Goal: Task Accomplishment & Management: Manage account settings

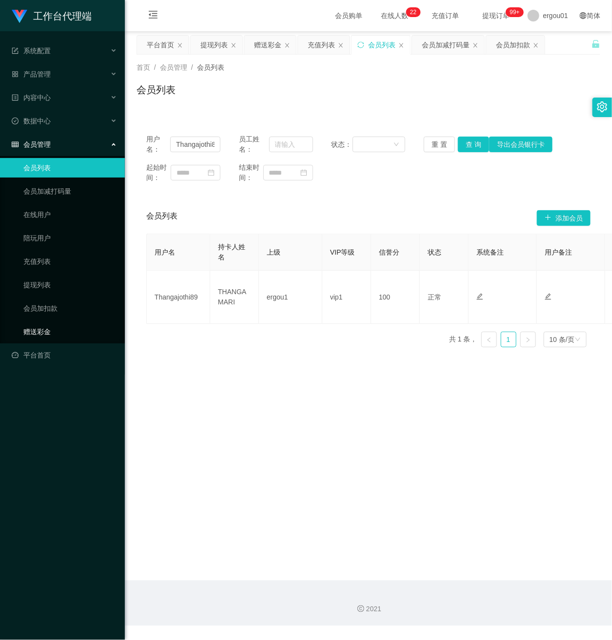
click at [36, 322] on link "赠送彩金" at bounding box center [70, 332] width 94 height 20
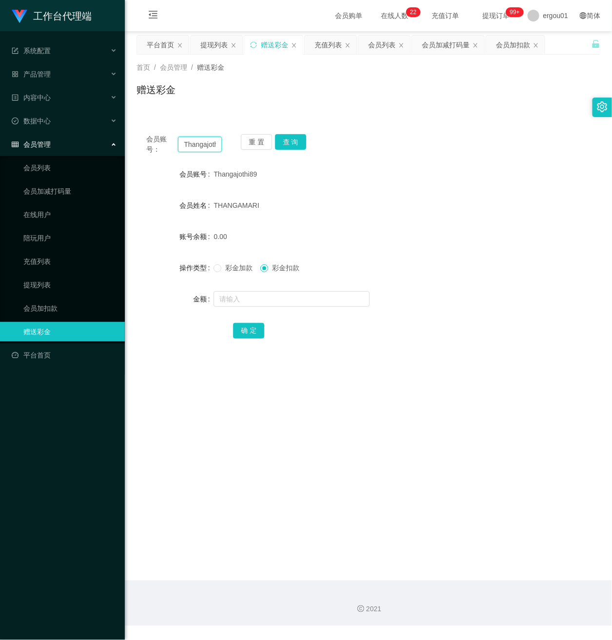
scroll to position [0, 12]
drag, startPoint x: 181, startPoint y: 143, endPoint x: 395, endPoint y: 175, distance: 215.9
click at [363, 170] on div "会员账号： Thangajothi89 重 置 查 询 会员账号 Thangajothi89 会员姓名 THANGAMARI 账号余额 0.00 操作类型 彩…" at bounding box center [369, 242] width 464 height 237
click at [198, 142] on input "text" at bounding box center [200, 145] width 44 height 16
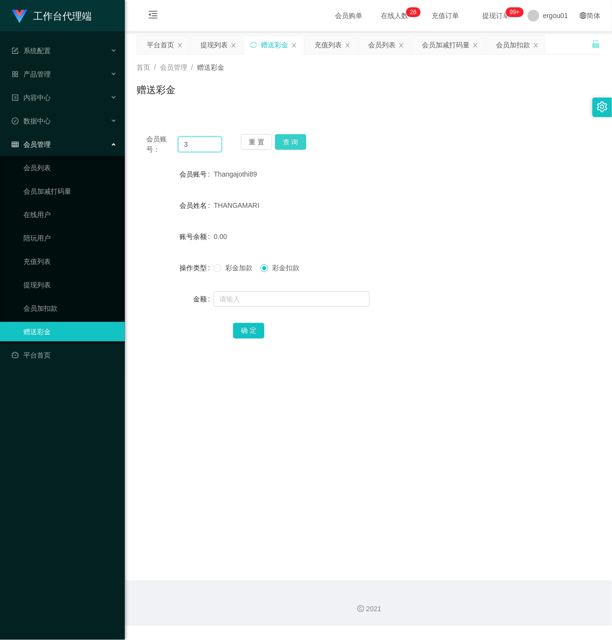
type input "3"
click at [287, 141] on button "查 询" at bounding box center [290, 142] width 31 height 16
click at [275, 134] on button "查 询" at bounding box center [290, 142] width 31 height 16
click at [235, 296] on input "text" at bounding box center [292, 299] width 156 height 16
type input "100"
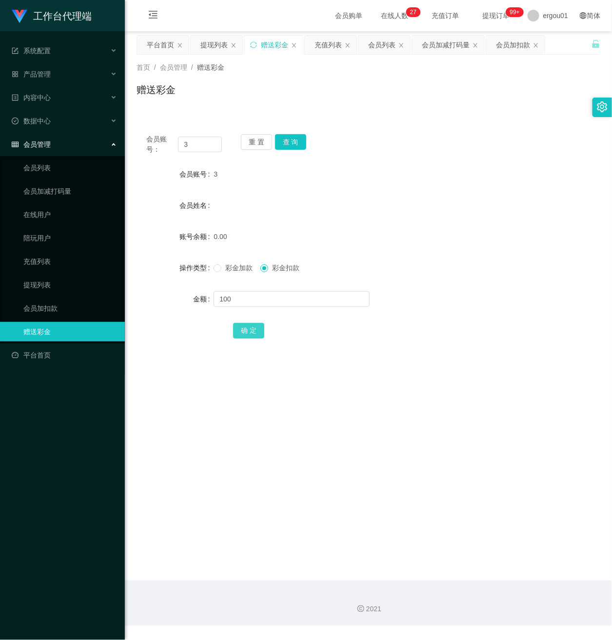
click at [240, 331] on button "确 定" at bounding box center [248, 331] width 31 height 16
click at [288, 139] on button "查 询" at bounding box center [290, 142] width 31 height 16
click at [234, 299] on input "text" at bounding box center [292, 299] width 156 height 16
type input "100"
click at [252, 329] on button "确 定" at bounding box center [248, 331] width 31 height 16
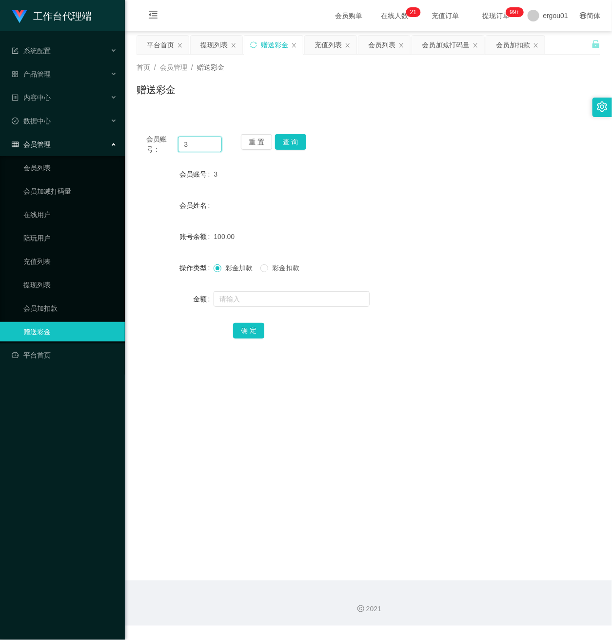
drag, startPoint x: 199, startPoint y: 142, endPoint x: 3, endPoint y: 144, distance: 196.1
click at [3, 144] on section "工作台代理端 系统配置 产品管理 内容中心 数据中心 会员管理 会员列表 会员加减打码量 在线用户 陪玩用户 充值列表 提现列表 会员加扣款 赠送彩金 平台首…" at bounding box center [306, 313] width 612 height 626
paste input "86786134"
type input "86786134"
click at [290, 143] on button "查 询" at bounding box center [290, 142] width 31 height 16
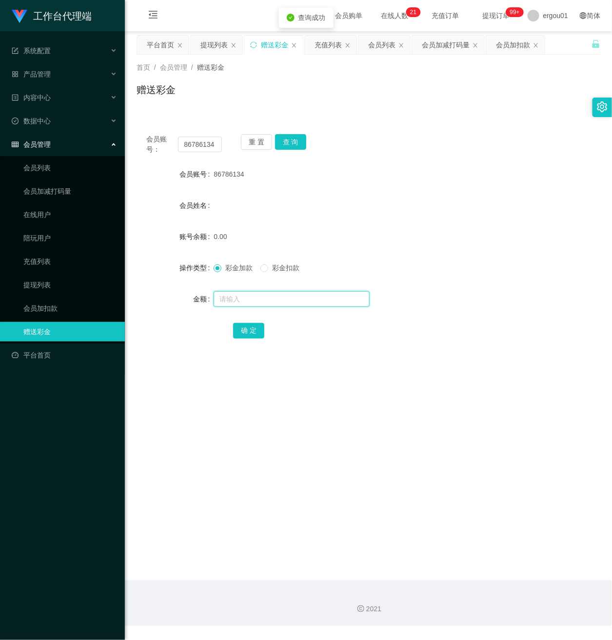
drag, startPoint x: 243, startPoint y: 297, endPoint x: 325, endPoint y: 305, distance: 82.3
click at [243, 299] on input "text" at bounding box center [292, 299] width 156 height 16
type input "100"
click at [246, 323] on button "确 定" at bounding box center [248, 331] width 31 height 16
drag, startPoint x: 181, startPoint y: 144, endPoint x: 319, endPoint y: 162, distance: 138.8
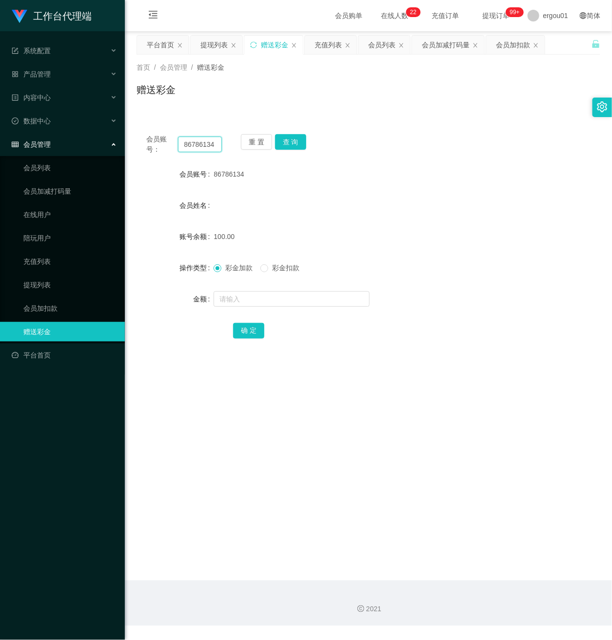
click at [319, 162] on div "会员账号： 86786134 重 置 查 询 会员账号 86786134 会员姓名 账号余额 100.00 操作类型 彩金加款 彩金扣款 金额 确 定" at bounding box center [369, 242] width 464 height 237
click at [293, 142] on button "查 询" at bounding box center [290, 142] width 31 height 16
click at [42, 158] on link "会员列表" at bounding box center [70, 168] width 94 height 20
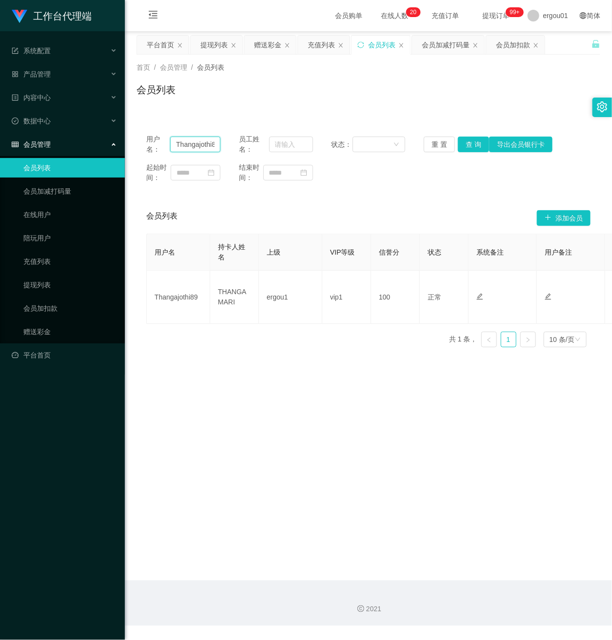
scroll to position [0, 6]
drag, startPoint x: 176, startPoint y: 145, endPoint x: 366, endPoint y: 171, distance: 191.5
click at [365, 170] on div "用户名： Thangajothi89 员工姓名： 状态： 重 置 查 询 导出会员银行卡 起始时间： 结束时间：" at bounding box center [369, 158] width 464 height 68
paste input "86786134"
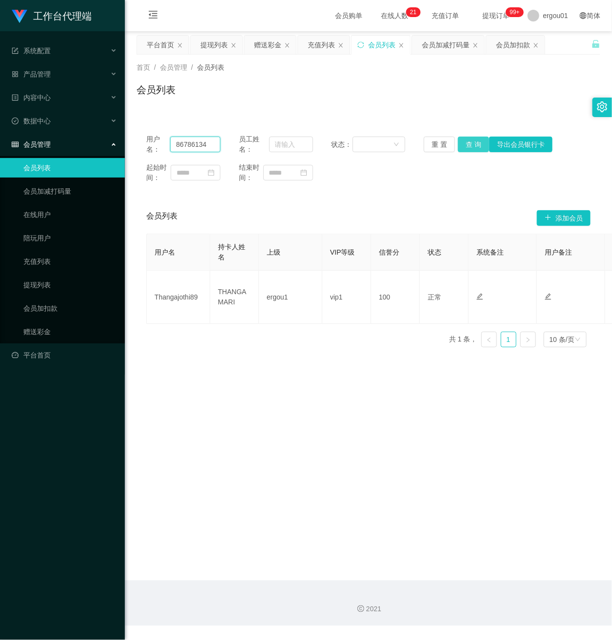
type input "86786134"
drag, startPoint x: 467, startPoint y: 145, endPoint x: 482, endPoint y: 131, distance: 20.7
click at [467, 145] on button "查 询" at bounding box center [473, 145] width 31 height 16
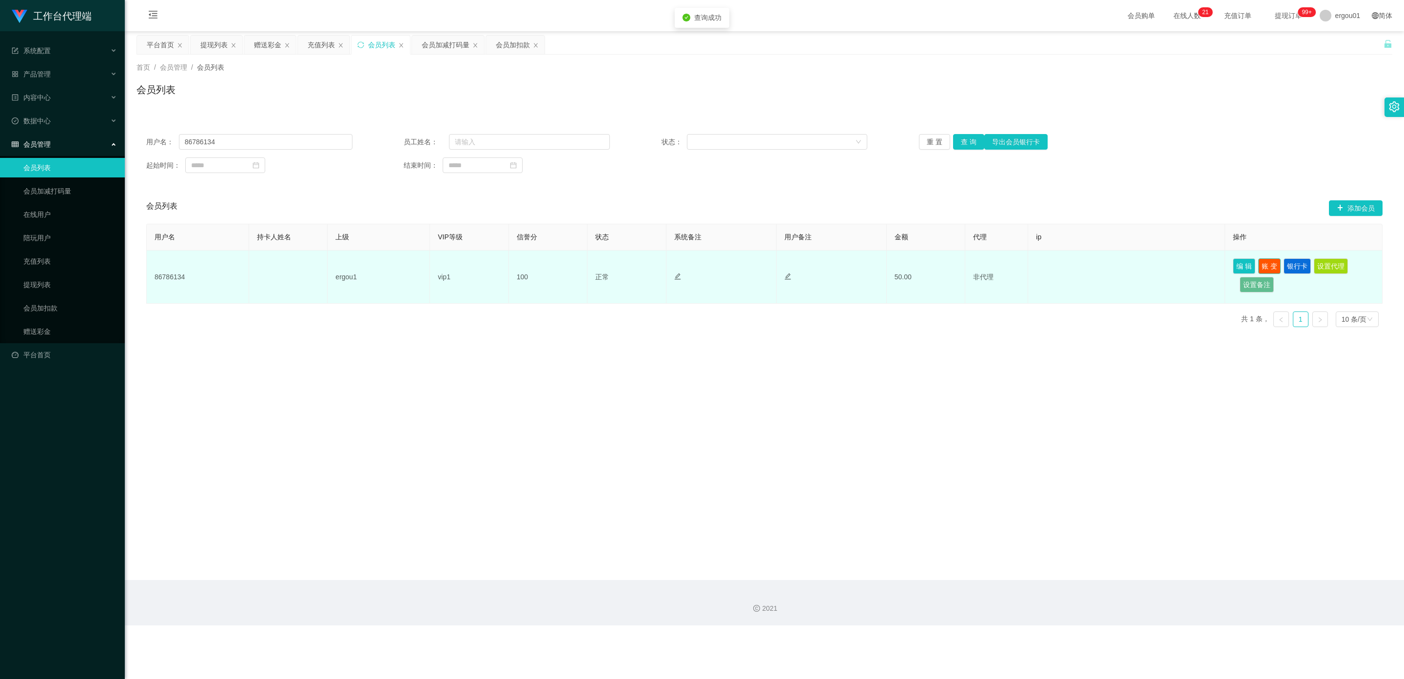
click at [612, 265] on button "账 变" at bounding box center [1270, 266] width 22 height 16
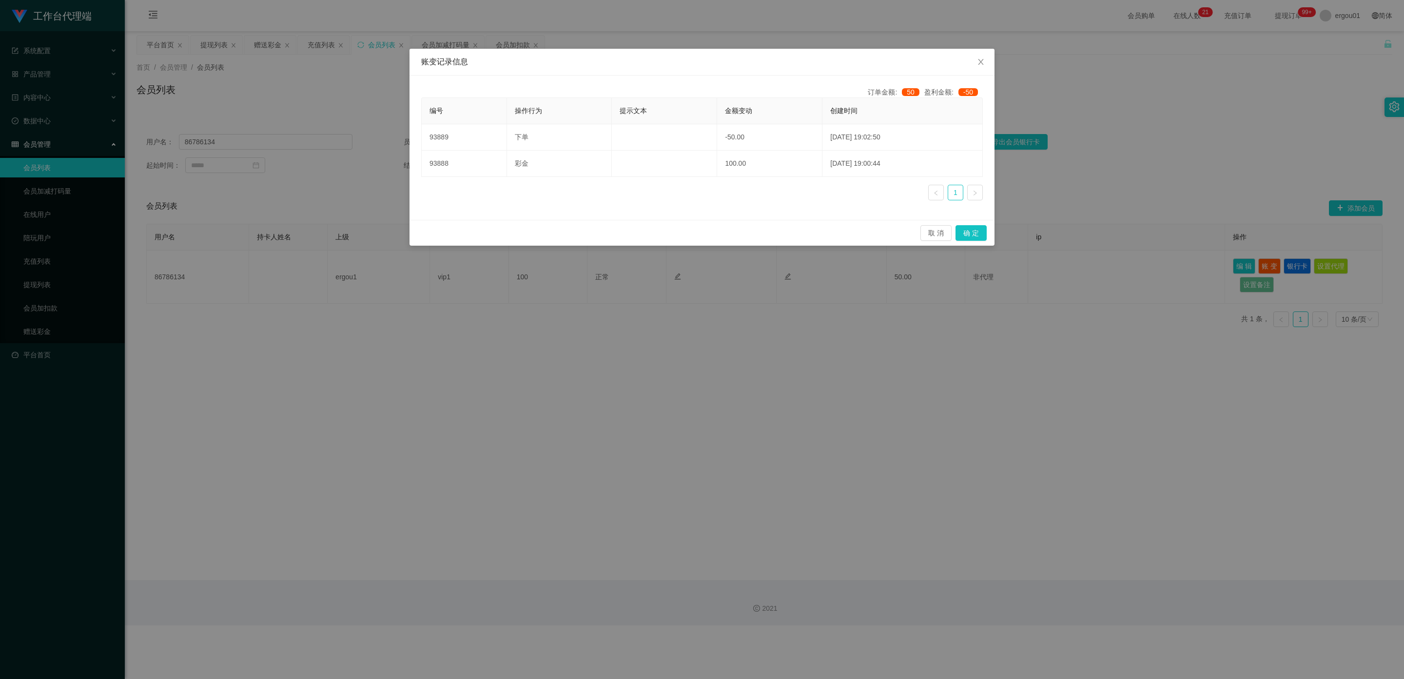
click at [612, 408] on div "账变记录信息 订单金额: 50 盈利金额: -50 编号 操作行为 提示文本 金额变动 创建时间 93889 下单 -50.00 [DATE] 19:02:5…" at bounding box center [702, 339] width 1404 height 679
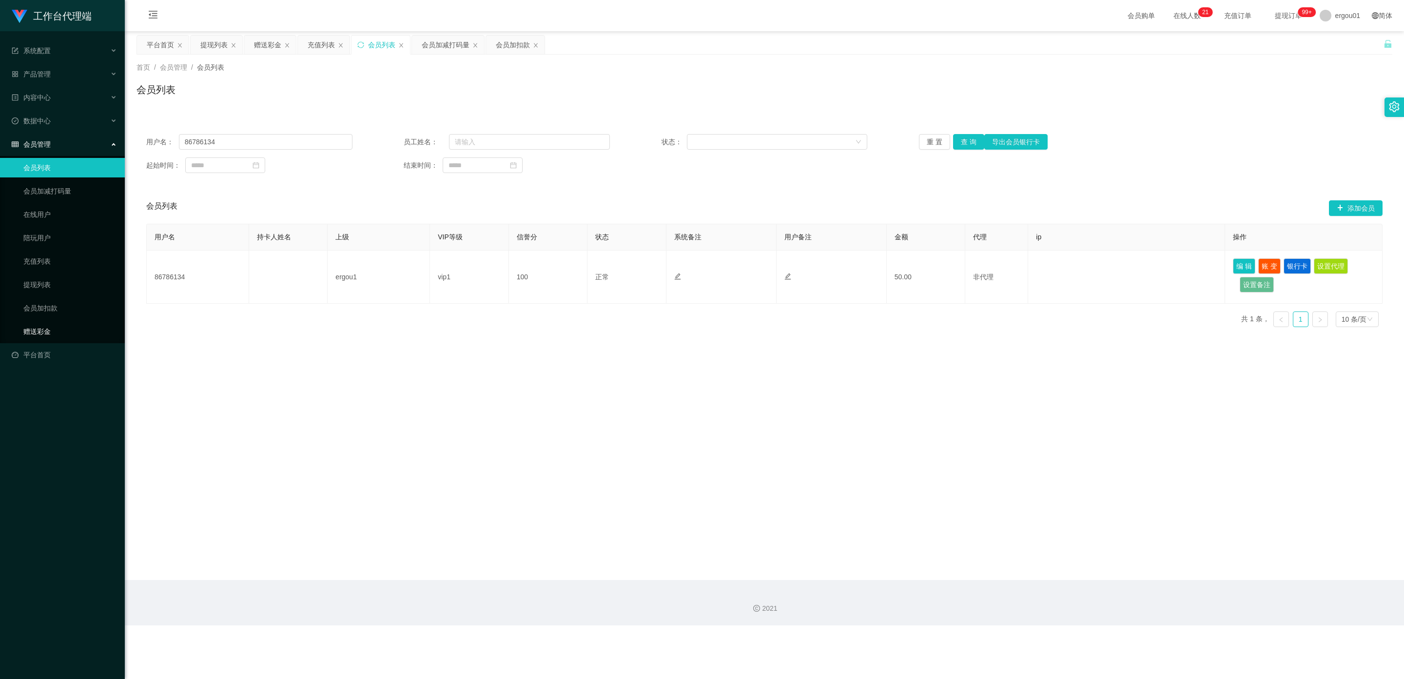
click at [43, 322] on link "赠送彩金" at bounding box center [70, 332] width 94 height 20
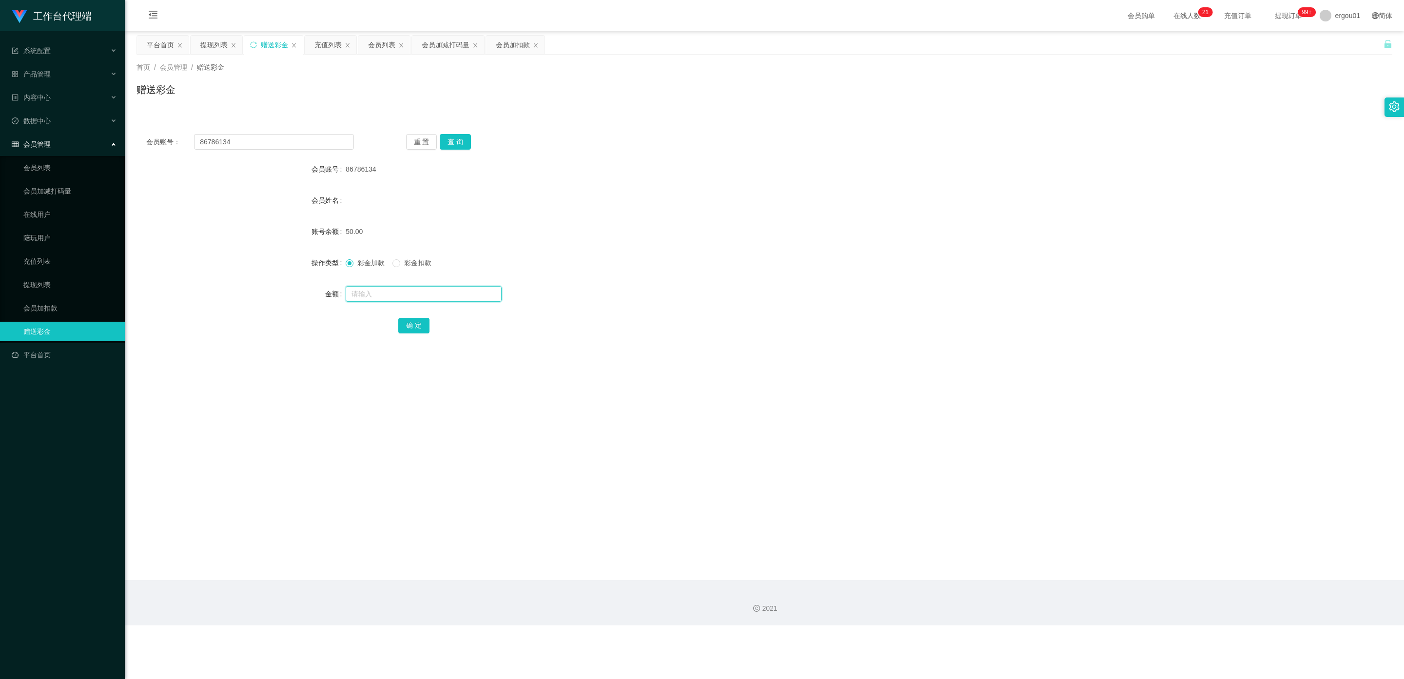
click at [368, 290] on input "text" at bounding box center [424, 294] width 156 height 16
type input "100"
click at [413, 323] on button "确 定" at bounding box center [413, 326] width 31 height 16
click at [44, 322] on link "赠送彩金" at bounding box center [70, 332] width 94 height 20
click at [47, 305] on link "会员加扣款" at bounding box center [70, 308] width 94 height 20
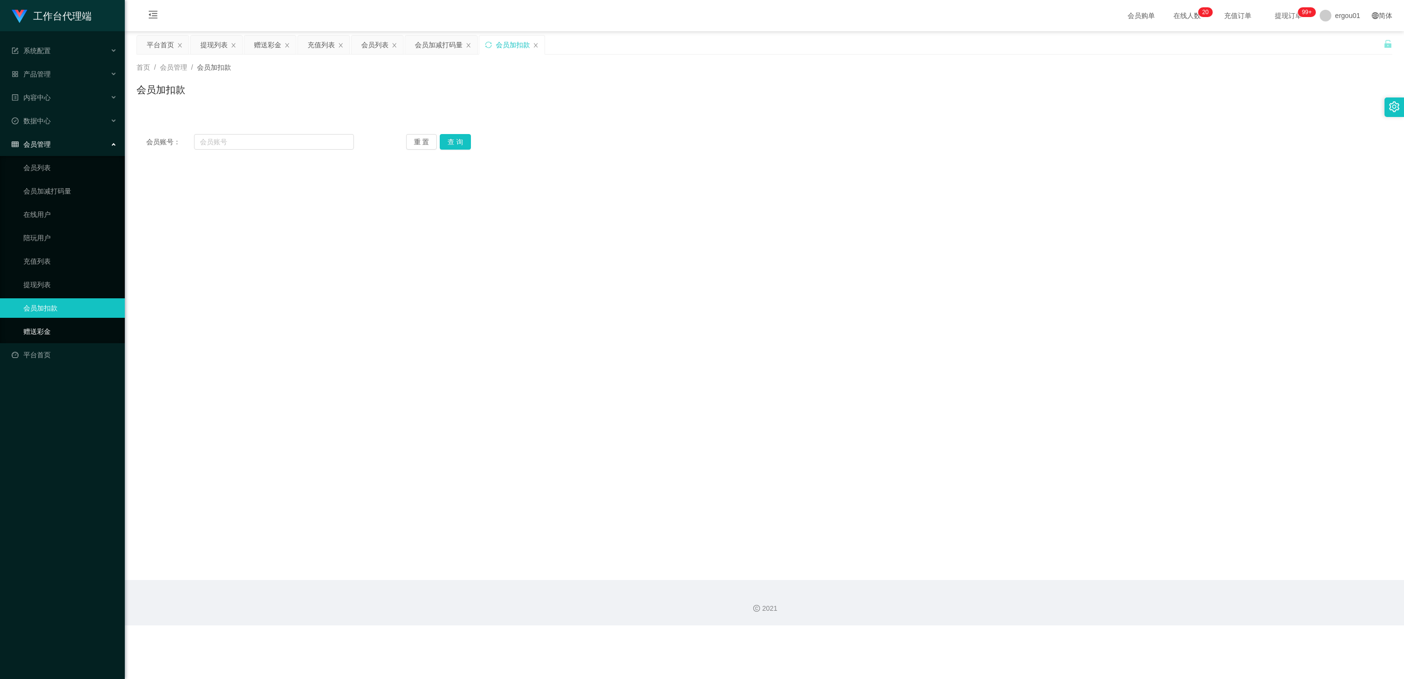
click at [36, 322] on link "赠送彩金" at bounding box center [70, 332] width 94 height 20
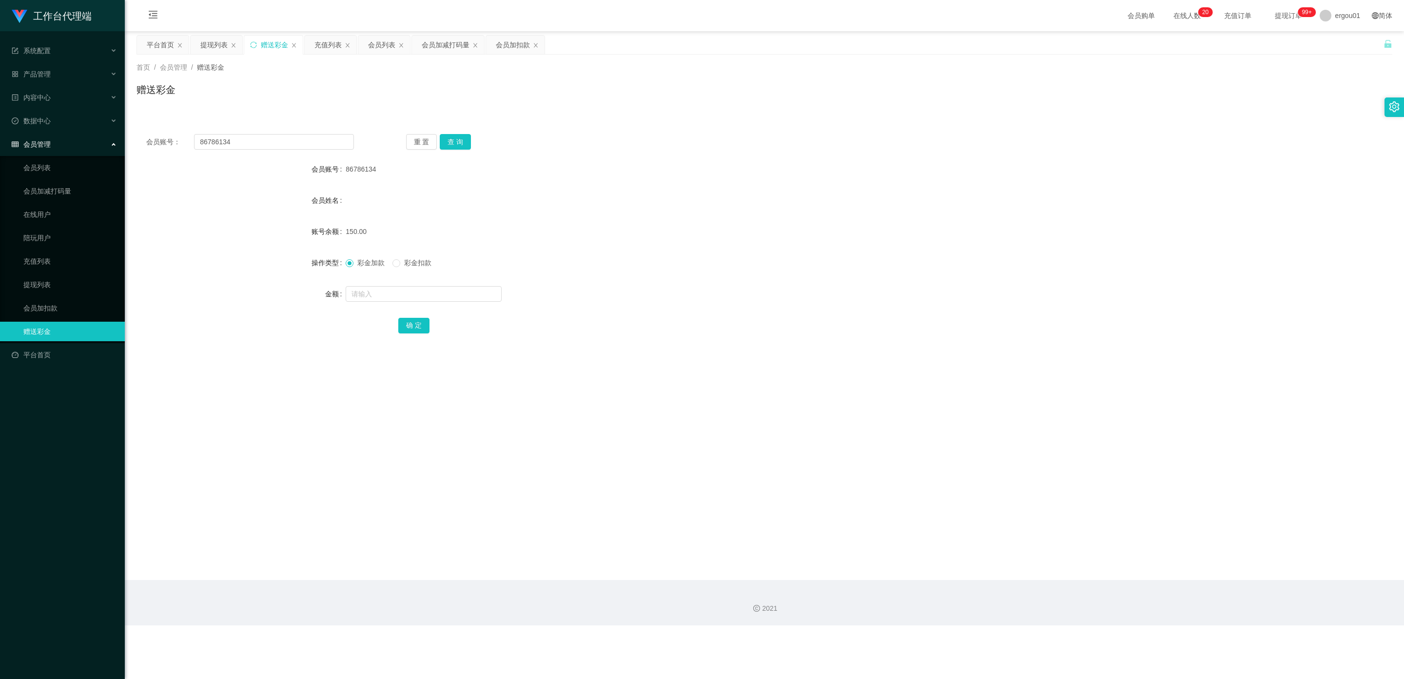
drag, startPoint x: 363, startPoint y: 168, endPoint x: 340, endPoint y: 170, distance: 23.5
click at [340, 170] on div "会员账号 86786134" at bounding box center [765, 169] width 1256 height 20
copy div "会员账号 86786134"
click at [44, 159] on link "会员列表" at bounding box center [70, 168] width 94 height 20
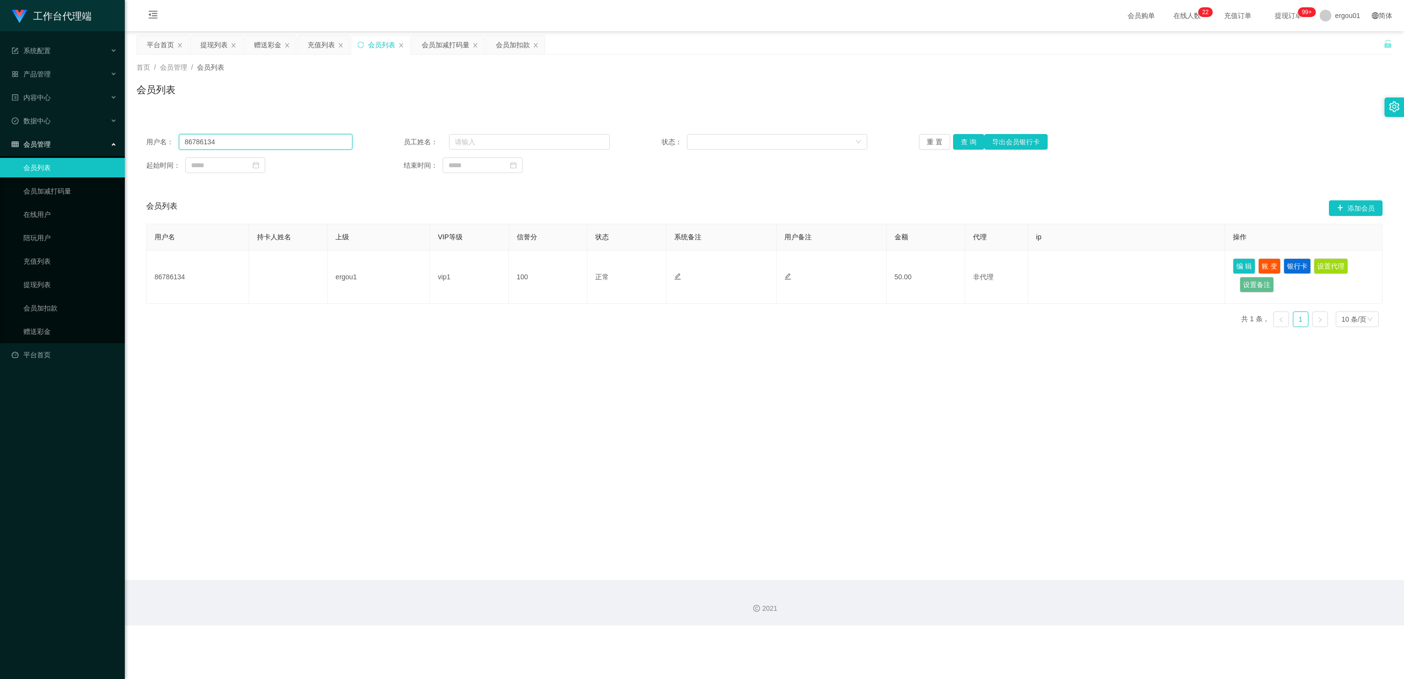
drag, startPoint x: 241, startPoint y: 140, endPoint x: 24, endPoint y: 131, distance: 217.7
click at [24, 131] on section "工作台代理端 系统配置 产品管理 内容中心 数据中心 会员管理 会员列表 会员加减打码量 在线用户 陪玩用户 充值列表 提现列表 会员加扣款 赠送彩金 平台首…" at bounding box center [702, 313] width 1404 height 626
paste input "text"
drag, startPoint x: 968, startPoint y: 139, endPoint x: 1000, endPoint y: 165, distance: 41.3
click at [612, 139] on button "查 询" at bounding box center [968, 142] width 31 height 16
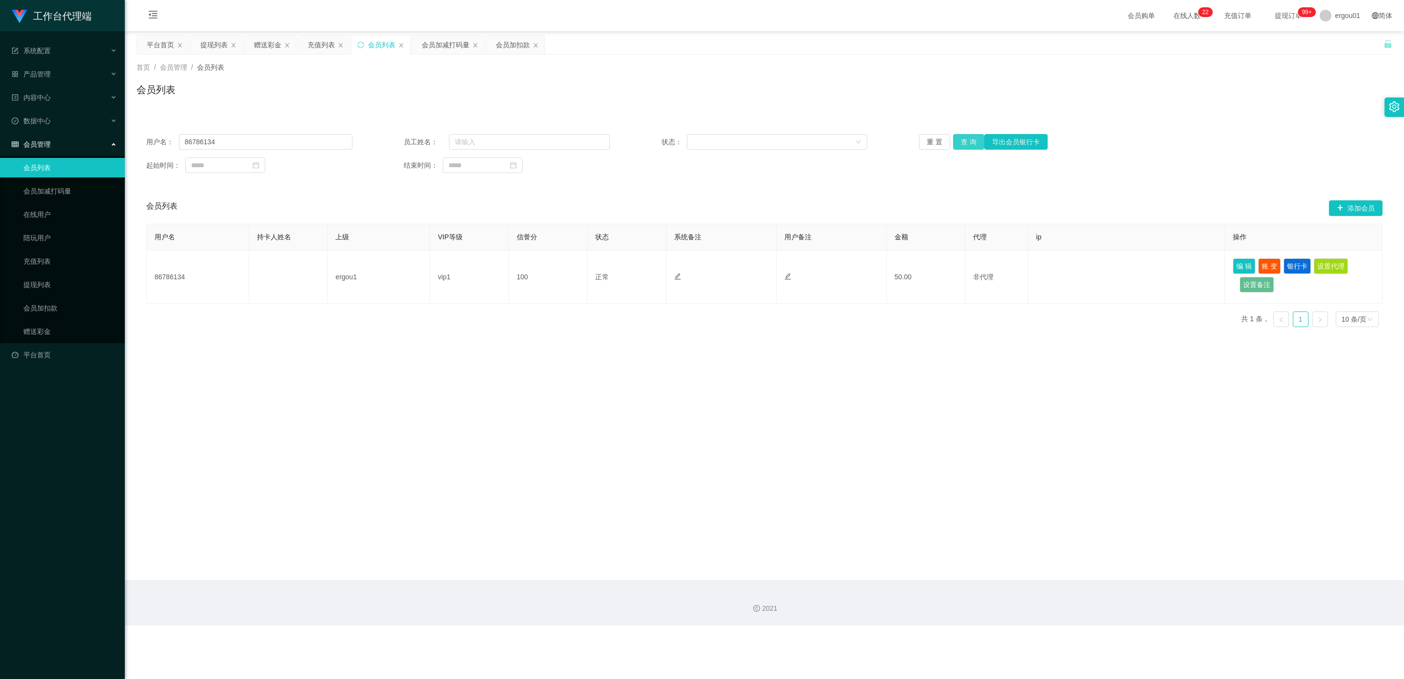
type input "86786134"
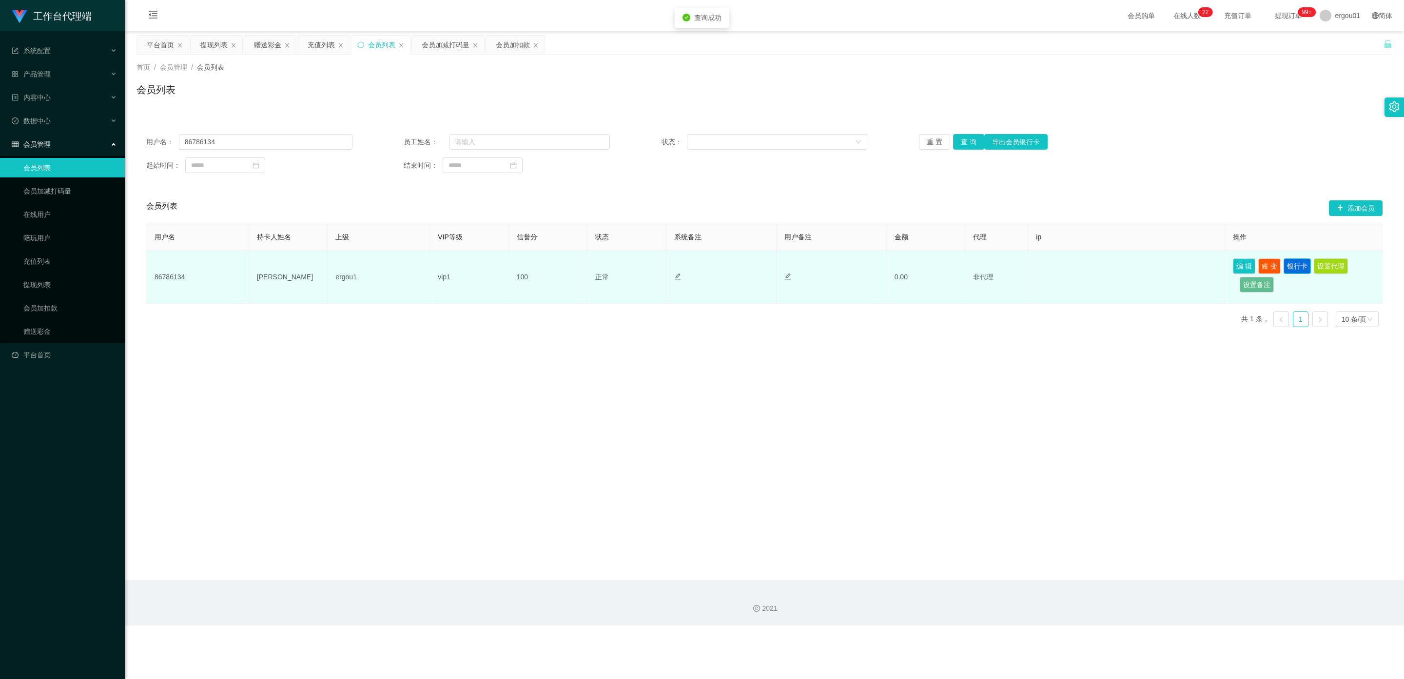
click at [612, 267] on button "银行卡" at bounding box center [1297, 266] width 27 height 16
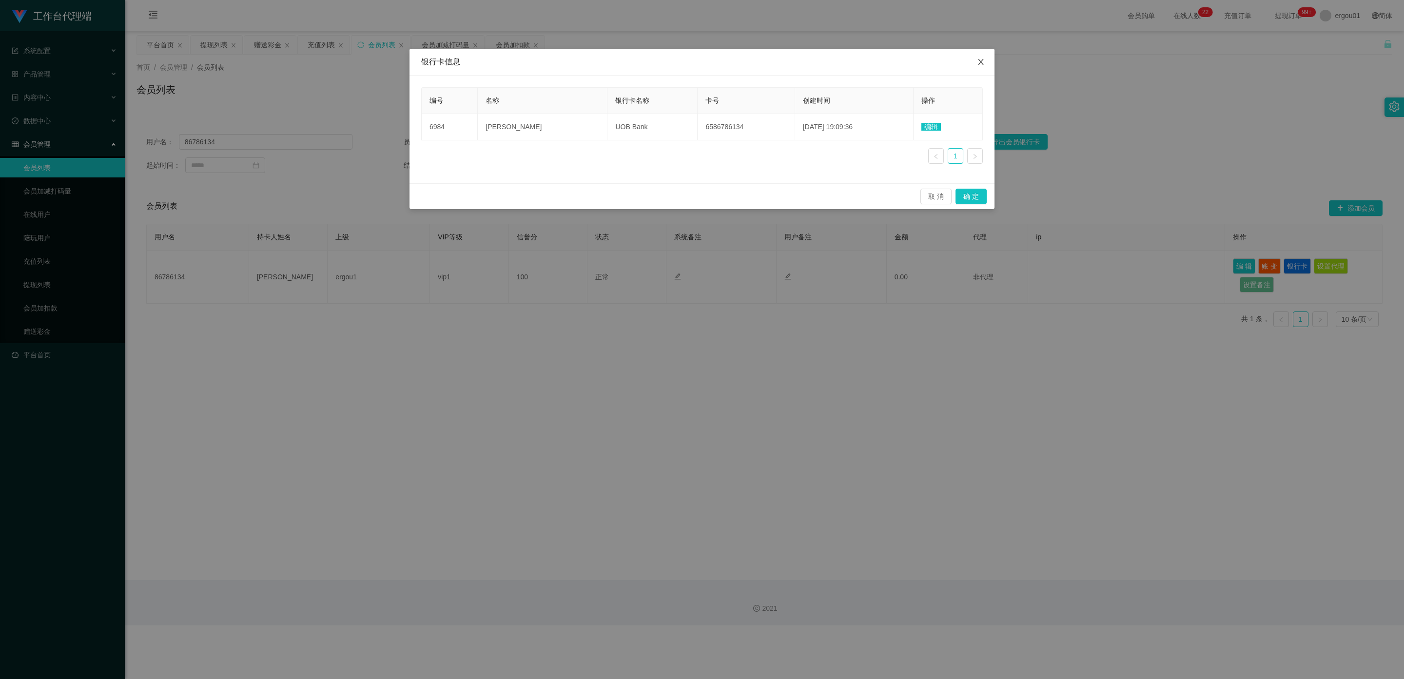
click at [612, 63] on icon "图标: close" at bounding box center [980, 62] width 5 height 6
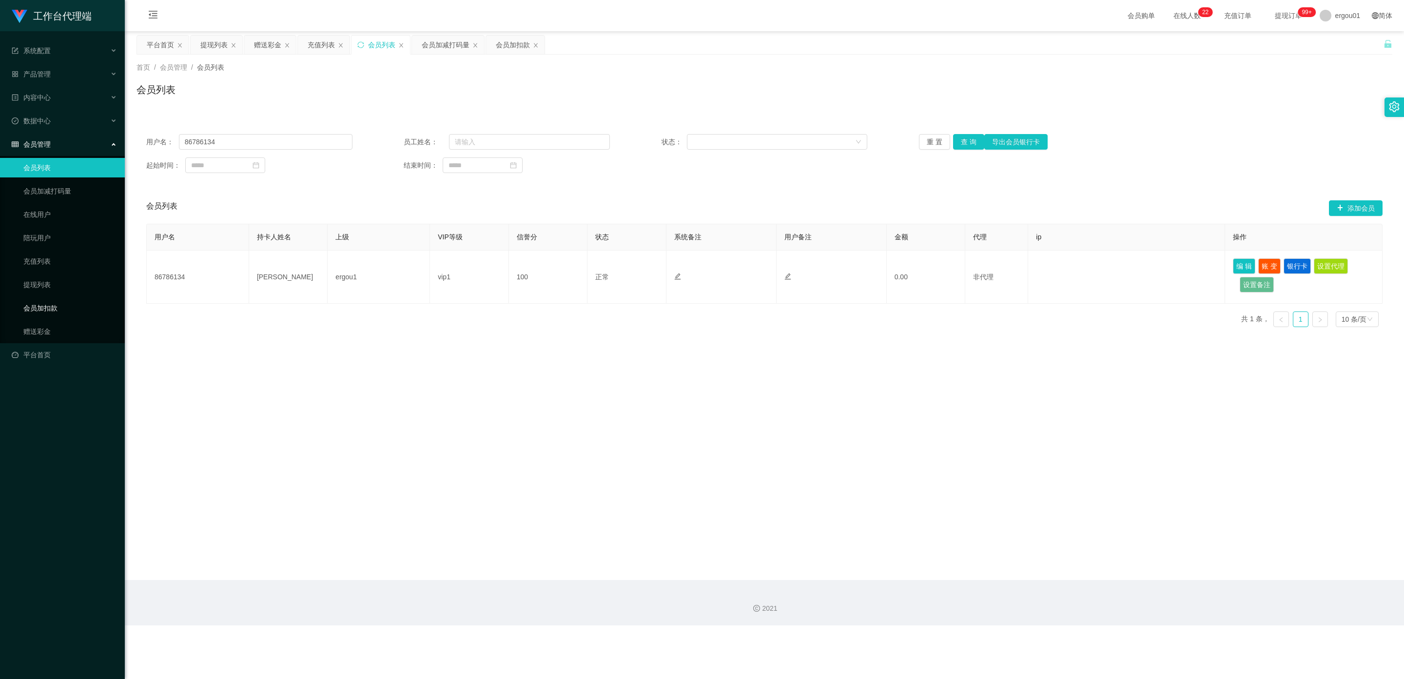
click at [47, 300] on link "会员加扣款" at bounding box center [70, 308] width 94 height 20
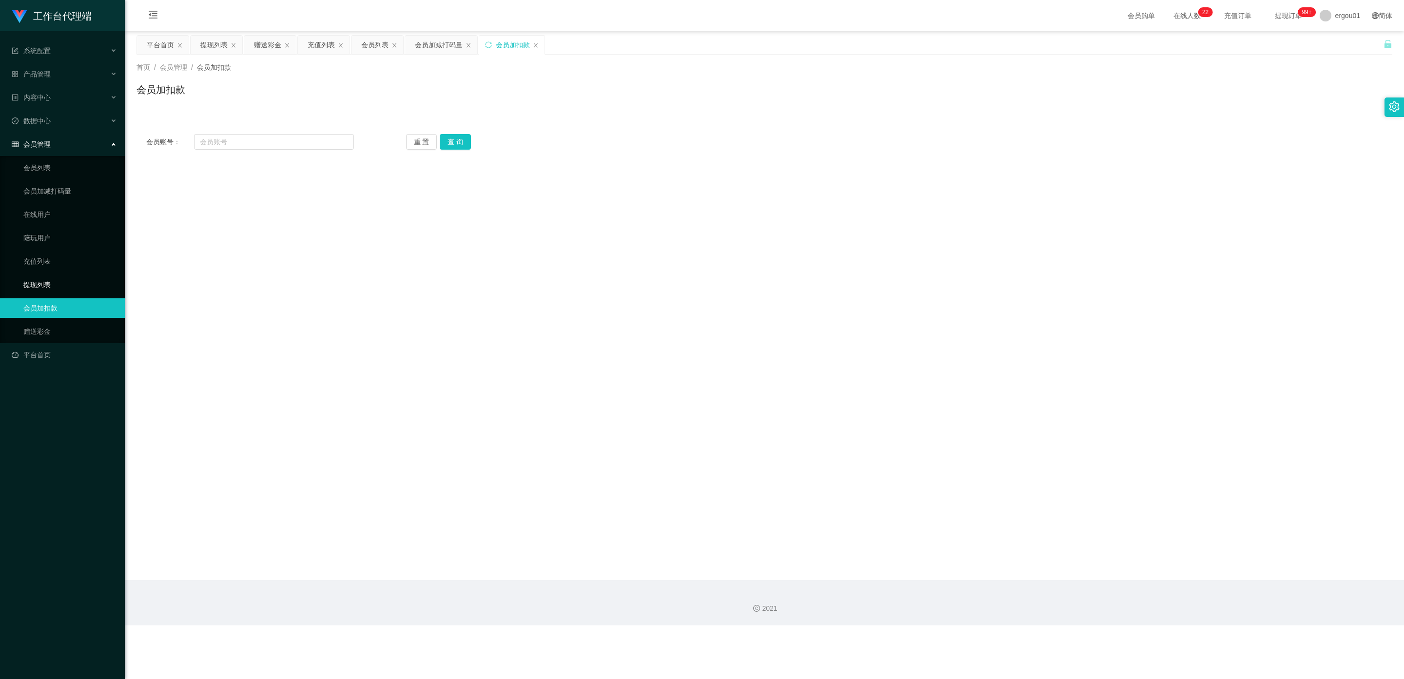
drag, startPoint x: 38, startPoint y: 280, endPoint x: 9, endPoint y: 278, distance: 29.3
click at [37, 278] on link "提现列表" at bounding box center [70, 285] width 94 height 20
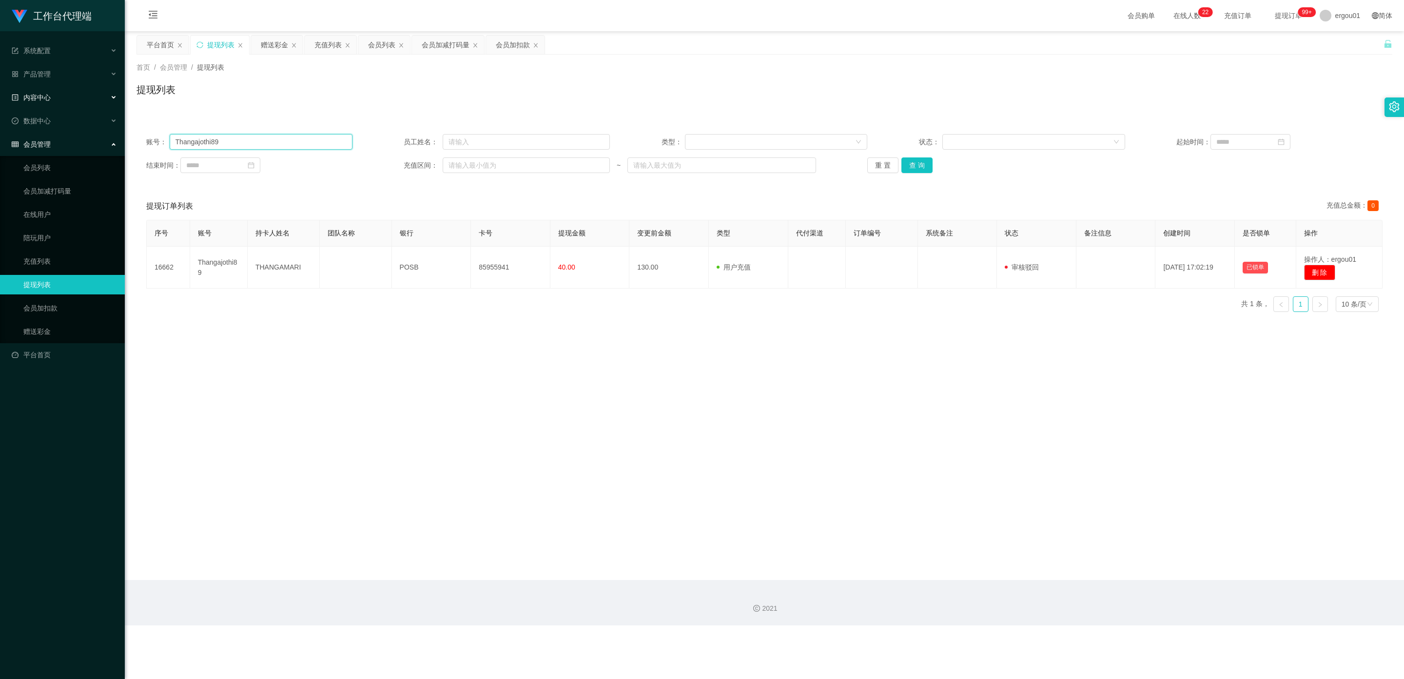
drag, startPoint x: 243, startPoint y: 144, endPoint x: 0, endPoint y: 101, distance: 247.1
click at [0, 101] on section "工作台代理端 系统配置 产品管理 内容中心 数据中心 会员管理 会员列表 会员加减打码量 在线用户 陪玩用户 充值列表 提现列表 会员加扣款 赠送彩金 平台首…" at bounding box center [702, 313] width 1404 height 626
paste input "86786134"
type input "86786134"
click at [612, 167] on button "查 询" at bounding box center [917, 166] width 31 height 16
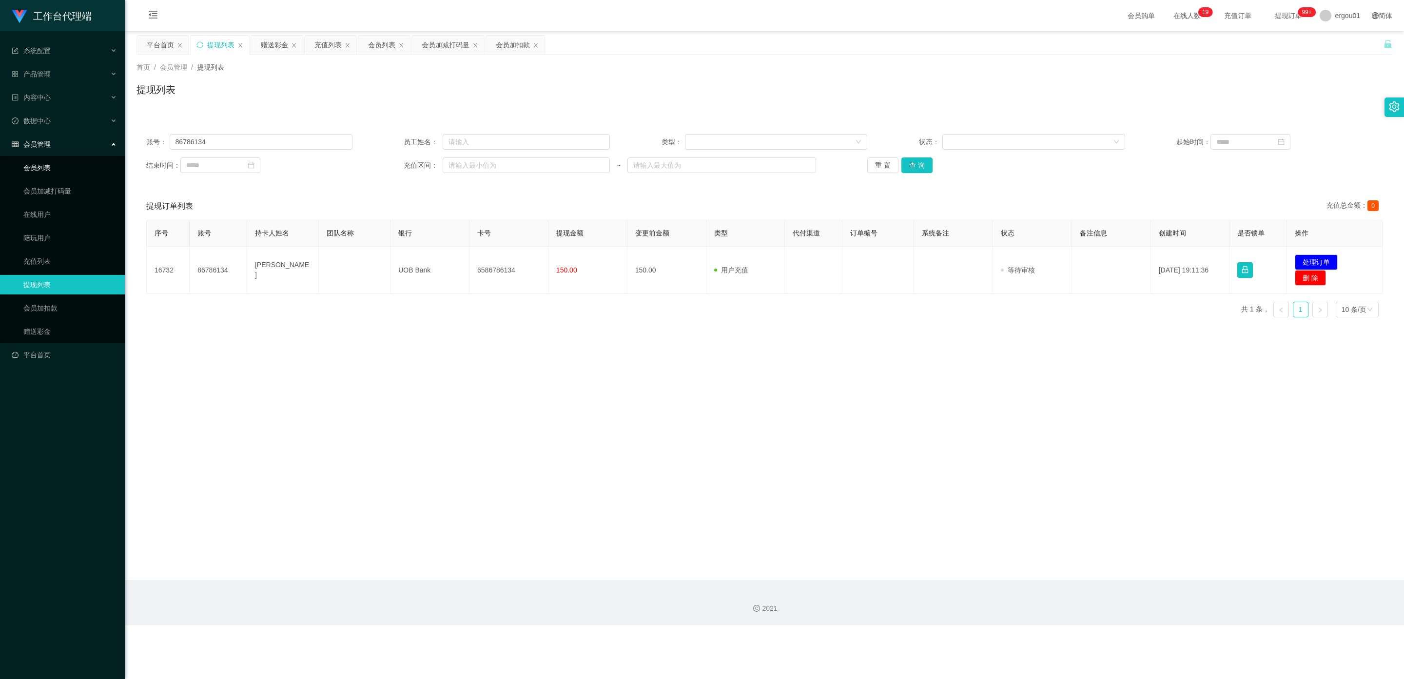
click at [56, 158] on link "会员列表" at bounding box center [70, 168] width 94 height 20
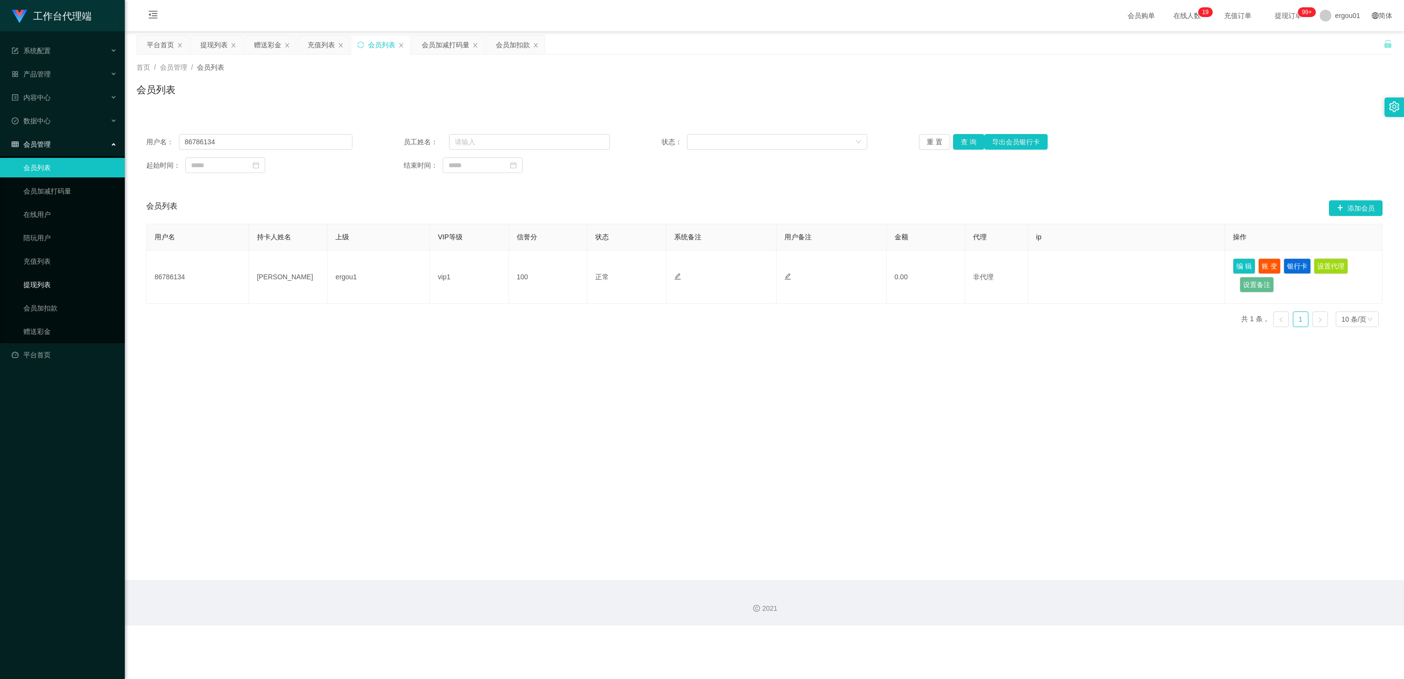
click at [44, 275] on link "提现列表" at bounding box center [70, 285] width 94 height 20
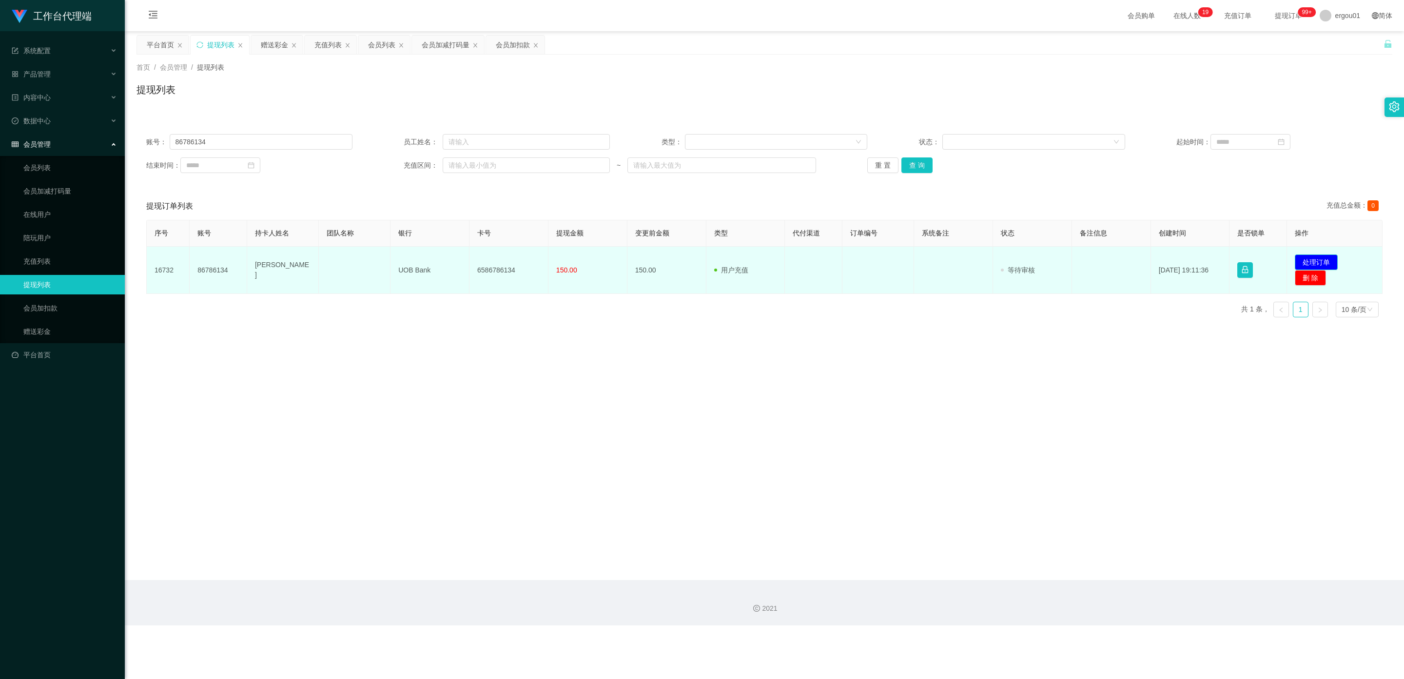
click at [612, 258] on button "处理订单" at bounding box center [1316, 263] width 43 height 16
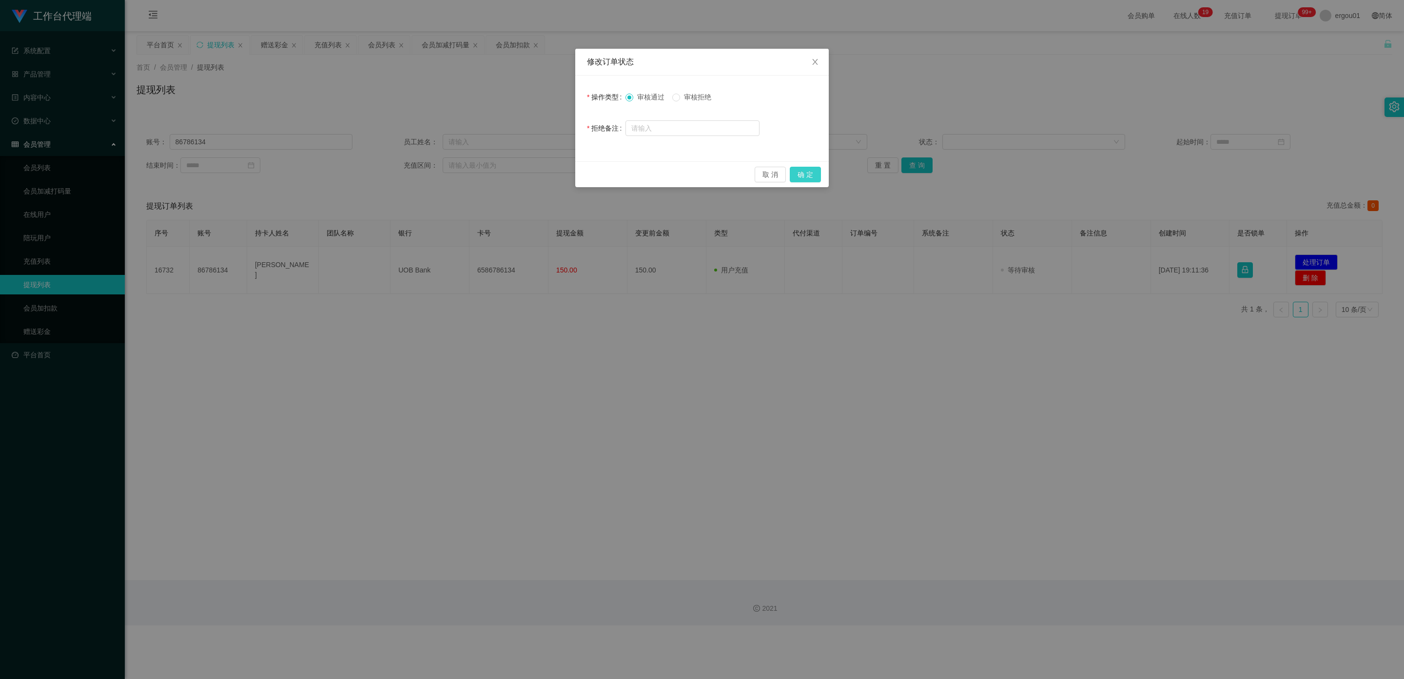
click at [612, 176] on button "确 定" at bounding box center [805, 175] width 31 height 16
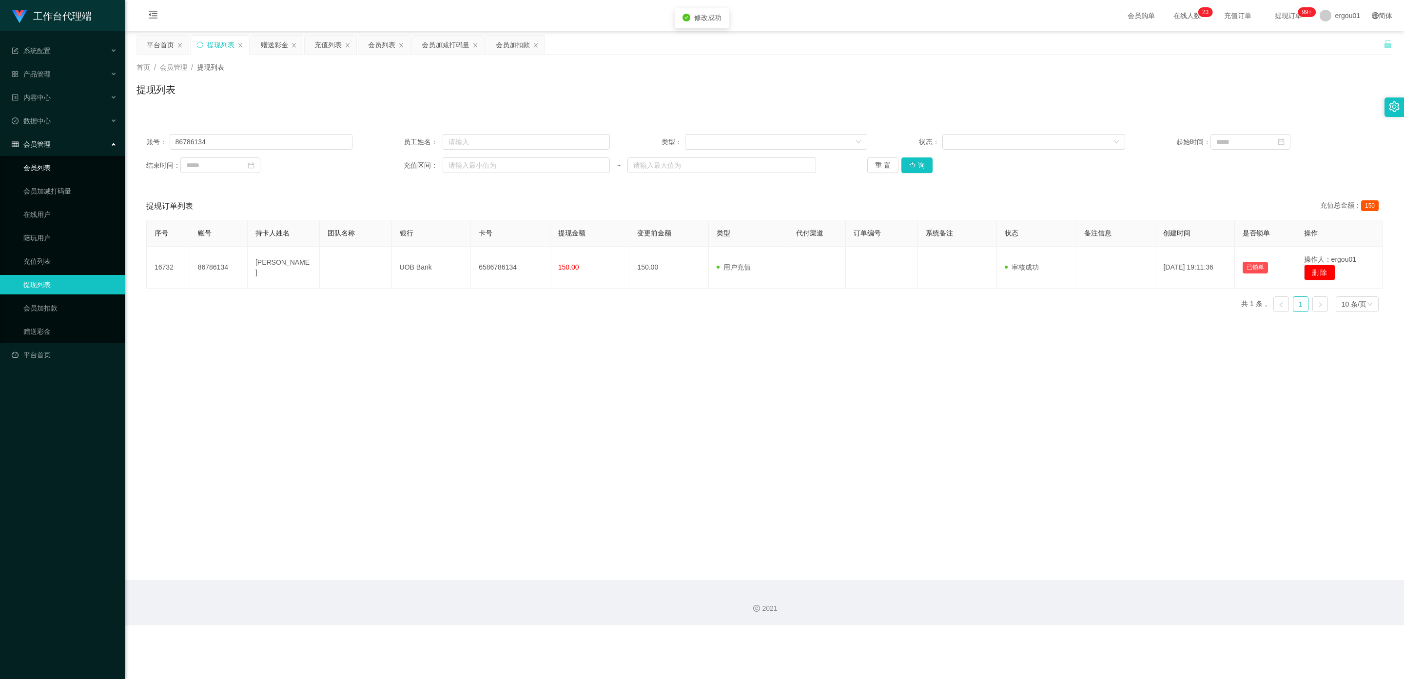
click at [53, 158] on link "会员列表" at bounding box center [70, 168] width 94 height 20
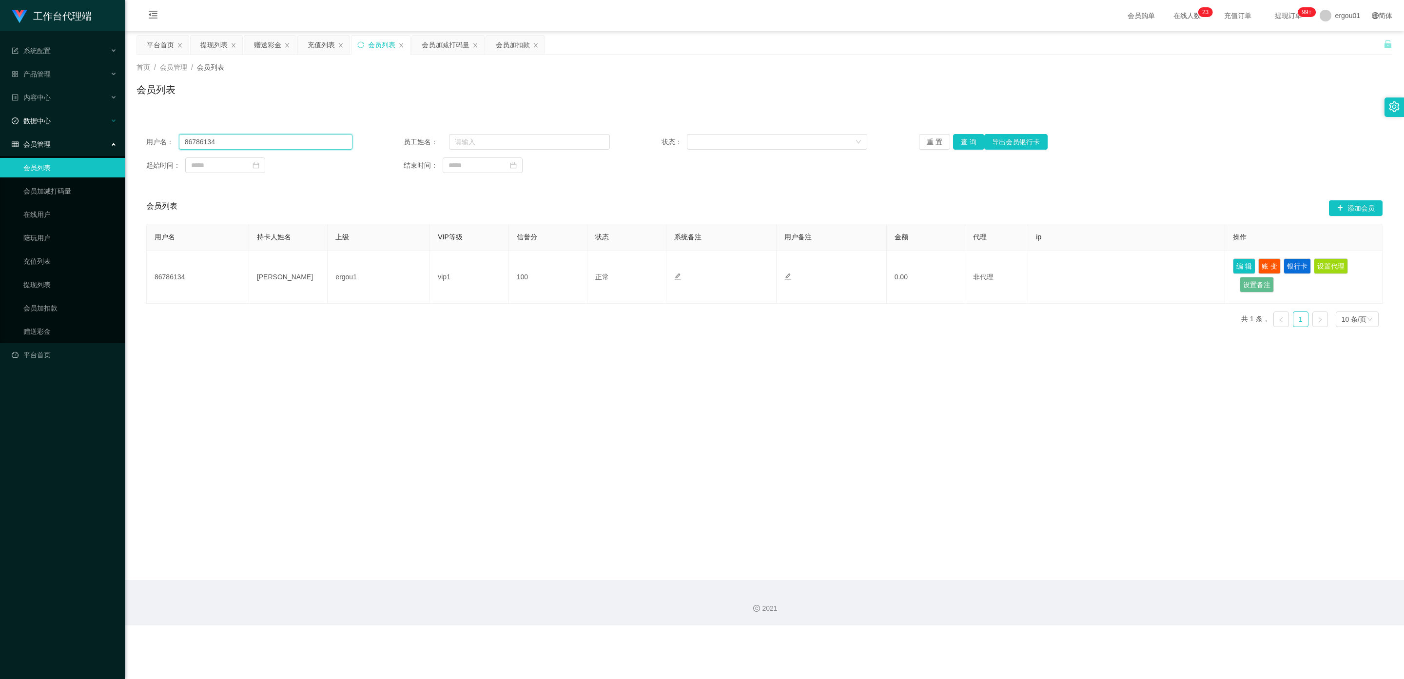
drag, startPoint x: 243, startPoint y: 141, endPoint x: 75, endPoint y: 123, distance: 169.2
click at [0, 110] on section "工作台代理端 系统配置 产品管理 内容中心 数据中心 会员管理 会员列表 会员加减打码量 在线用户 陪玩用户 充值列表 提现列表 会员加扣款 赠送彩金 平台首…" at bounding box center [702, 313] width 1404 height 626
paste input "text"
click at [612, 137] on button "查 询" at bounding box center [968, 142] width 31 height 16
type input "86786134"
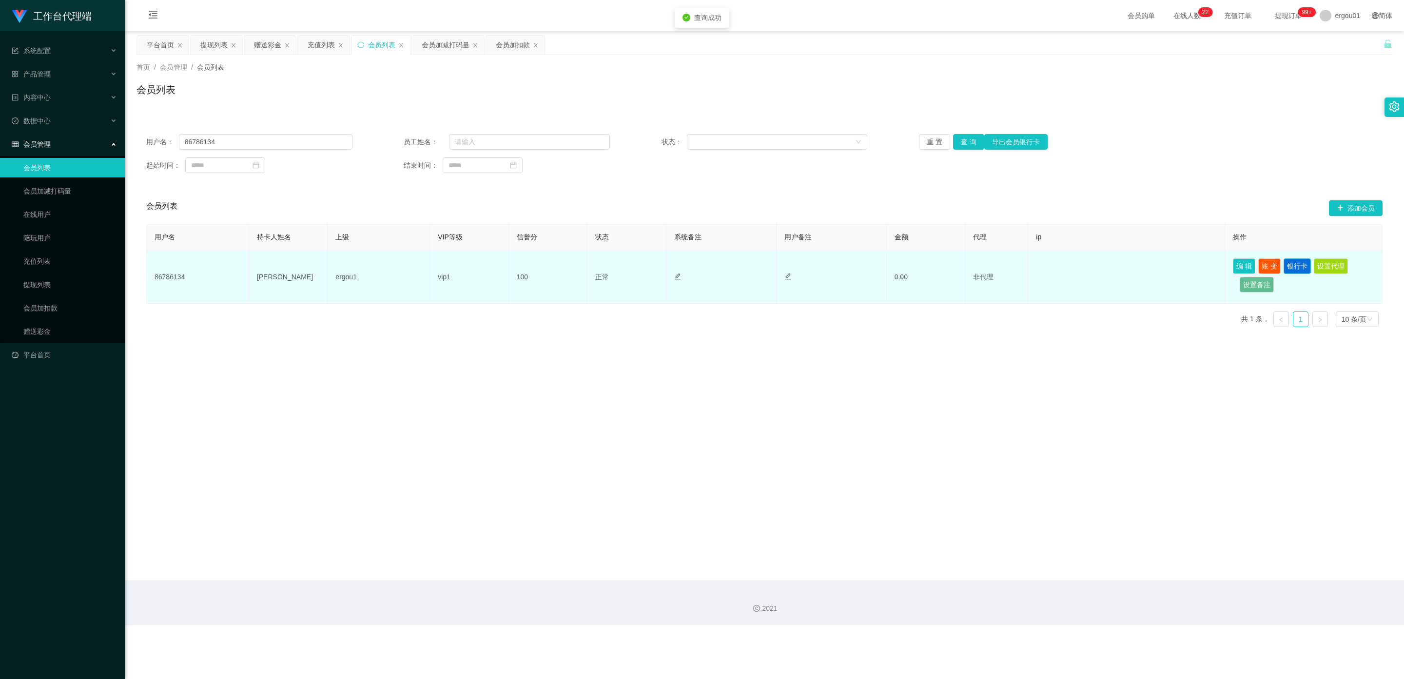
click at [612, 268] on button "银行卡" at bounding box center [1297, 266] width 27 height 16
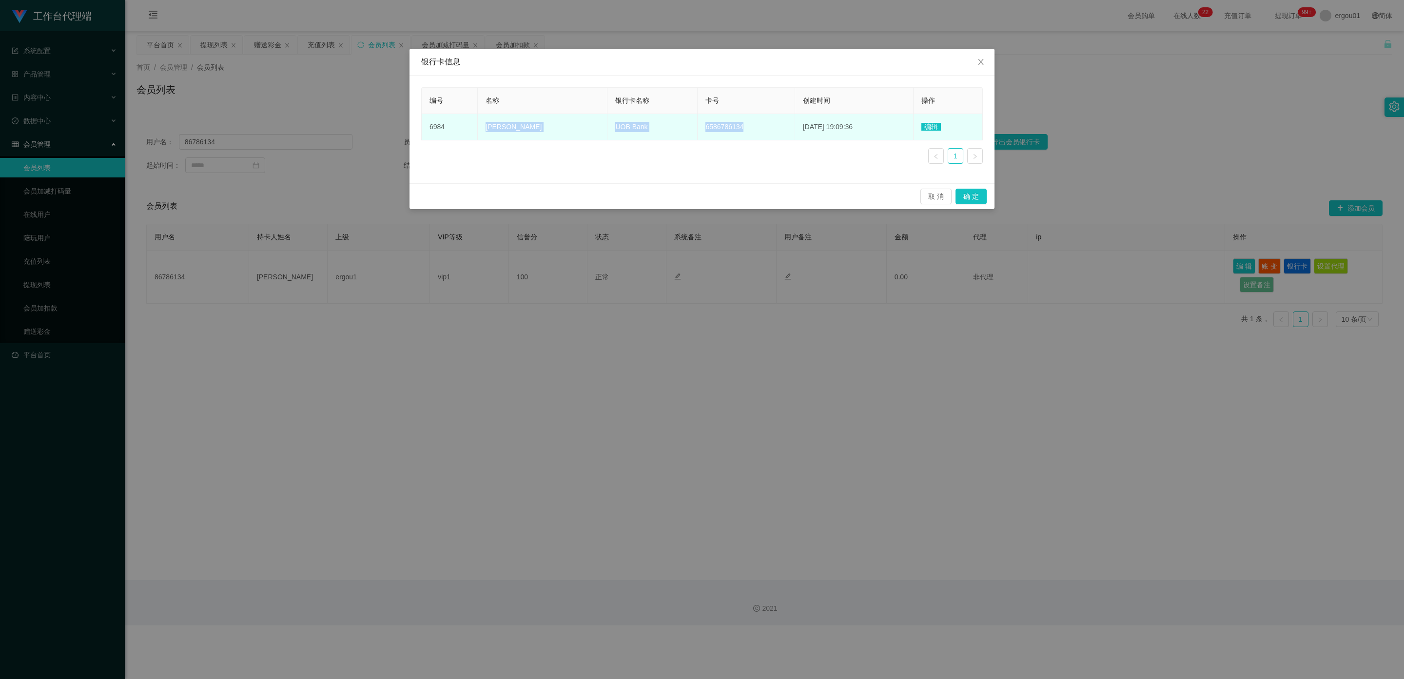
copy tr "[PERSON_NAME] UOB Bank 6586786134"
drag, startPoint x: 731, startPoint y: 123, endPoint x: 483, endPoint y: 126, distance: 247.3
click at [483, 126] on tr "6984 [PERSON_NAME] UOB Bank 6586786134 [DATE] 19:09:36 编辑" at bounding box center [702, 127] width 561 height 26
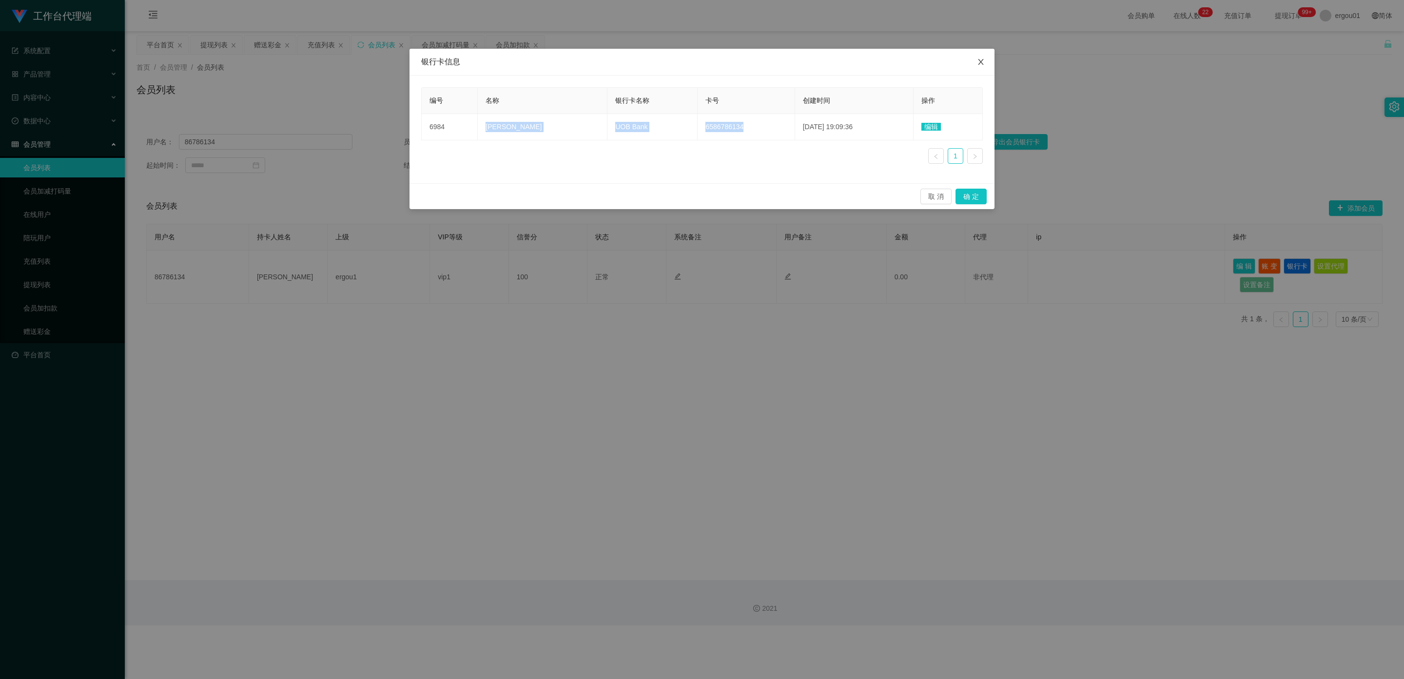
drag, startPoint x: 985, startPoint y: 61, endPoint x: 979, endPoint y: 60, distance: 5.5
click at [612, 60] on icon "图标: close" at bounding box center [981, 62] width 8 height 8
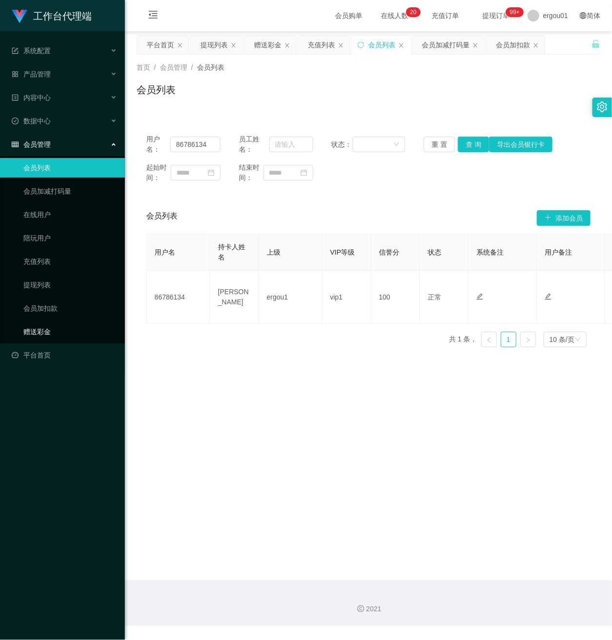
drag, startPoint x: 50, startPoint y: 328, endPoint x: 257, endPoint y: 161, distance: 266.4
click at [48, 327] on link "赠送彩金" at bounding box center [70, 332] width 94 height 20
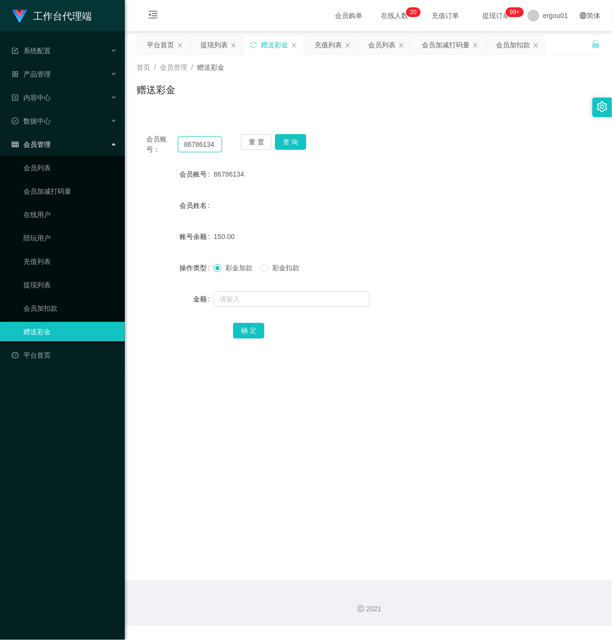
drag, startPoint x: 217, startPoint y: 145, endPoint x: 160, endPoint y: 143, distance: 57.1
click at [160, 143] on div "会员账号： 86786134" at bounding box center [184, 144] width 76 height 20
paste input "jasperooi"
type input "jasperooi"
drag, startPoint x: 290, startPoint y: 145, endPoint x: 290, endPoint y: 162, distance: 17.6
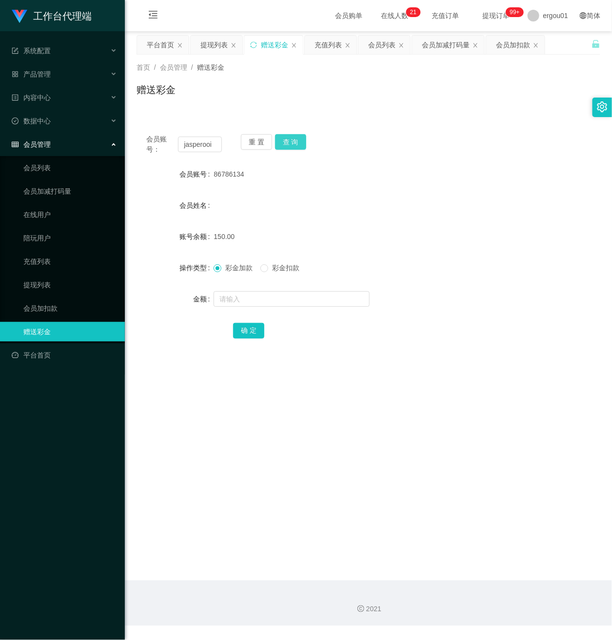
click at [290, 145] on button "查 询" at bounding box center [290, 142] width 31 height 16
click at [249, 302] on input "text" at bounding box center [292, 299] width 156 height 16
type input "100"
drag, startPoint x: 250, startPoint y: 325, endPoint x: 274, endPoint y: 316, distance: 24.8
click at [249, 325] on button "确 定" at bounding box center [248, 331] width 31 height 16
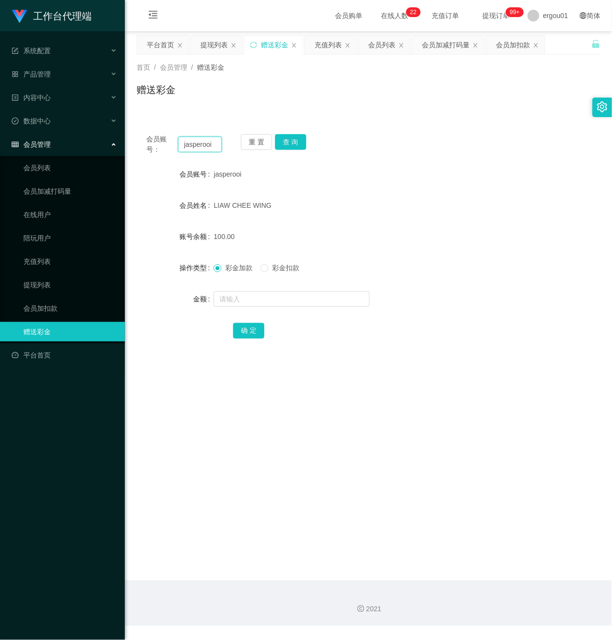
drag, startPoint x: 181, startPoint y: 140, endPoint x: 233, endPoint y: 150, distance: 52.5
click at [233, 150] on div "会员账号： jasperooi 重 置 查 询" at bounding box center [369, 144] width 464 height 20
paste input "[PERSON_NAME]"
type input "[PERSON_NAME]"
click at [290, 140] on button "查 询" at bounding box center [290, 142] width 31 height 16
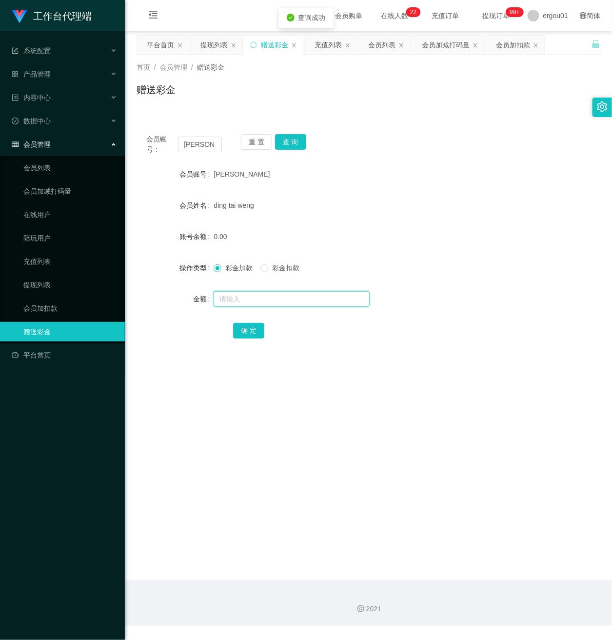
click at [242, 296] on input "text" at bounding box center [292, 299] width 156 height 16
type input "100"
drag, startPoint x: 247, startPoint y: 324, endPoint x: 276, endPoint y: 340, distance: 32.5
click at [247, 324] on button "确 定" at bounding box center [248, 331] width 31 height 16
drag, startPoint x: 217, startPoint y: 147, endPoint x: 72, endPoint y: 158, distance: 145.3
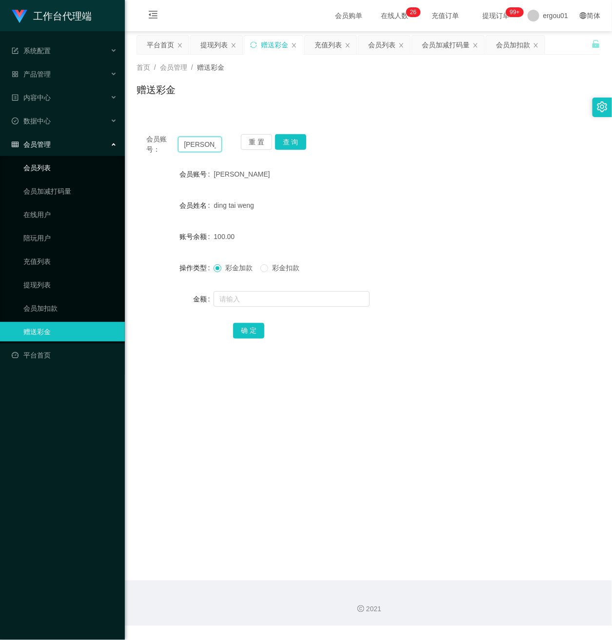
click at [0, 143] on html "工作台代理端 系统配置 产品管理 内容中心 数据中心 会员管理 会员列表 会员加减打码量 在线用户 陪玩用户 充值列表 提现列表 会员加扣款 赠送彩金 平台首…" at bounding box center [306, 320] width 612 height 640
paste input "Cynthia0227"
type input "Cynthia0227"
click at [295, 142] on button "查 询" at bounding box center [290, 142] width 31 height 16
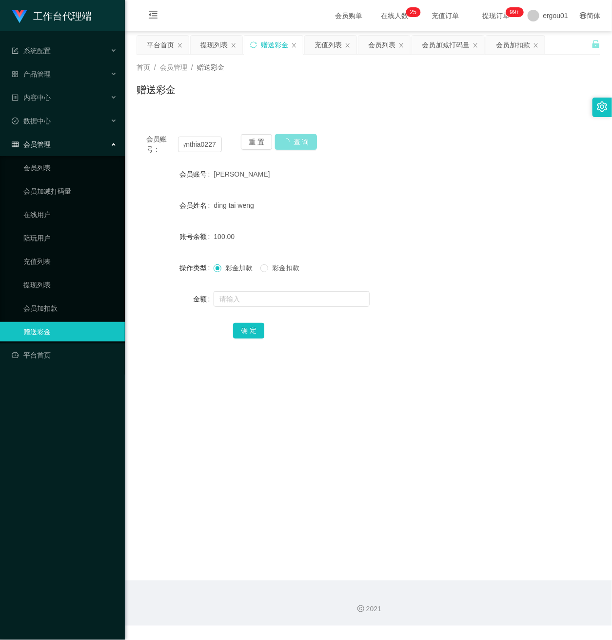
scroll to position [0, 0]
click at [257, 300] on input "text" at bounding box center [292, 299] width 156 height 16
type input "100"
click at [245, 325] on button "确 定" at bounding box center [248, 331] width 31 height 16
click at [290, 138] on button "查 询" at bounding box center [290, 142] width 31 height 16
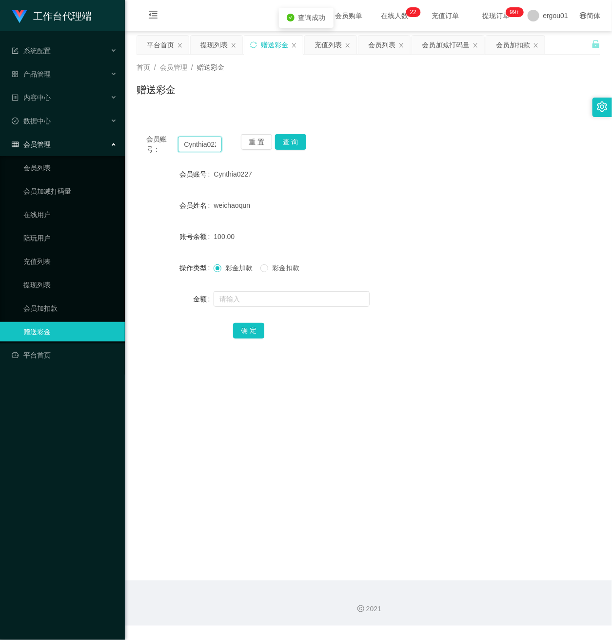
scroll to position [0, 6]
drag, startPoint x: 184, startPoint y: 140, endPoint x: 344, endPoint y: 140, distance: 160.0
click at [344, 140] on div "会员账号： Cynthia0227 重 置 查 询" at bounding box center [369, 144] width 464 height 20
paste input "jasperooi"
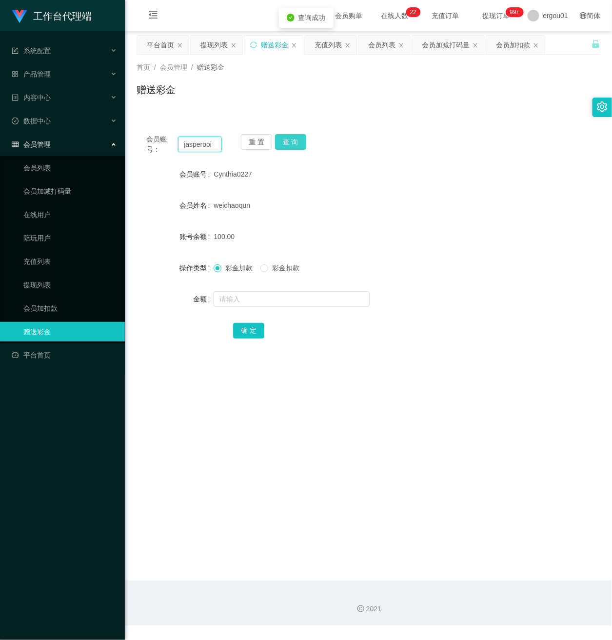
type input "jasperooi"
click at [291, 138] on button "查 询" at bounding box center [290, 142] width 31 height 16
click at [38, 275] on link "提现列表" at bounding box center [70, 285] width 94 height 20
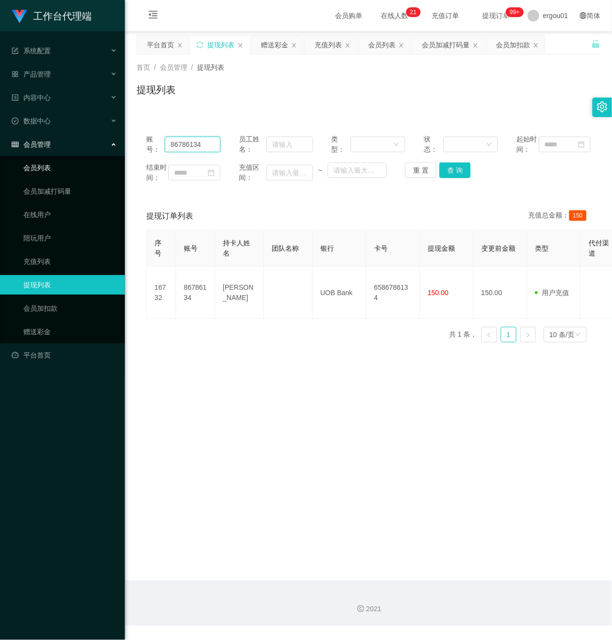
drag, startPoint x: 211, startPoint y: 153, endPoint x: 79, endPoint y: 168, distance: 132.6
click at [20, 148] on section "工作台代理端 系统配置 产品管理 内容中心 数据中心 会员管理 会员列表 会员加减打码量 在线用户 陪玩用户 充值列表 提现列表 会员加扣款 赠送彩金 平台首…" at bounding box center [306, 313] width 612 height 626
paste input "jasperooi"
type input "jasperooi"
click at [453, 178] on button "查 询" at bounding box center [454, 170] width 31 height 16
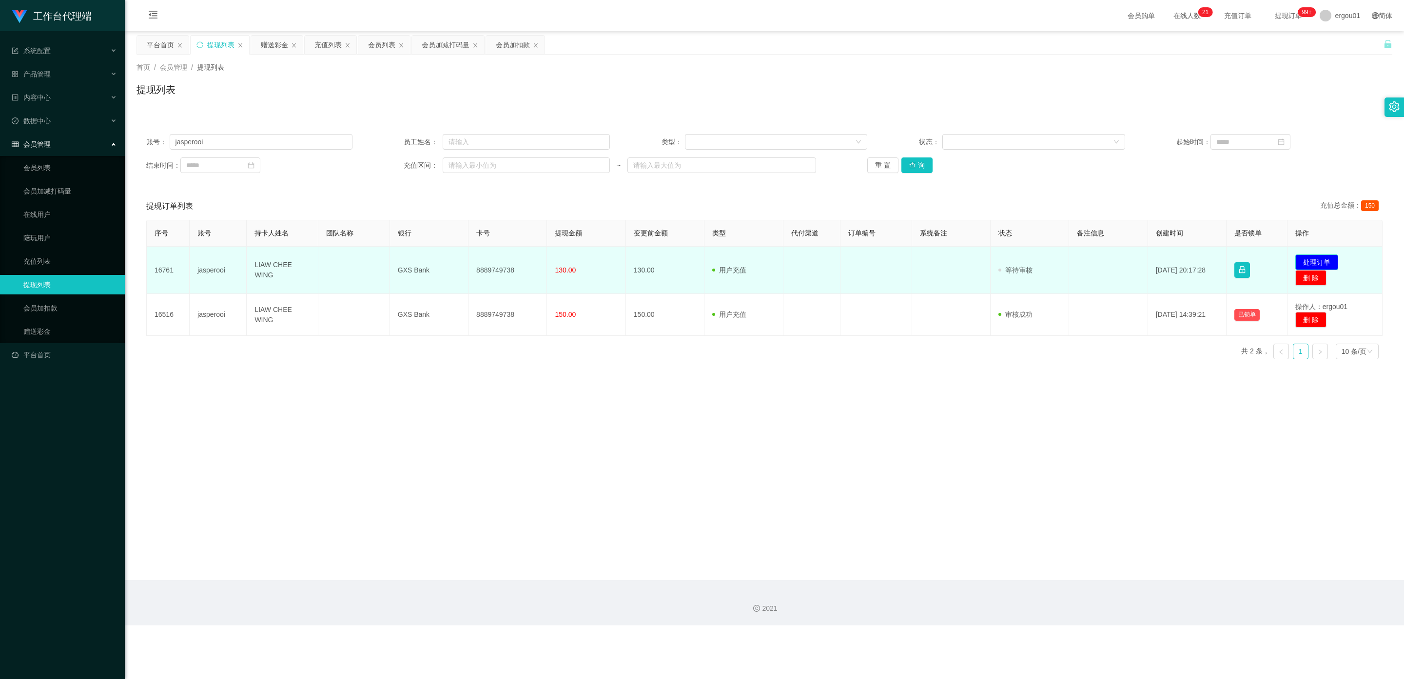
drag, startPoint x: 1305, startPoint y: 258, endPoint x: 967, endPoint y: 290, distance: 339.9
click at [612, 258] on button "处理订单" at bounding box center [1317, 263] width 43 height 16
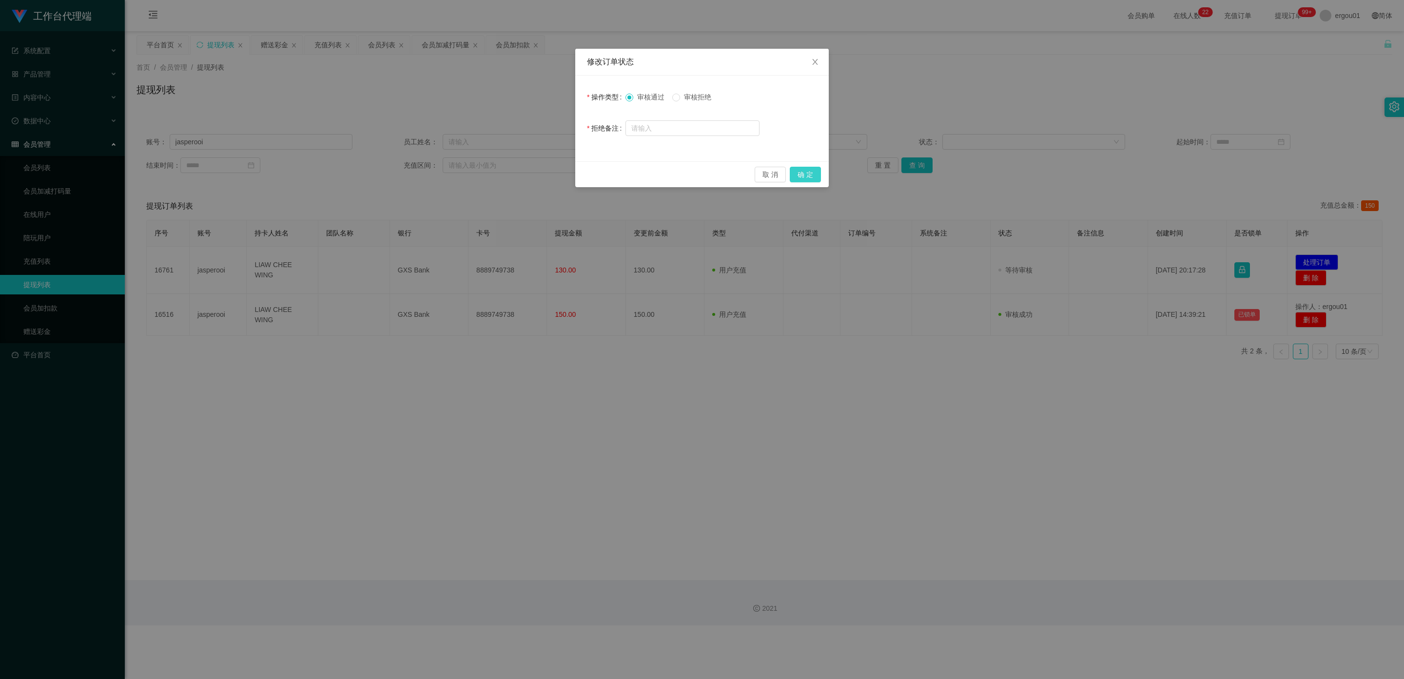
click at [612, 175] on button "确 定" at bounding box center [805, 175] width 31 height 16
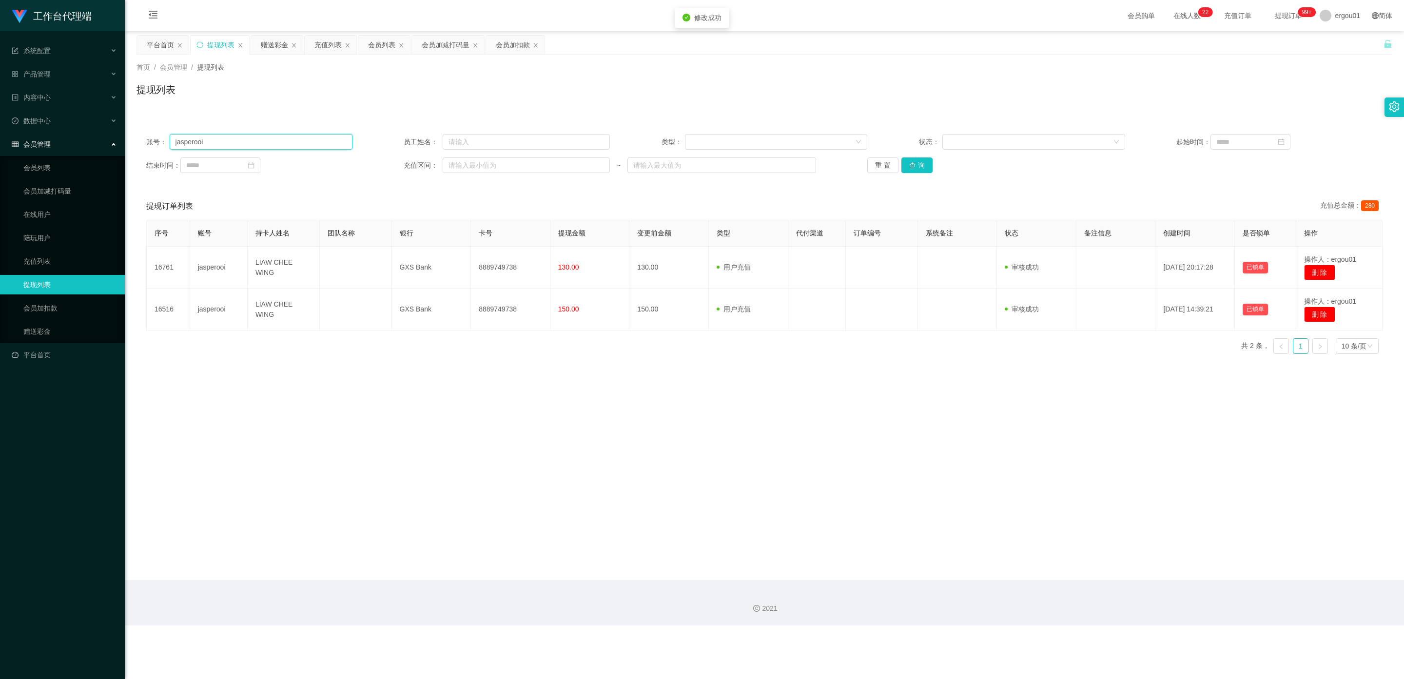
drag, startPoint x: 215, startPoint y: 142, endPoint x: 119, endPoint y: 140, distance: 96.6
click at [119, 140] on section "工作台代理端 系统配置 产品管理 内容中心 数据中心 会员管理 会员列表 会员加减打码量 在线用户 陪玩用户 充值列表 提现列表 会员加扣款 赠送彩金 平台首…" at bounding box center [702, 313] width 1404 height 626
click at [39, 158] on link "会员列表" at bounding box center [70, 168] width 94 height 20
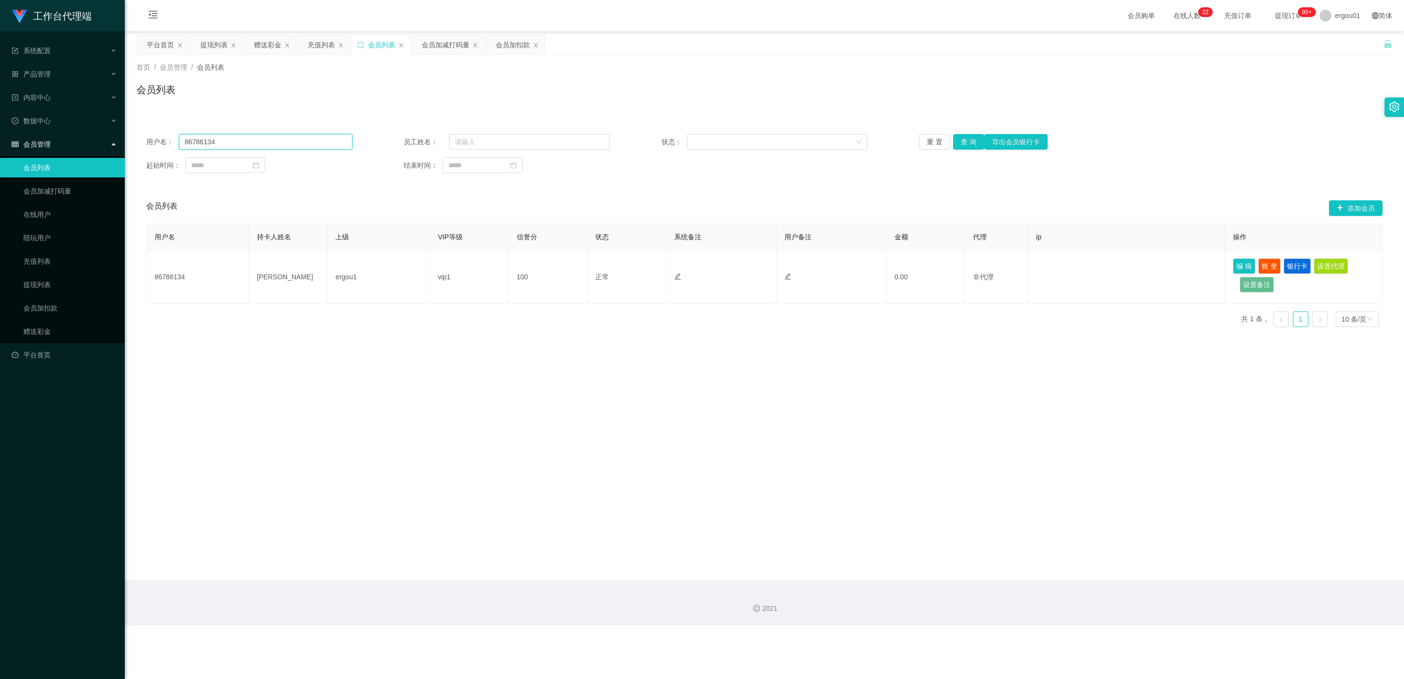
drag, startPoint x: 233, startPoint y: 144, endPoint x: 6, endPoint y: 132, distance: 227.1
click at [0, 132] on section "工作台代理端 系统配置 产品管理 内容中心 数据中心 会员管理 会员列表 会员加减打码量 在线用户 陪玩用户 充值列表 提现列表 会员加扣款 赠送彩金 平台首…" at bounding box center [702, 313] width 1404 height 626
paste input "jasperooi"
type input "jasperooi"
click at [612, 142] on button "查 询" at bounding box center [968, 142] width 31 height 16
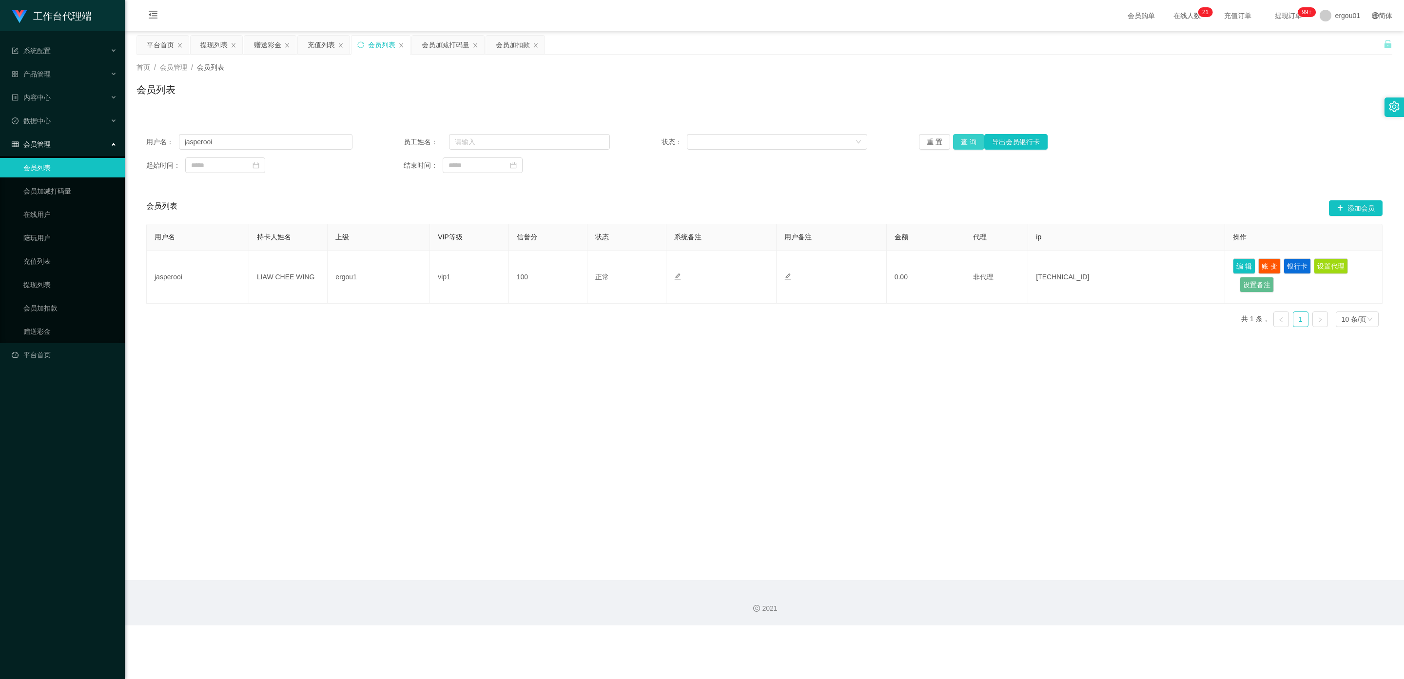
click at [612, 139] on button "查 询" at bounding box center [968, 142] width 31 height 16
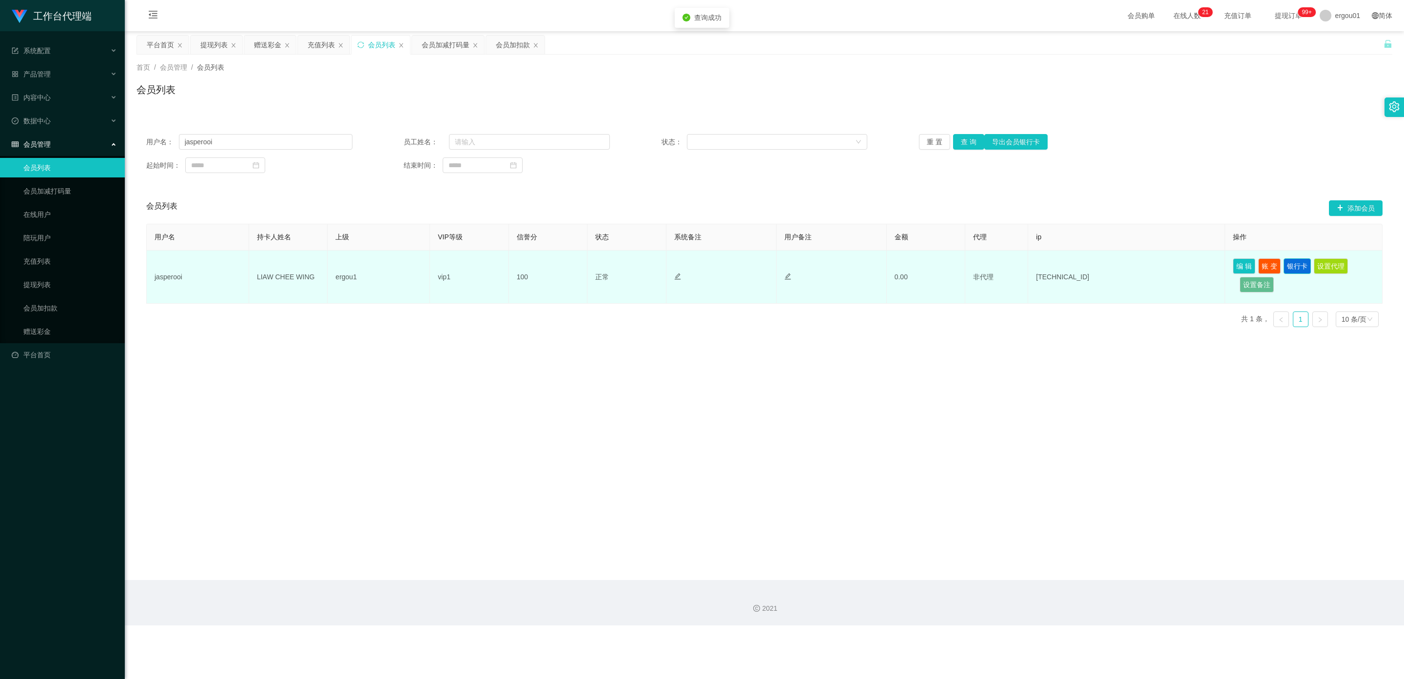
click at [612, 262] on button "银行卡" at bounding box center [1297, 266] width 27 height 16
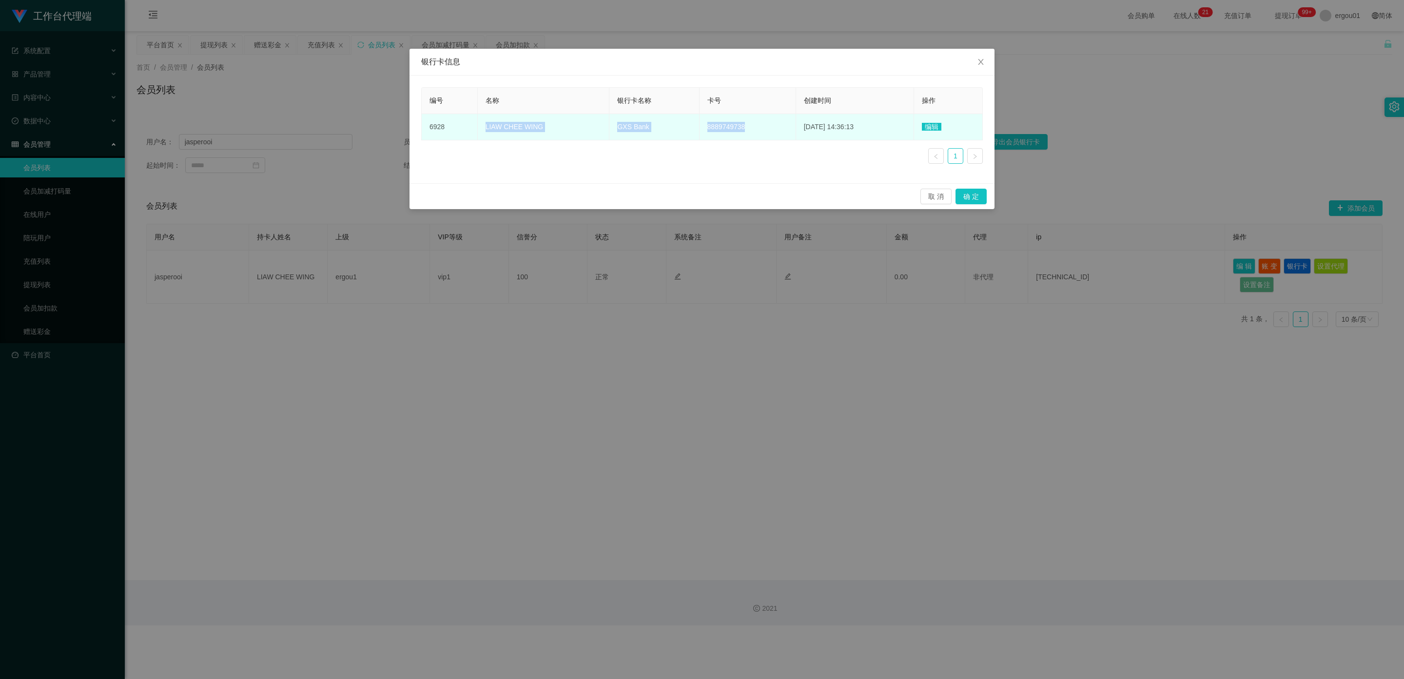
copy tr "LIAW CHEE WING GXS Bank 8889749738"
drag, startPoint x: 740, startPoint y: 129, endPoint x: 477, endPoint y: 129, distance: 262.9
click at [477, 129] on tr "6928 LIAW CHEE WING GXS Bank 8889749738 [DATE] 14:36:13 编辑" at bounding box center [702, 127] width 561 height 26
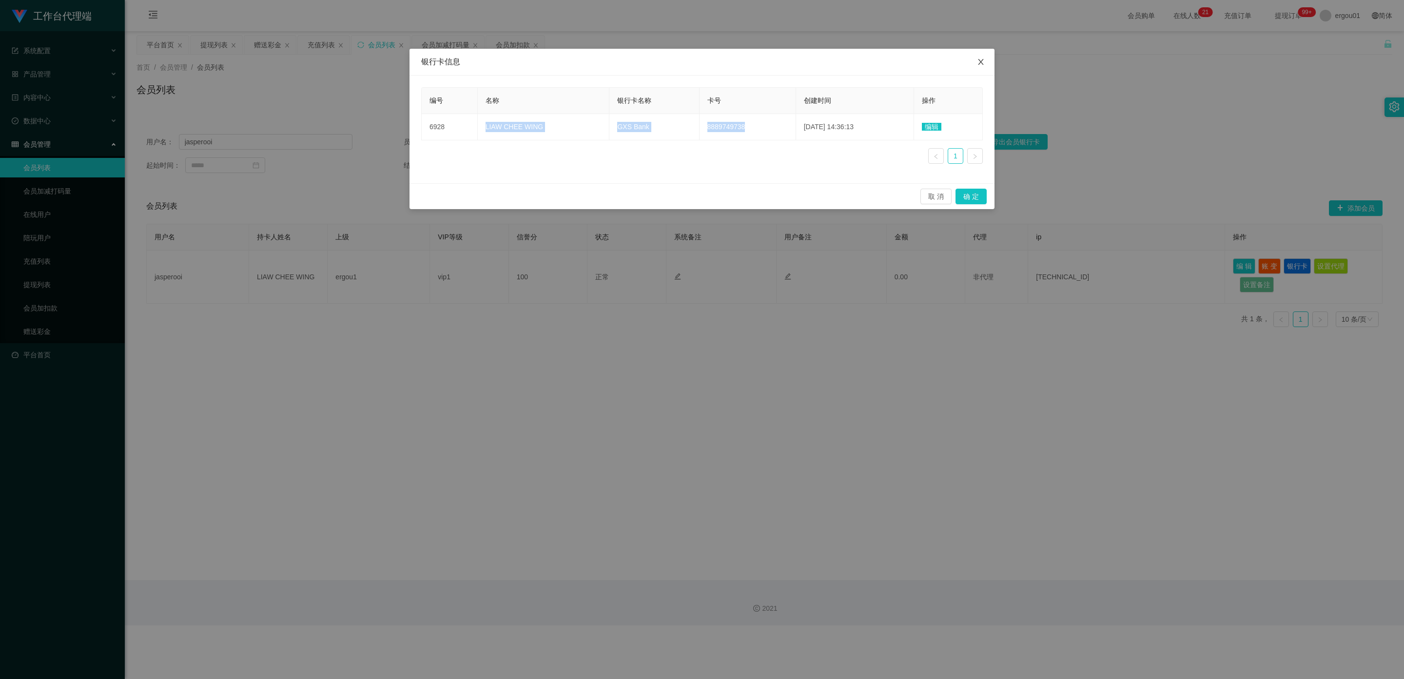
click at [612, 65] on icon "图标: close" at bounding box center [981, 62] width 8 height 8
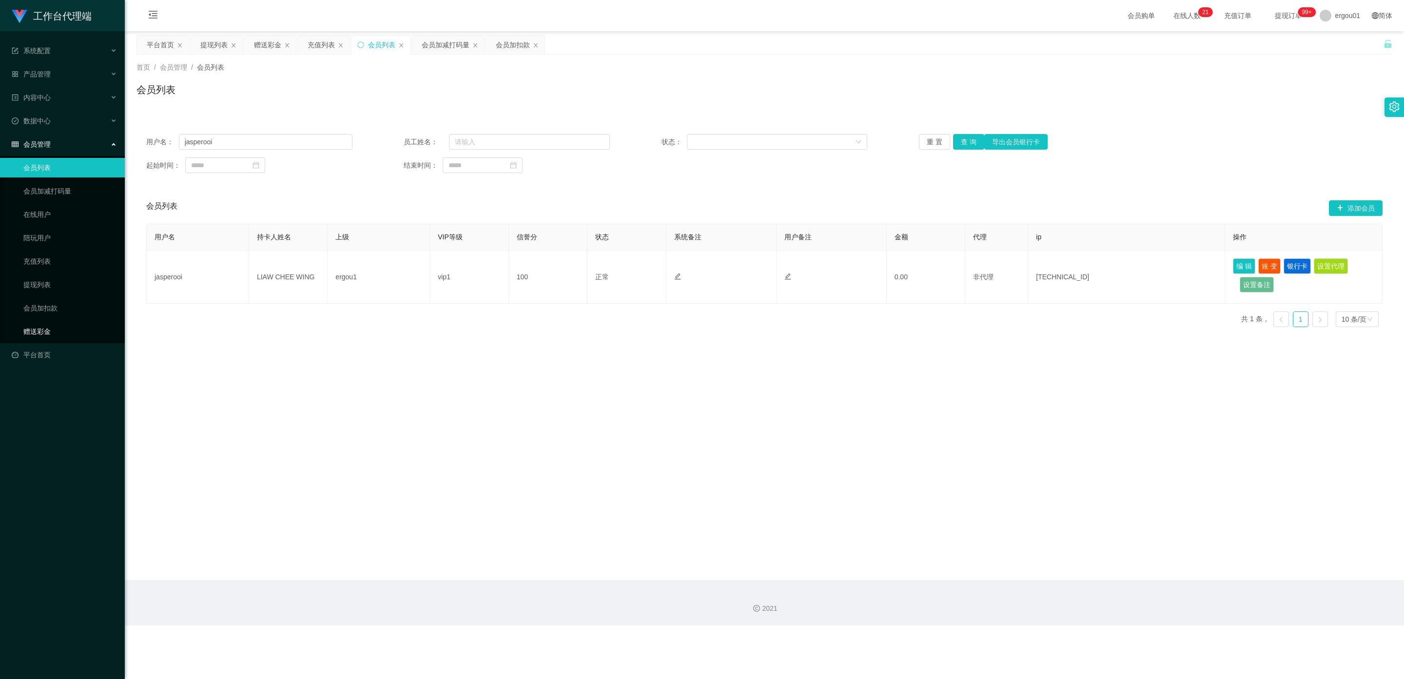
click at [61, 322] on link "赠送彩金" at bounding box center [70, 332] width 94 height 20
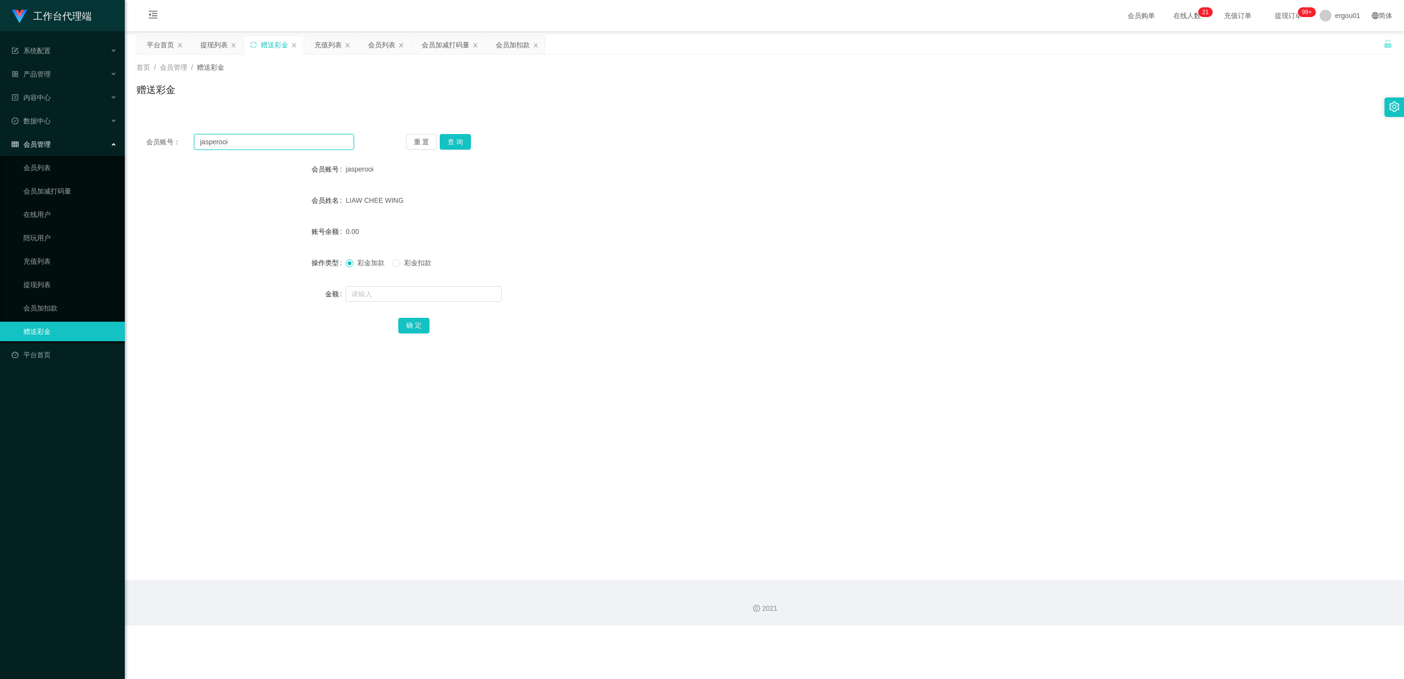
drag, startPoint x: 246, startPoint y: 139, endPoint x: 7, endPoint y: 145, distance: 238.5
click at [7, 145] on section "工作台代理端 系统配置 产品管理 内容中心 数据中心 会员管理 会员列表 会员加减打码量 在线用户 陪玩用户 充值列表 提现列表 会员加扣款 赠送彩金 平台首…" at bounding box center [702, 313] width 1404 height 626
click at [449, 140] on button "查 询" at bounding box center [455, 142] width 31 height 16
drag, startPoint x: 183, startPoint y: 138, endPoint x: 65, endPoint y: 123, distance: 118.9
click at [65, 123] on section "工作台代理端 系统配置 产品管理 内容中心 数据中心 会员管理 会员列表 会员加减打码量 在线用户 陪玩用户 充值列表 提现列表 会员加扣款 赠送彩金 平台首…" at bounding box center [702, 313] width 1404 height 626
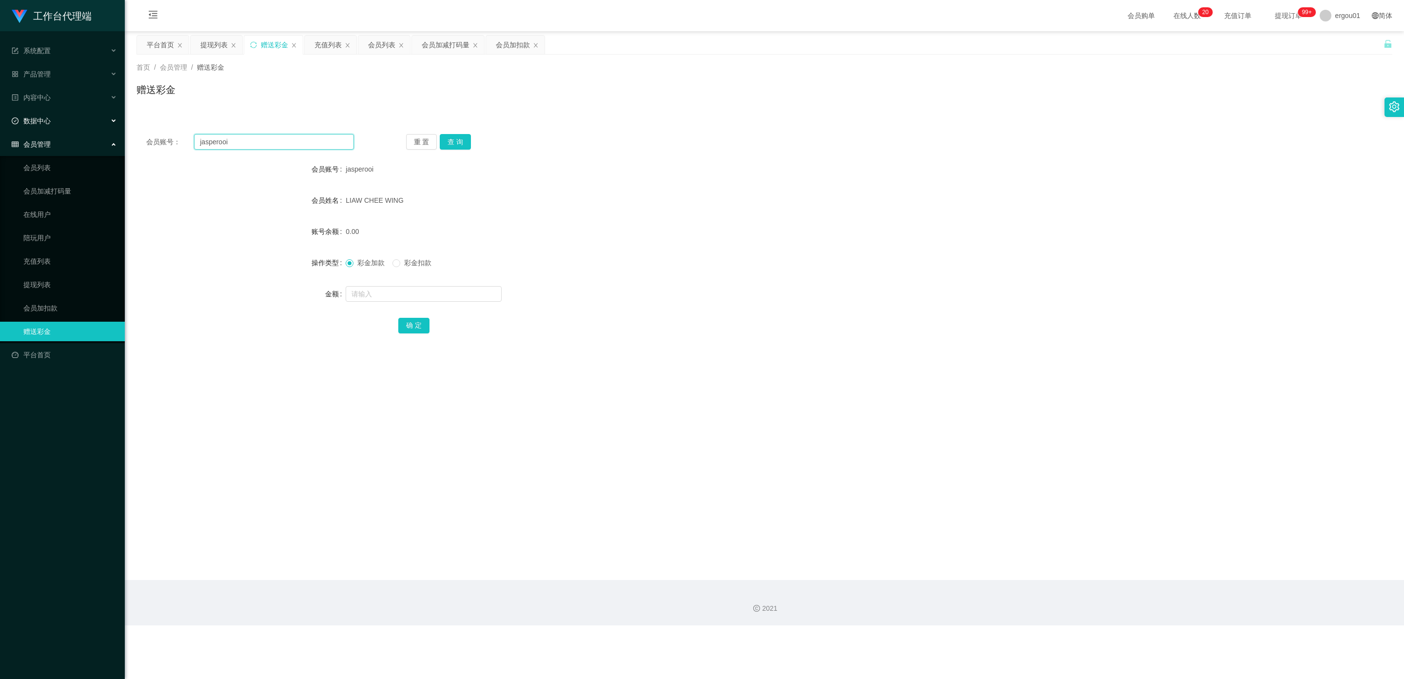
paste input "[PERSON_NAME]"
type input "[PERSON_NAME]"
click at [454, 139] on button "查 询" at bounding box center [455, 142] width 31 height 16
click at [368, 297] on input "text" at bounding box center [424, 294] width 156 height 16
type input "30"
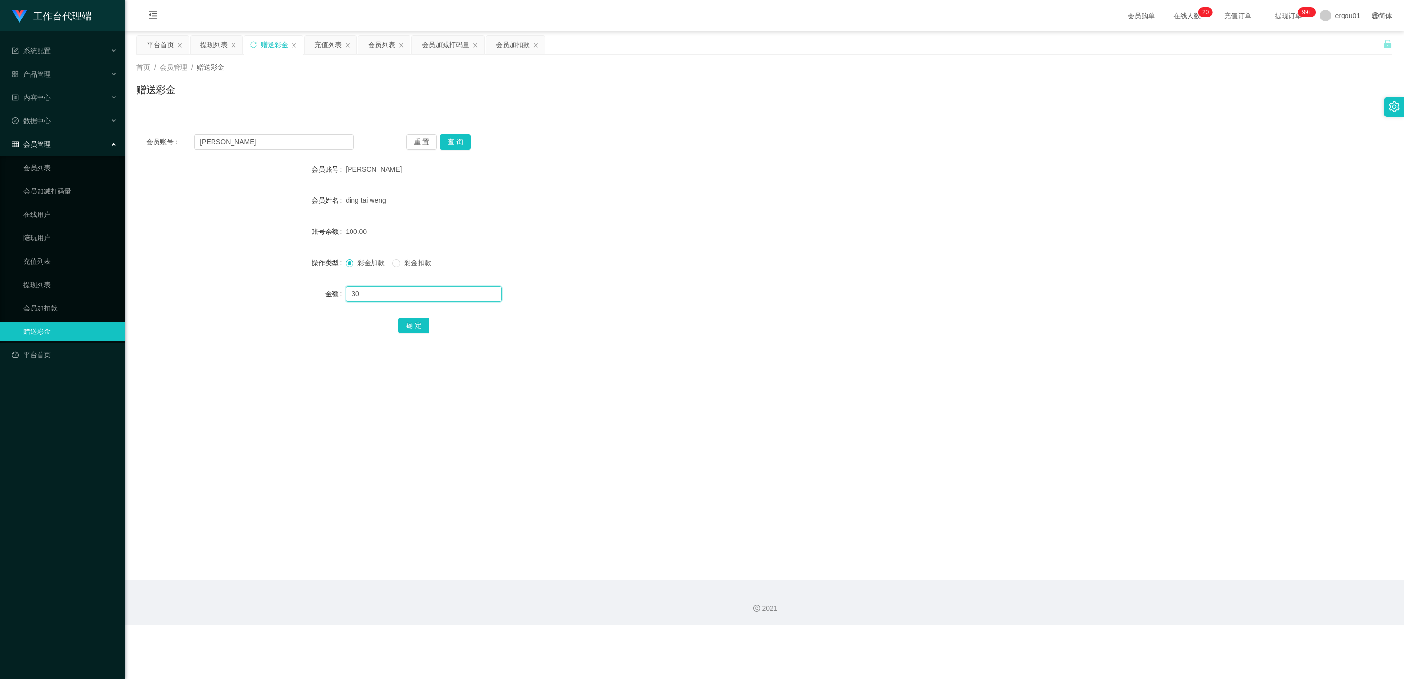
drag, startPoint x: 345, startPoint y: 293, endPoint x: 330, endPoint y: 294, distance: 15.7
click at [330, 294] on div "金额 30" at bounding box center [765, 294] width 1256 height 20
drag, startPoint x: 246, startPoint y: 142, endPoint x: 0, endPoint y: 138, distance: 245.8
click at [0, 138] on section "工作台代理端 系统配置 产品管理 内容中心 数据中心 会员管理 会员列表 会员加减打码量 在线用户 陪玩用户 充值列表 提现列表 会员加扣款 赠送彩金 平台首…" at bounding box center [702, 313] width 1404 height 626
click at [450, 139] on button "查 询" at bounding box center [455, 142] width 31 height 16
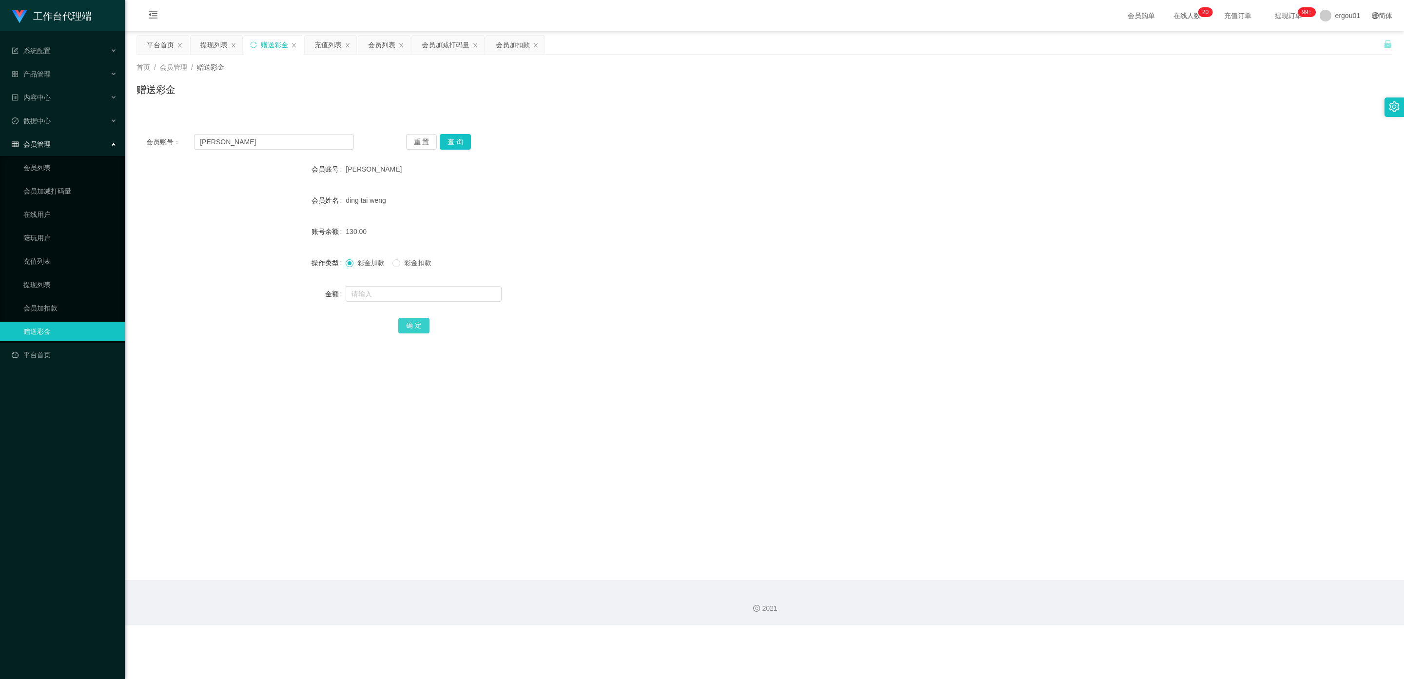
click at [419, 324] on button "确 定" at bounding box center [413, 326] width 31 height 16
click at [458, 142] on button "查 询" at bounding box center [455, 142] width 31 height 16
click at [36, 276] on link "提现列表" at bounding box center [70, 285] width 94 height 20
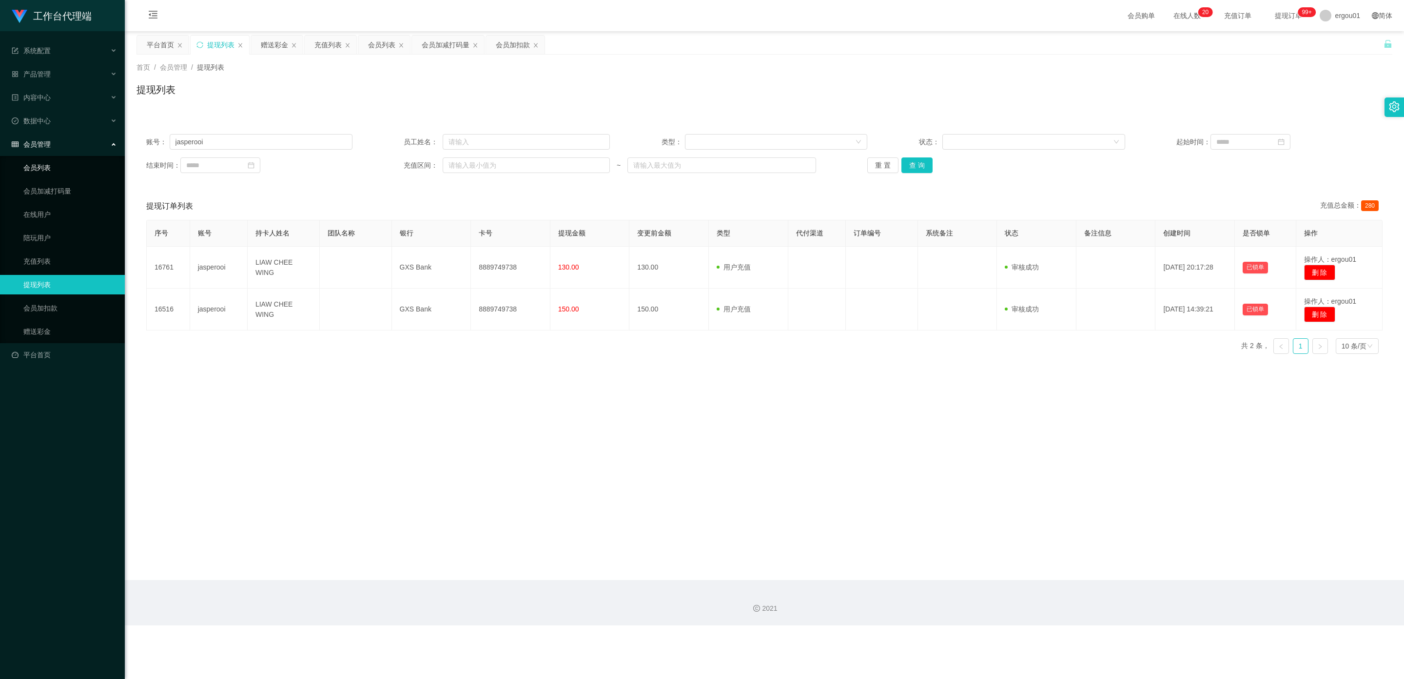
click at [39, 158] on link "会员列表" at bounding box center [70, 168] width 94 height 20
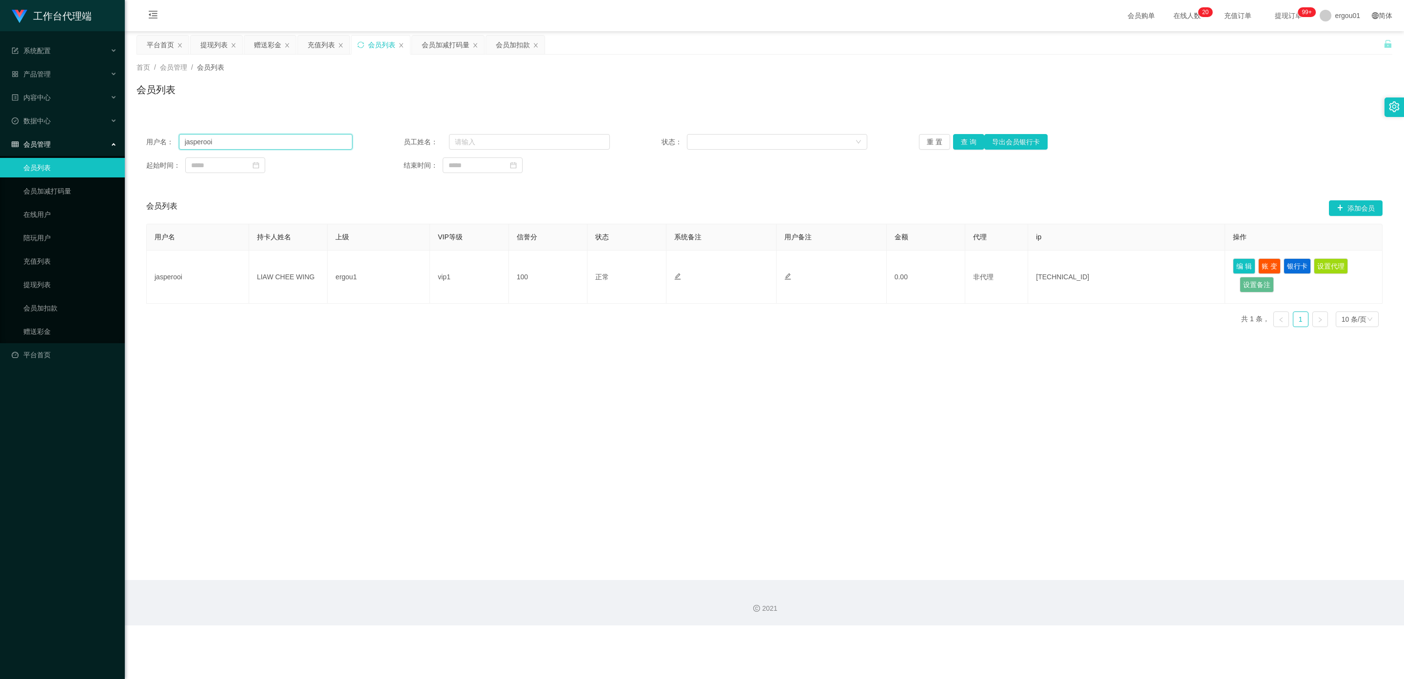
drag, startPoint x: 230, startPoint y: 141, endPoint x: 157, endPoint y: 139, distance: 73.7
click at [20, 119] on section "工作台代理端 系统配置 产品管理 内容中心 数据中心 会员管理 会员列表 会员加减打码量 在线用户 陪玩用户 充值列表 提现列表 会员加扣款 赠送彩金 平台首…" at bounding box center [702, 313] width 1404 height 626
paste input "[PERSON_NAME]"
type input "[PERSON_NAME]"
click at [612, 136] on button "查 询" at bounding box center [968, 142] width 31 height 16
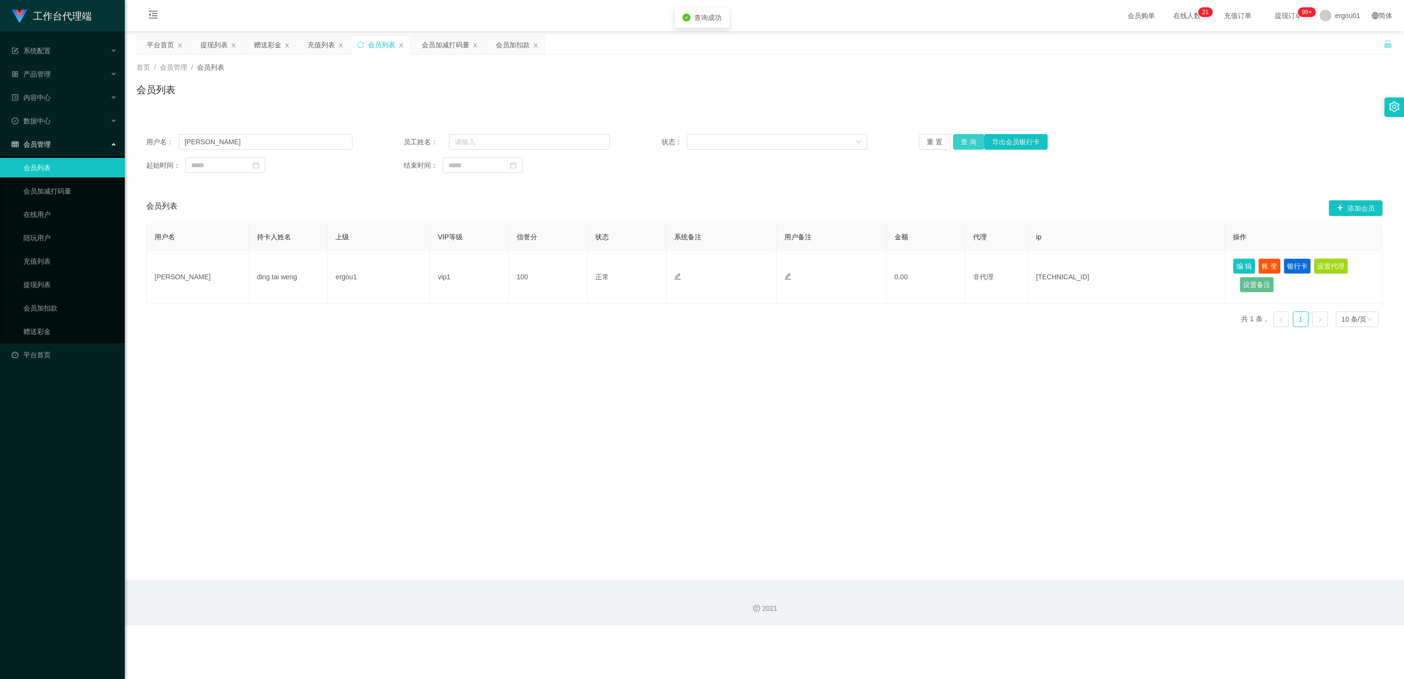
click at [612, 144] on button "查 询" at bounding box center [968, 142] width 31 height 16
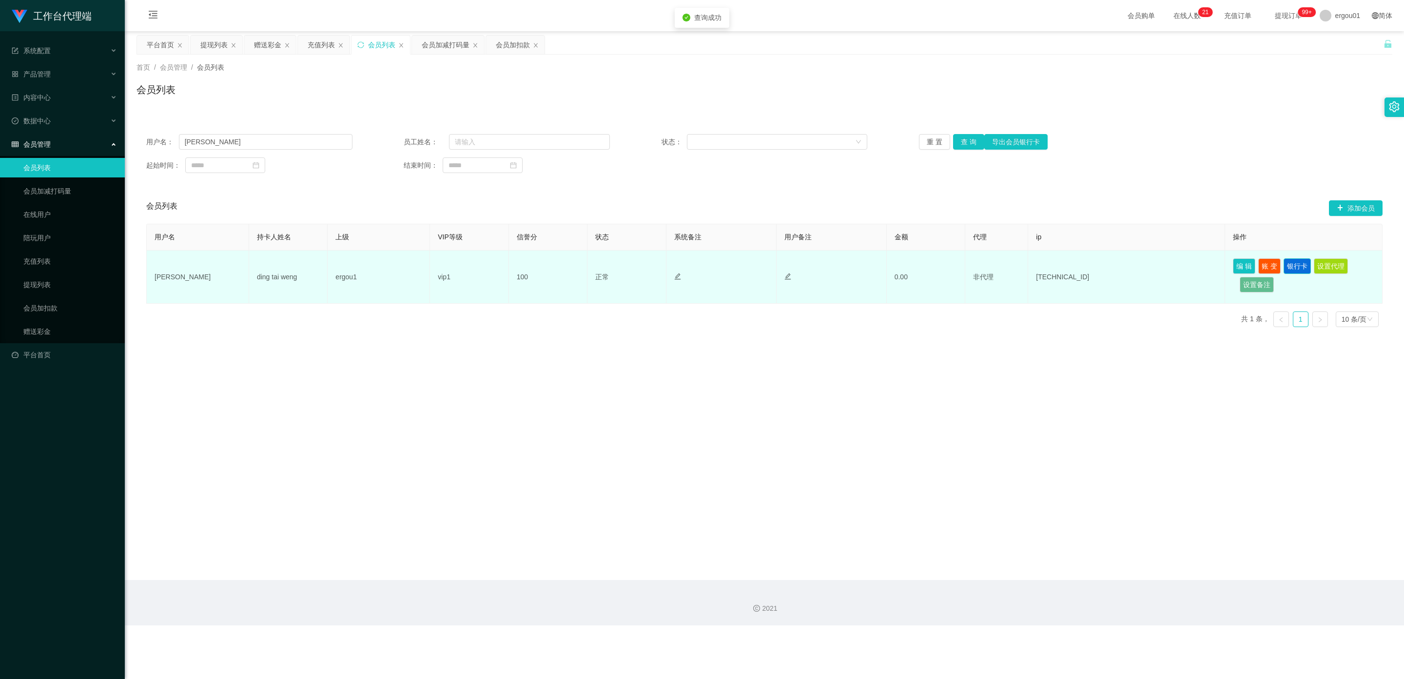
click at [612, 265] on button "银行卡" at bounding box center [1297, 266] width 27 height 16
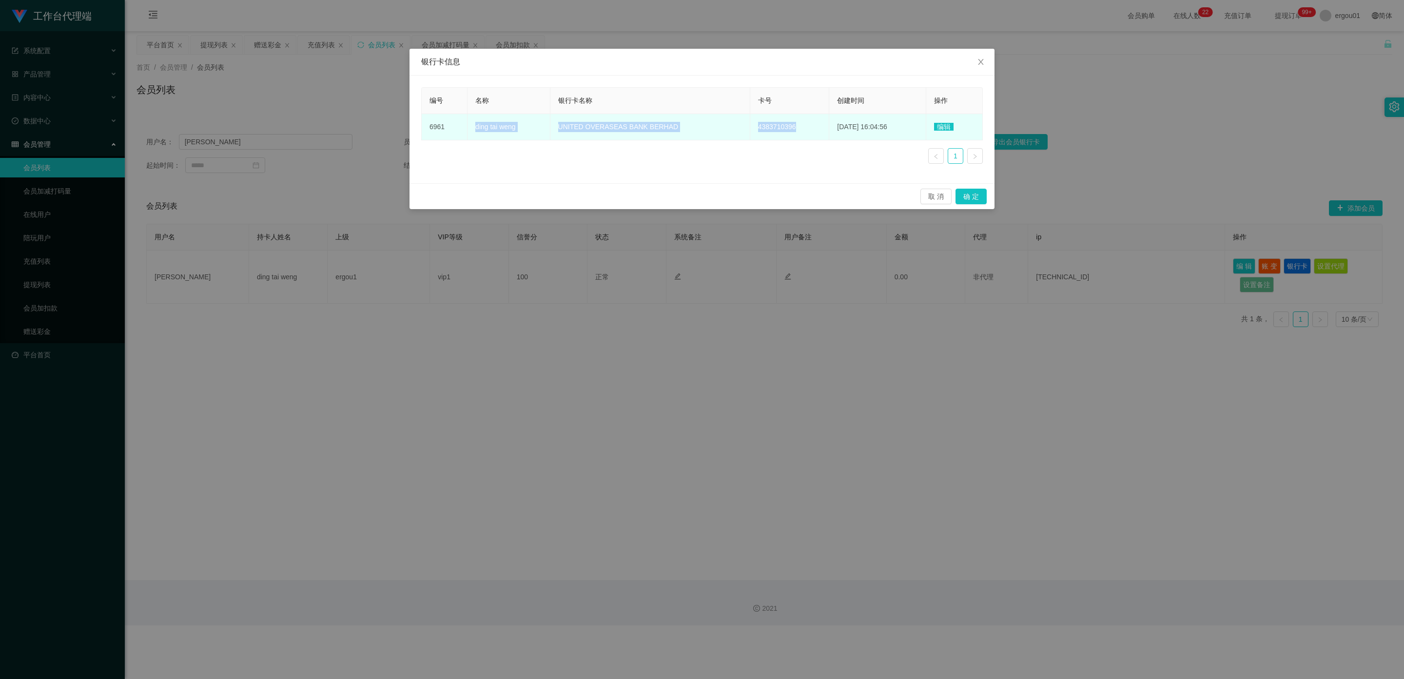
drag, startPoint x: 783, startPoint y: 125, endPoint x: 530, endPoint y: 130, distance: 253.2
click at [468, 123] on tr "6961 ding tai weng UNITED OVERASEAS BANK BERHAD 4383710396 [DATE] 16:04:56 编辑" at bounding box center [702, 127] width 561 height 26
copy tr "ding tai weng UNITED OVERASEAS BANK BERHAD 4383710396"
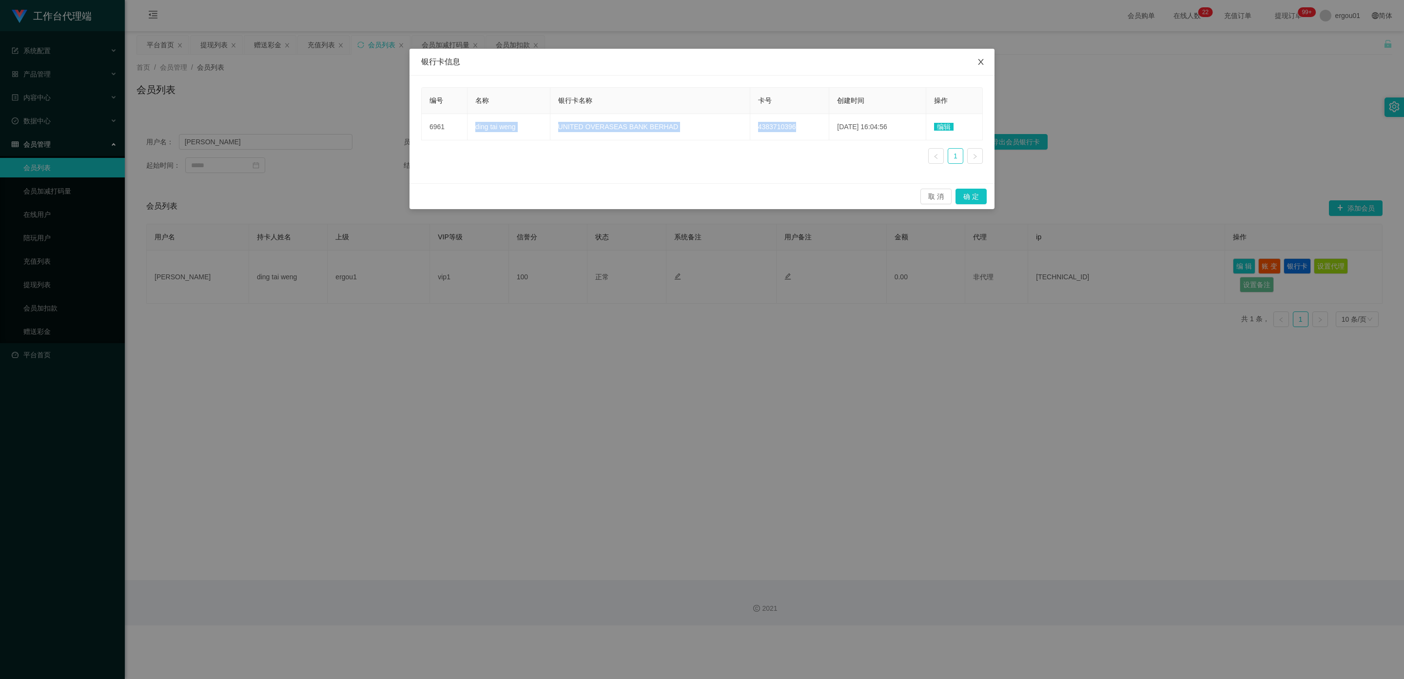
click at [612, 63] on icon "图标: close" at bounding box center [981, 62] width 8 height 8
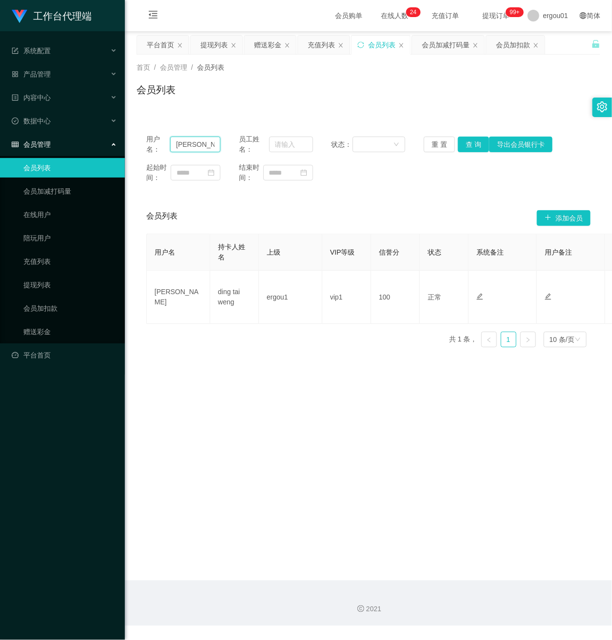
drag, startPoint x: 211, startPoint y: 146, endPoint x: 195, endPoint y: 160, distance: 20.7
click at [61, 139] on section "工作台代理端 系统配置 产品管理 内容中心 数据中心 会员管理 会员列表 会员加减打码量 在线用户 陪玩用户 充值列表 提现列表 会员加扣款 赠送彩金 平台首…" at bounding box center [306, 313] width 612 height 626
click at [473, 144] on button "查 询" at bounding box center [473, 145] width 31 height 16
click at [40, 275] on link "提现列表" at bounding box center [70, 285] width 94 height 20
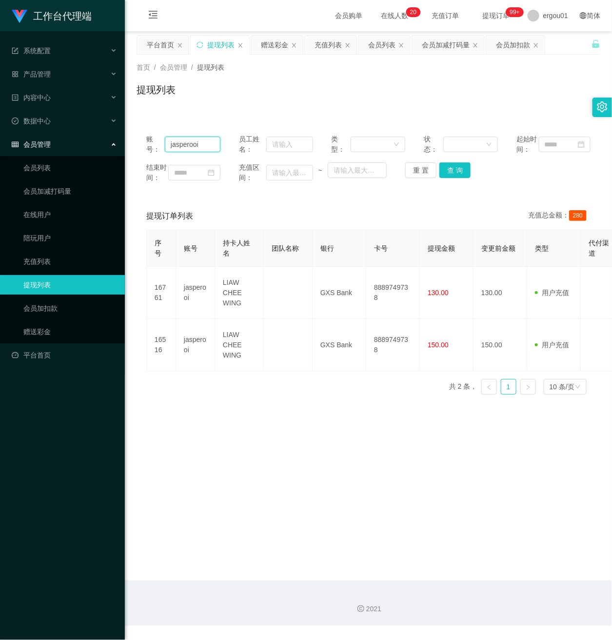
drag, startPoint x: 207, startPoint y: 154, endPoint x: 58, endPoint y: 147, distance: 149.4
click at [34, 147] on section "工作台代理端 系统配置 产品管理 内容中心 数据中心 会员管理 会员列表 会员加减打码量 在线用户 陪玩用户 充值列表 提现列表 会员加扣款 赠送彩金 平台首…" at bounding box center [306, 313] width 612 height 626
paste input "[PERSON_NAME]"
type input "[PERSON_NAME]"
click at [448, 178] on button "查 询" at bounding box center [454, 170] width 31 height 16
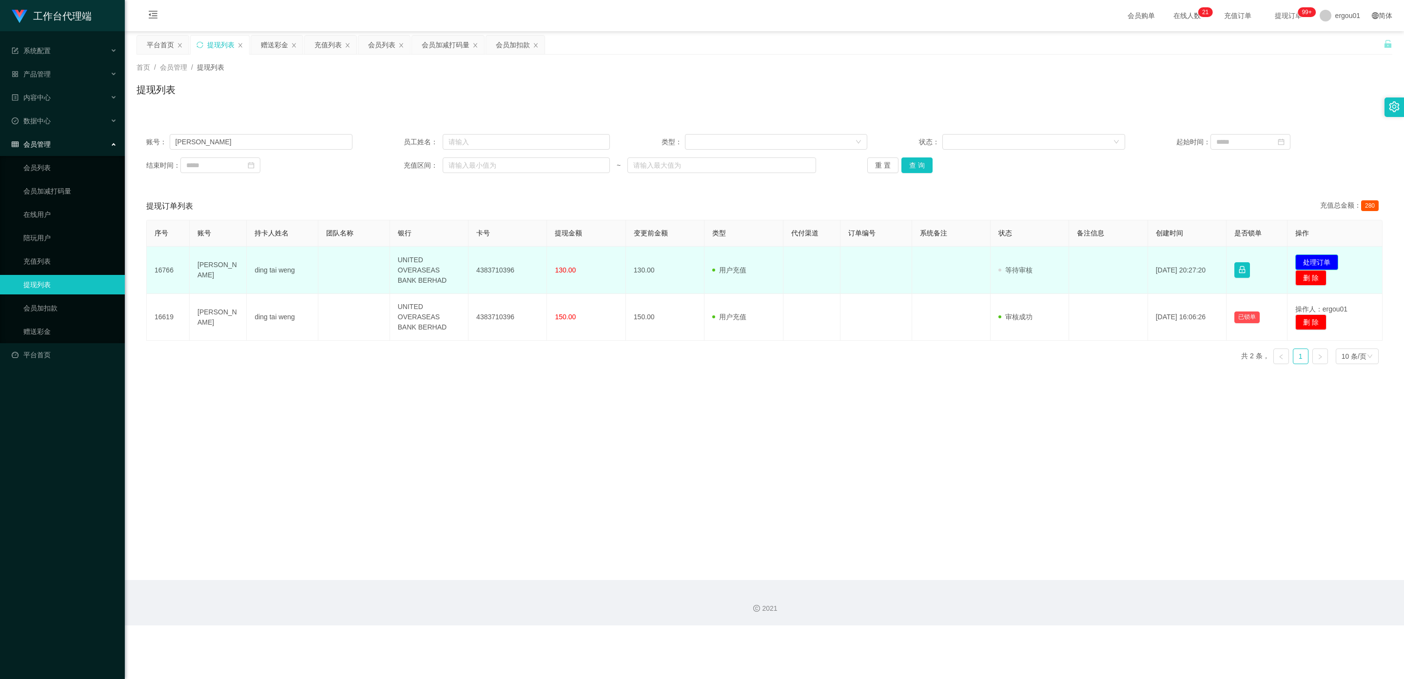
click at [612, 260] on button "处理订单" at bounding box center [1317, 263] width 43 height 16
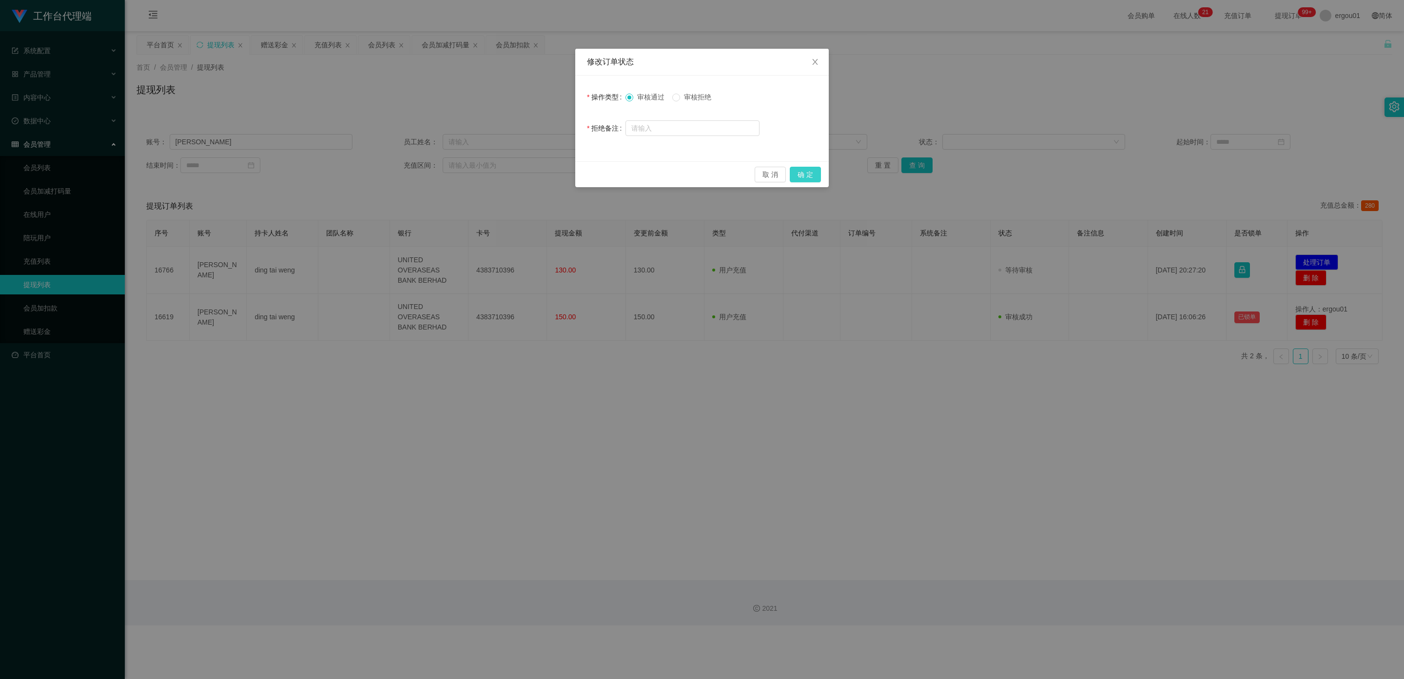
click at [612, 174] on button "确 定" at bounding box center [805, 175] width 31 height 16
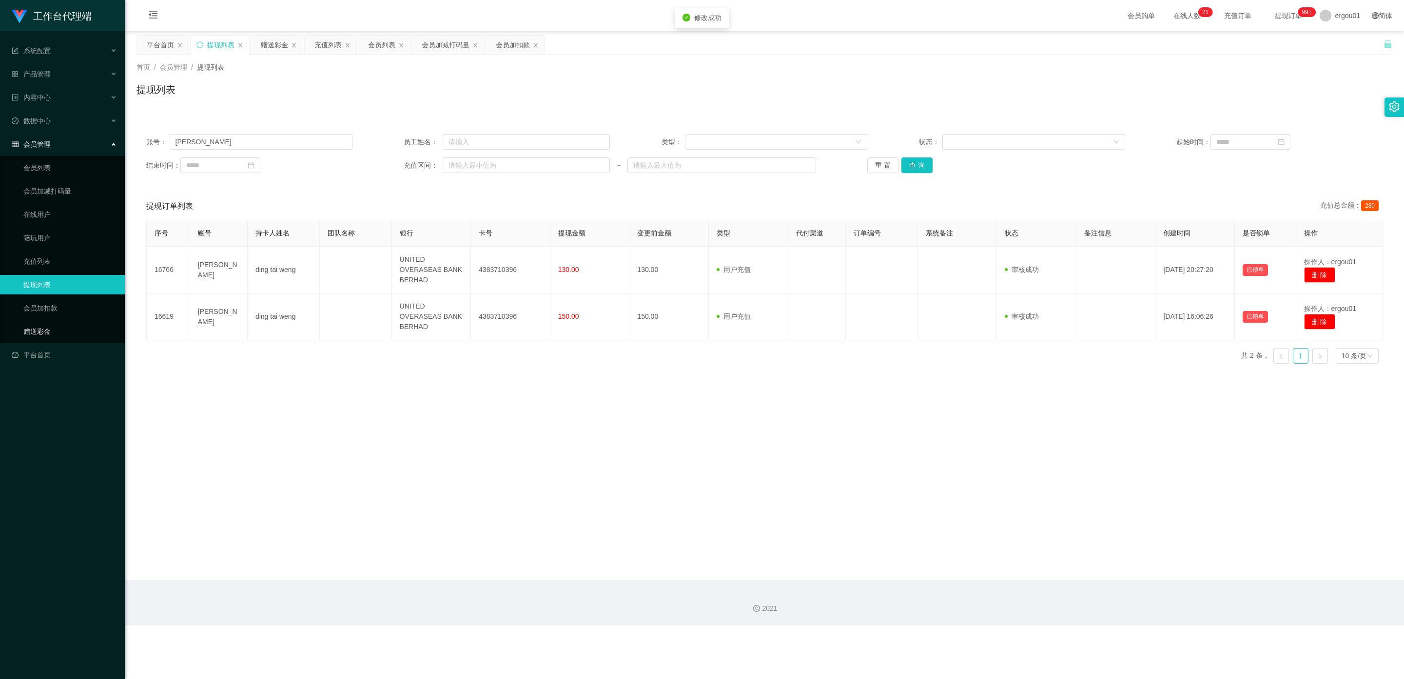
click at [38, 322] on link "赠送彩金" at bounding box center [70, 332] width 94 height 20
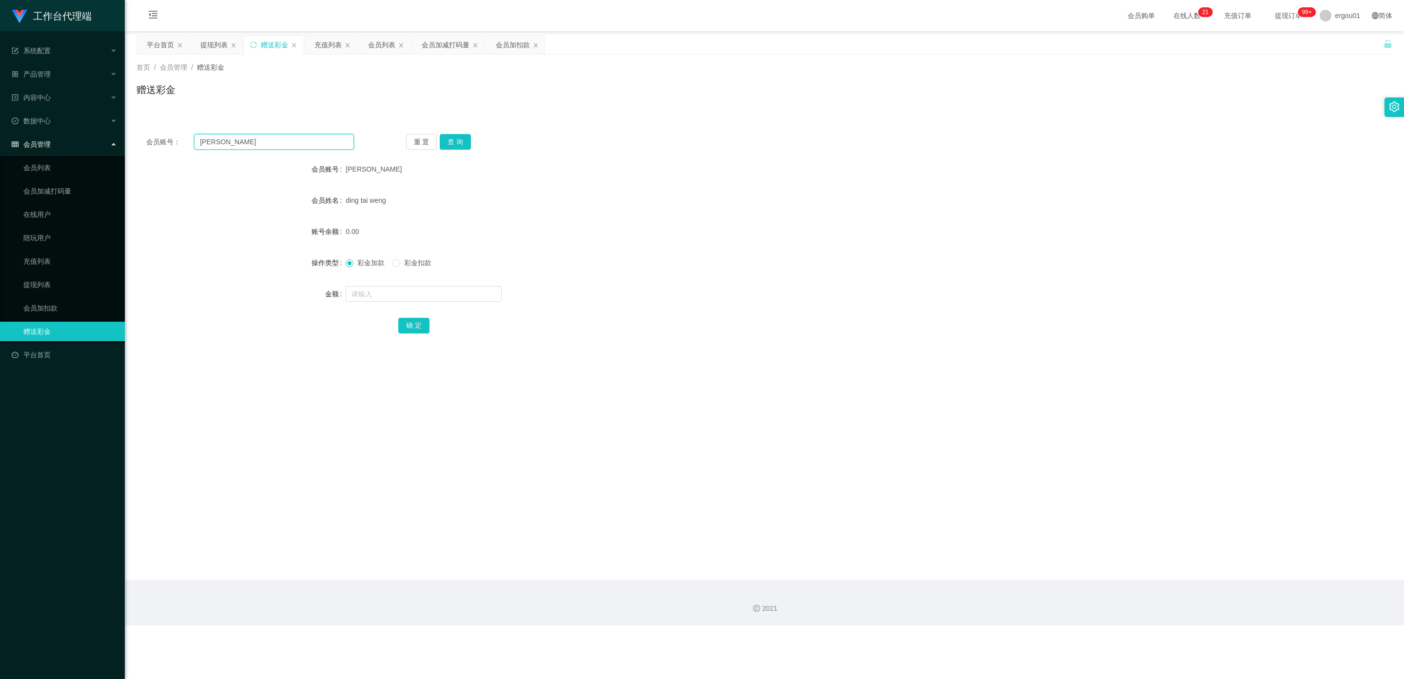
drag, startPoint x: 273, startPoint y: 140, endPoint x: 0, endPoint y: 140, distance: 272.6
click at [0, 140] on section "工作台代理端 系统配置 产品管理 内容中心 数据中心 会员管理 会员列表 会员加减打码量 在线用户 陪玩用户 充值列表 提现列表 会员加扣款 赠送彩金 平台首…" at bounding box center [702, 313] width 1404 height 626
click at [464, 139] on button "查 询" at bounding box center [455, 142] width 31 height 16
click at [40, 161] on link "会员列表" at bounding box center [70, 168] width 94 height 20
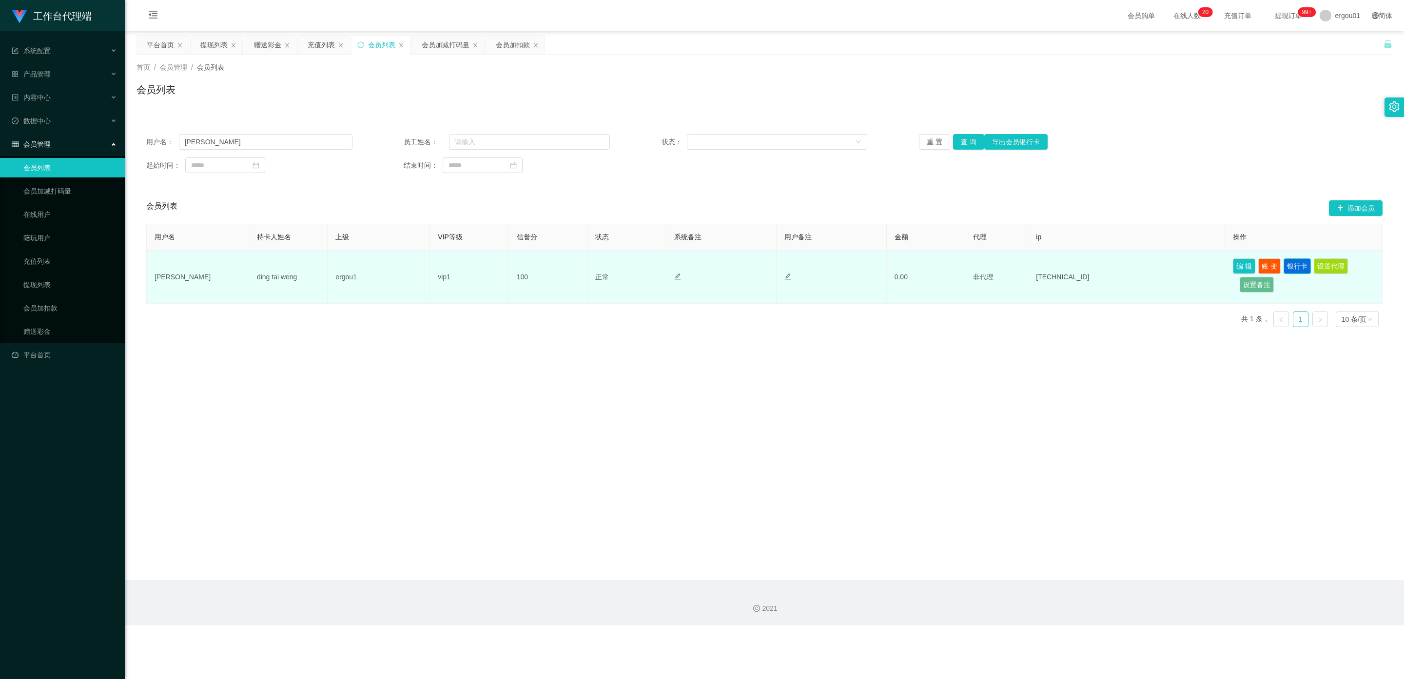
drag, startPoint x: 1289, startPoint y: 264, endPoint x: 1270, endPoint y: 265, distance: 19.0
click at [612, 265] on button "银行卡" at bounding box center [1297, 266] width 27 height 16
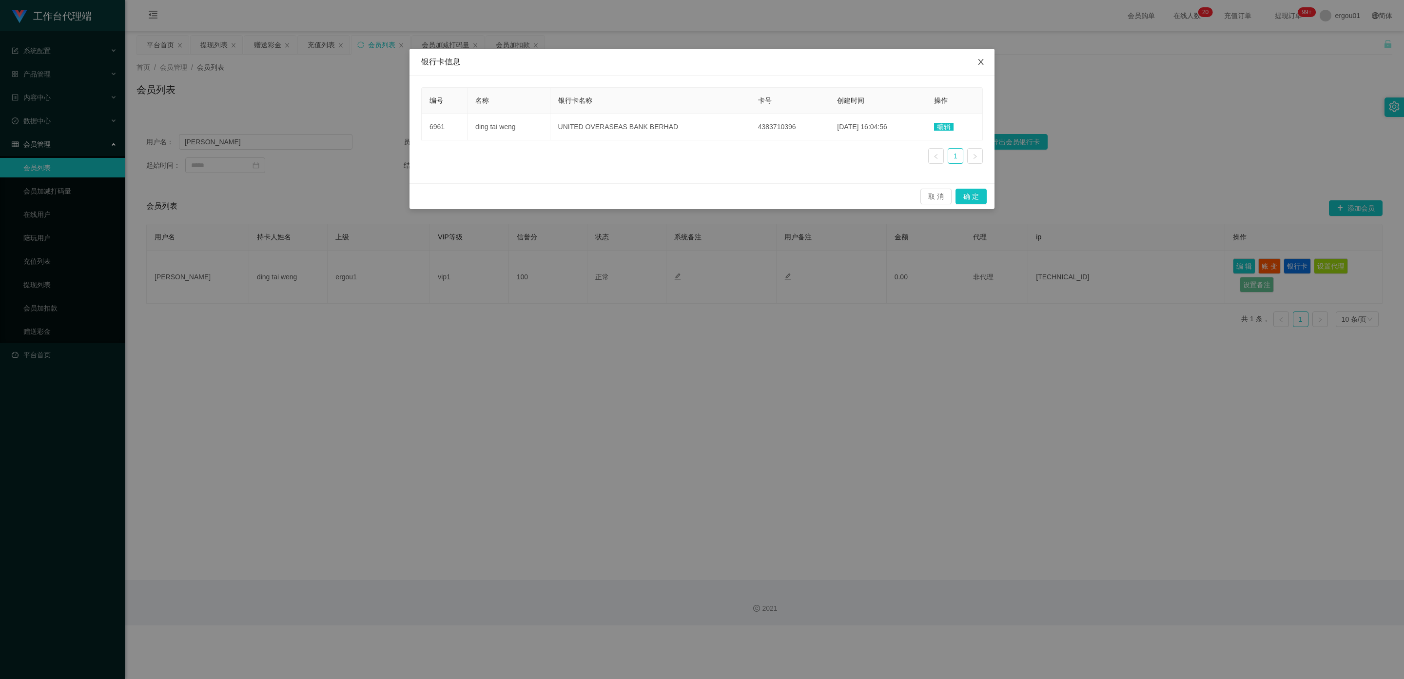
drag, startPoint x: 983, startPoint y: 58, endPoint x: 967, endPoint y: 57, distance: 16.1
click at [612, 57] on span "Close" at bounding box center [981, 62] width 27 height 27
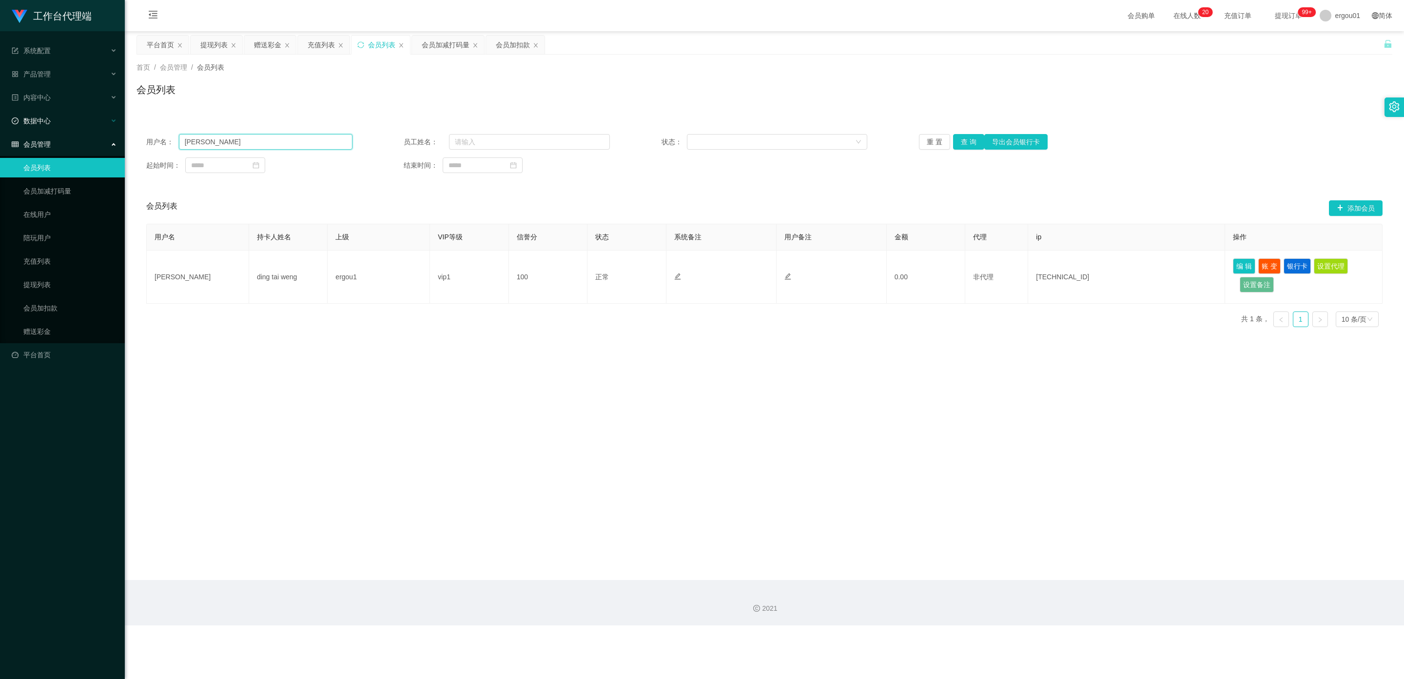
drag, startPoint x: 233, startPoint y: 140, endPoint x: 0, endPoint y: 120, distance: 234.0
click at [0, 120] on section "工作台代理端 系统配置 产品管理 内容中心 数据中心 会员管理 会员列表 会员加减打码量 在线用户 陪玩用户 充值列表 提现列表 会员加扣款 赠送彩金 平台首…" at bounding box center [702, 313] width 1404 height 626
click at [612, 134] on button "查 询" at bounding box center [968, 142] width 31 height 16
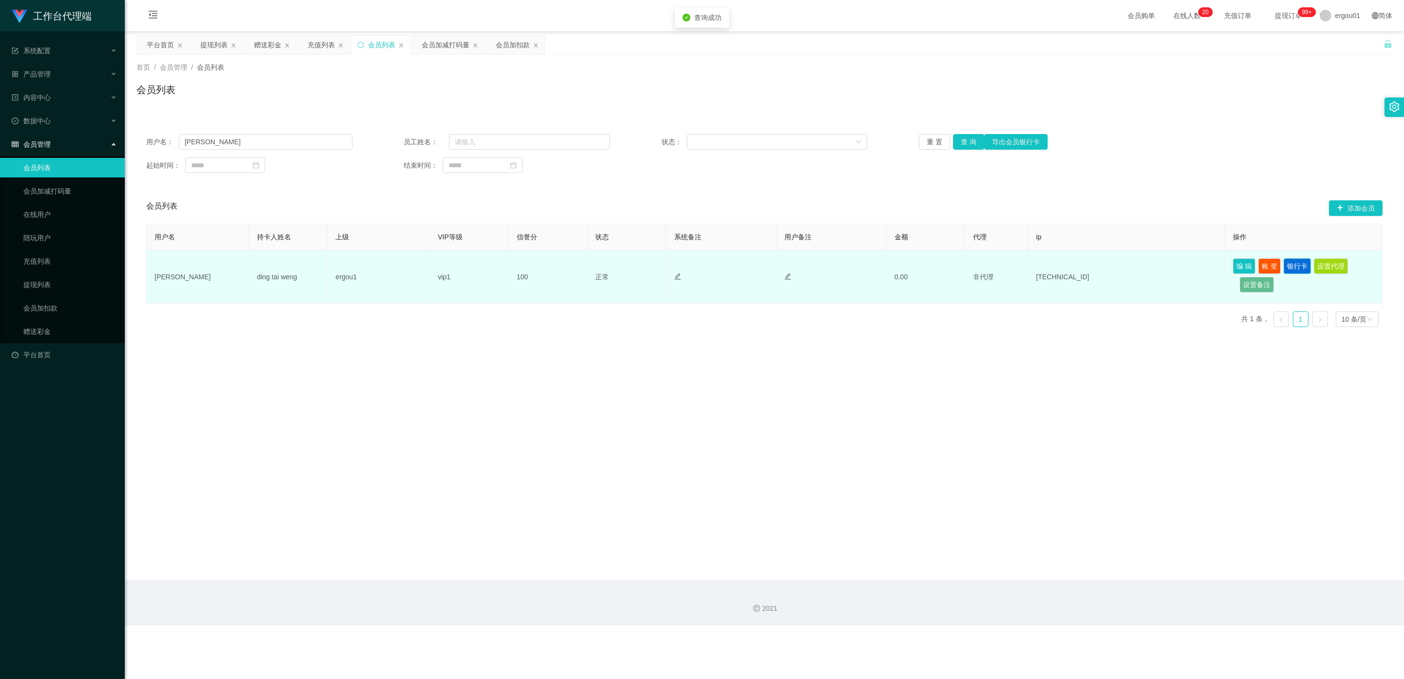
click at [612, 264] on button "银行卡" at bounding box center [1297, 266] width 27 height 16
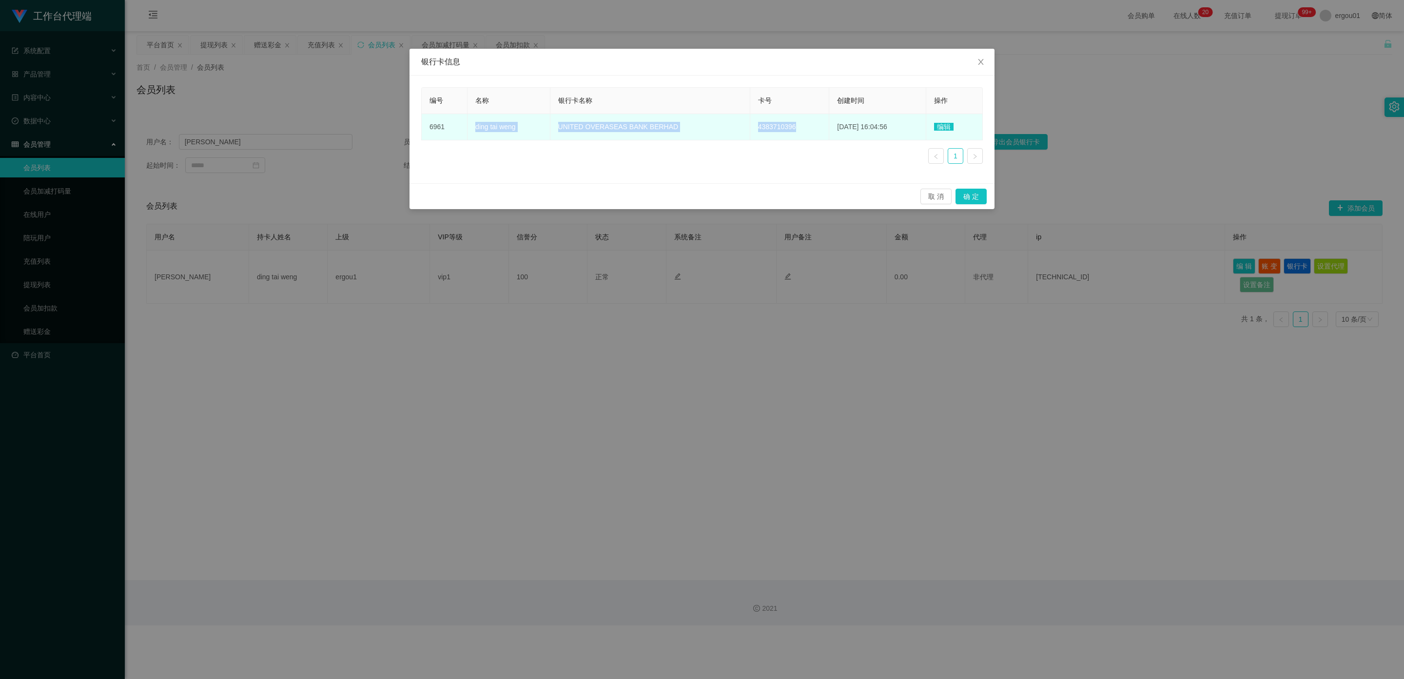
drag, startPoint x: 676, startPoint y: 132, endPoint x: 475, endPoint y: 133, distance: 201.4
click at [475, 133] on tr "6961 ding tai weng UNITED OVERASEAS BANK BERHAD 4383710396 [DATE] 16:04:56 编辑" at bounding box center [702, 127] width 561 height 26
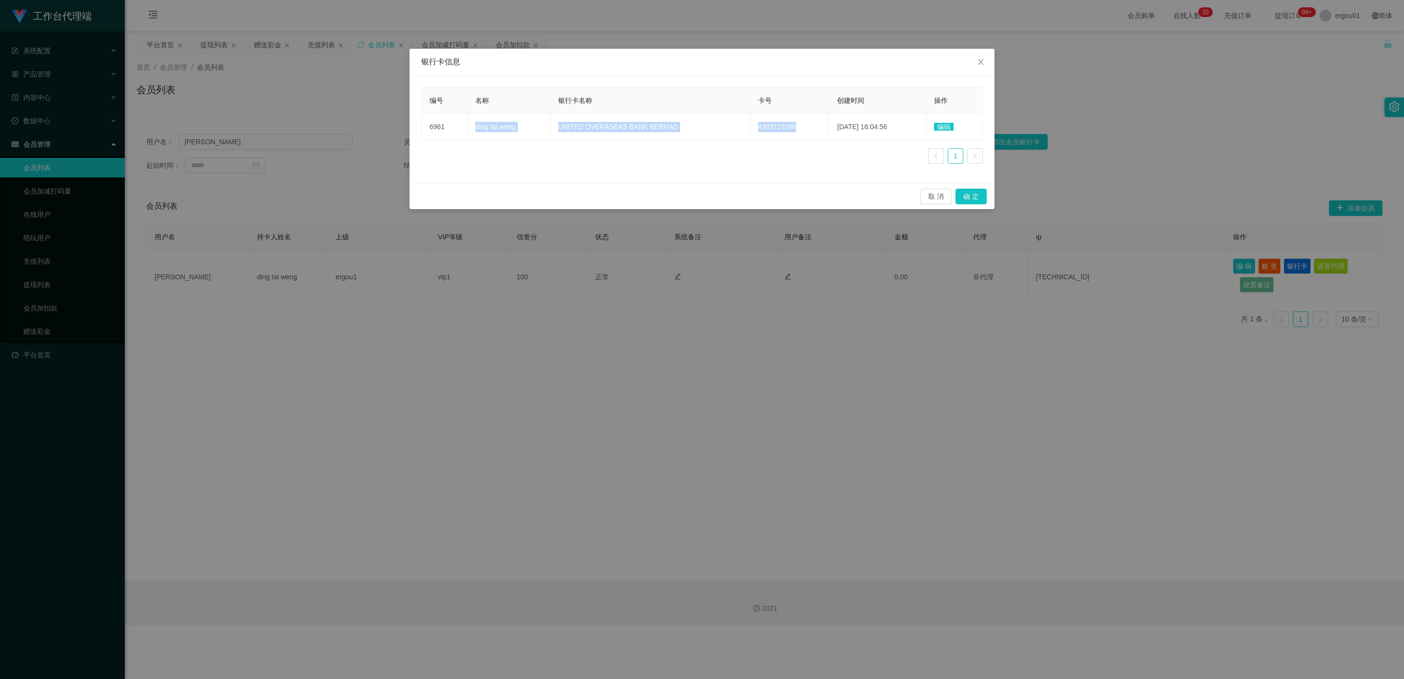
copy tr "ding tai weng UNITED OVERASEAS BANK BERHAD 4383710396"
click at [612, 53] on span "Close" at bounding box center [981, 62] width 27 height 27
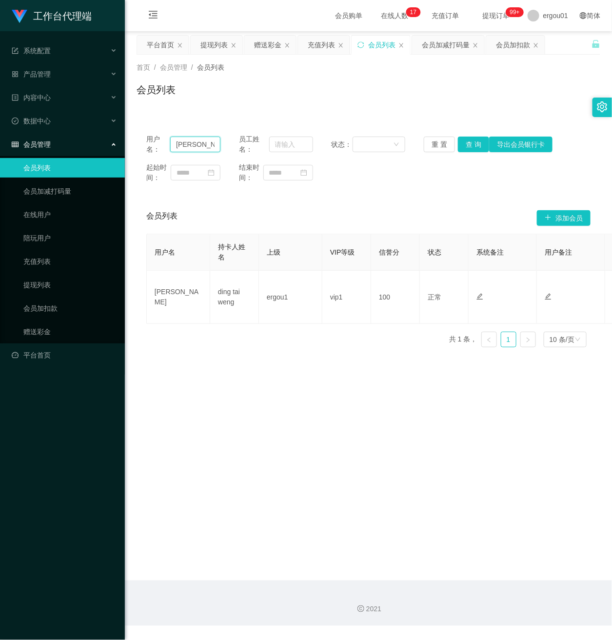
drag, startPoint x: 210, startPoint y: 143, endPoint x: 9, endPoint y: 145, distance: 200.9
click at [14, 145] on section "工作台代理端 系统配置 产品管理 内容中心 数据中心 会员管理 会员列表 会员加减打码量 在线用户 陪玩用户 充值列表 提现列表 会员加扣款 赠送彩金 平台首…" at bounding box center [306, 313] width 612 height 626
click at [183, 147] on input "text" at bounding box center [195, 145] width 50 height 16
paste input "Cynthia0227"
type input "Cynthia0227"
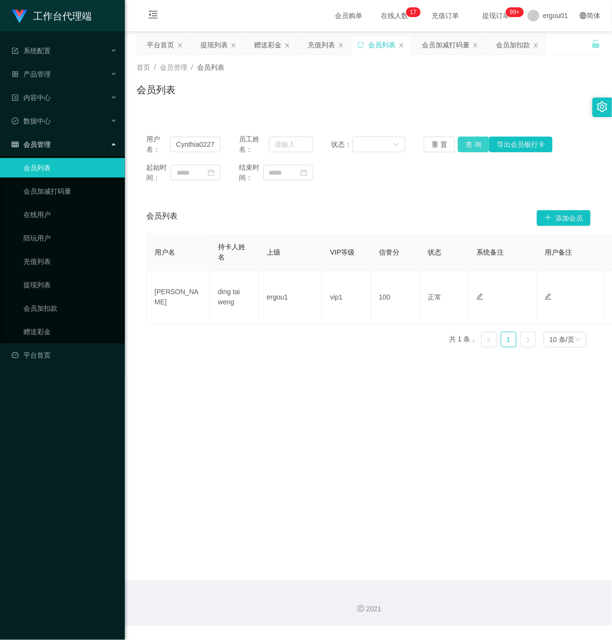
click at [472, 138] on button "查 询" at bounding box center [473, 145] width 31 height 16
drag, startPoint x: 47, startPoint y: 319, endPoint x: 212, endPoint y: 178, distance: 217.6
click at [47, 322] on link "赠送彩金" at bounding box center [70, 332] width 94 height 20
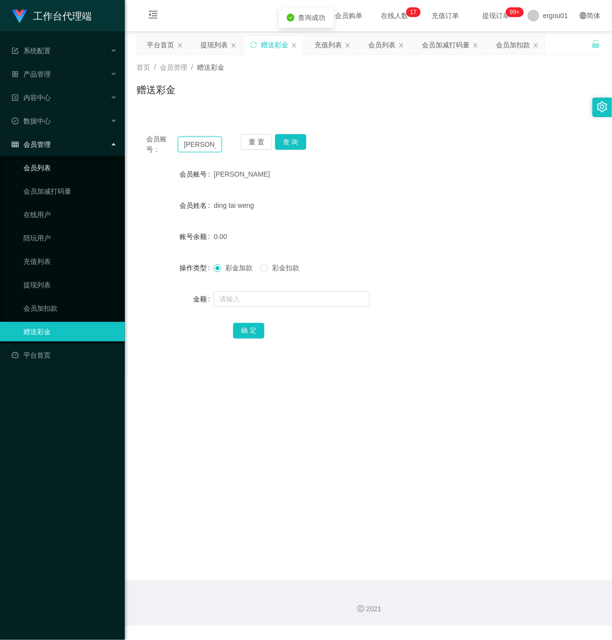
drag, startPoint x: 217, startPoint y: 142, endPoint x: 44, endPoint y: 153, distance: 172.5
click at [0, 142] on html "工作台代理端 系统配置 产品管理 内容中心 数据中心 会员管理 会员列表 会员加减打码量 在线用户 陪玩用户 充值列表 提现列表 会员加扣款 赠送彩金 平台首…" at bounding box center [306, 320] width 612 height 640
paste input "Cynthia0227"
type input "Cynthia0227"
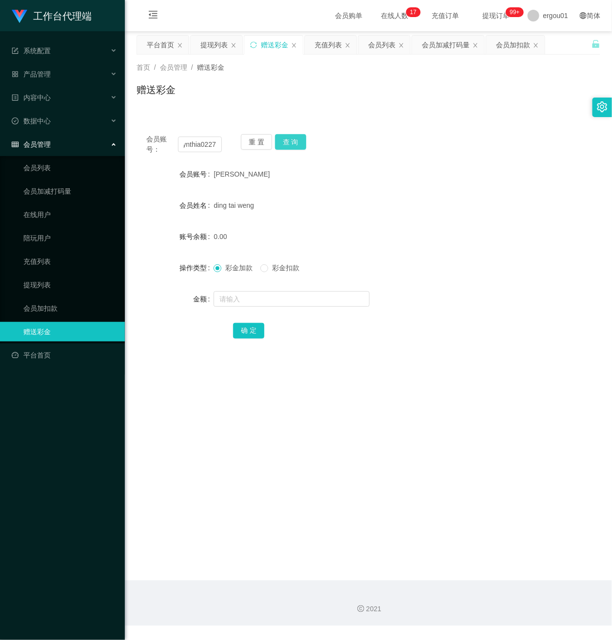
click at [292, 138] on button "查 询" at bounding box center [290, 142] width 31 height 16
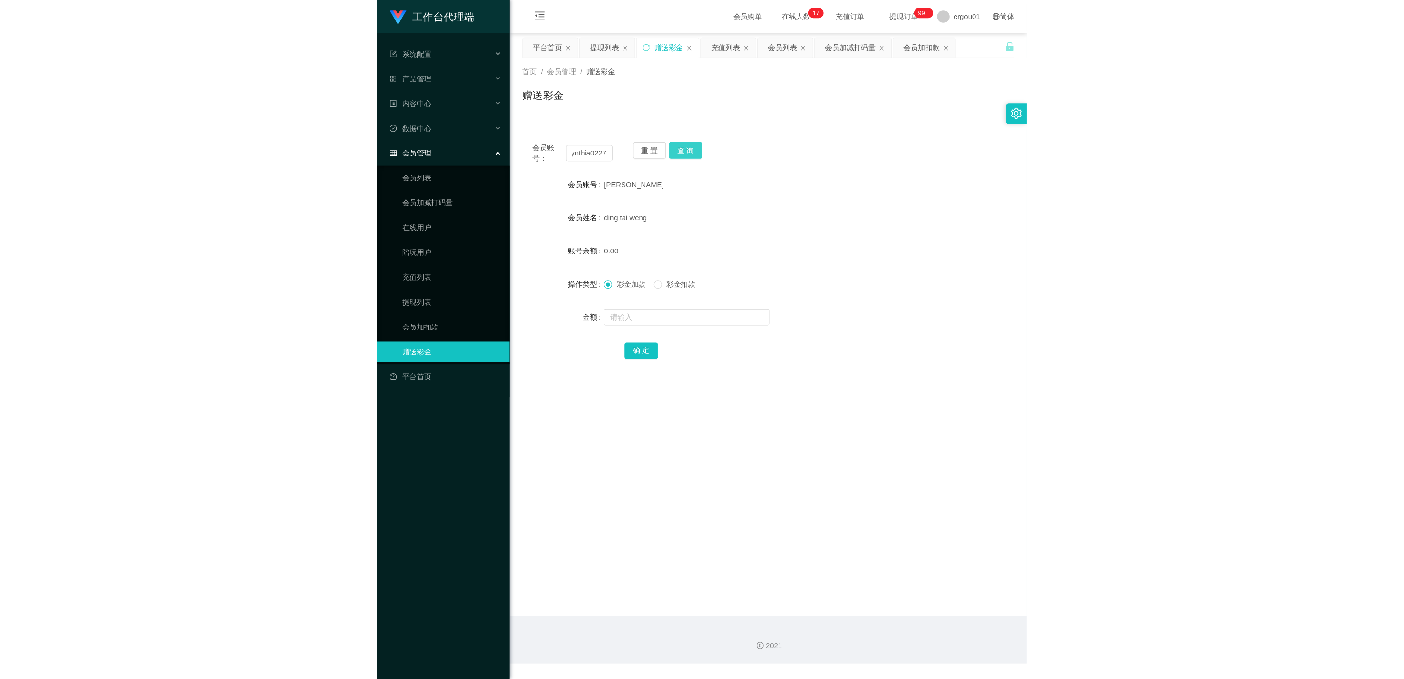
scroll to position [0, 0]
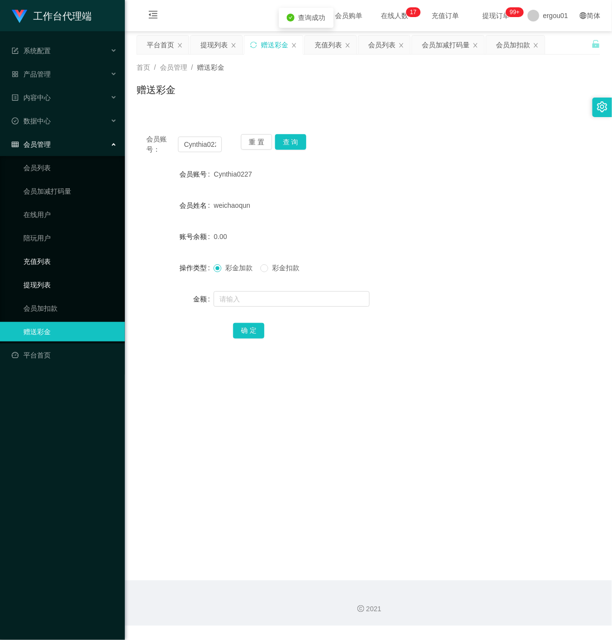
drag, startPoint x: 46, startPoint y: 272, endPoint x: 123, endPoint y: 247, distance: 81.4
click at [45, 275] on link "提现列表" at bounding box center [70, 285] width 94 height 20
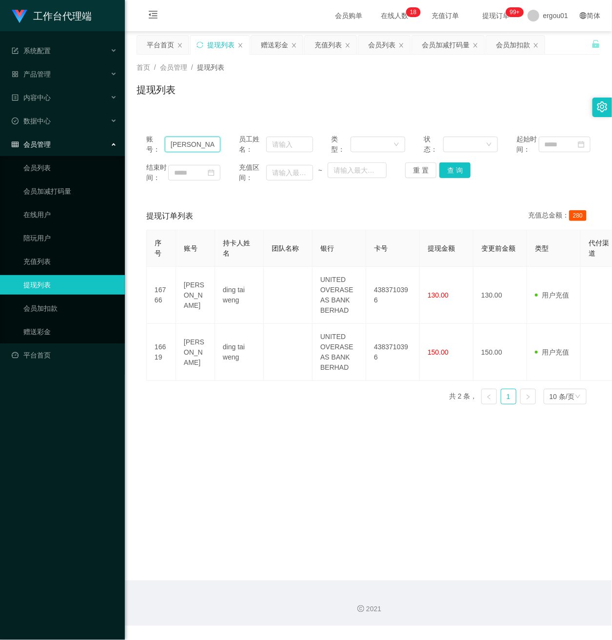
drag, startPoint x: 210, startPoint y: 151, endPoint x: 14, endPoint y: 132, distance: 197.0
click at [18, 132] on section "工作台代理端 系统配置 产品管理 内容中心 数据中心 会员管理 会员列表 会员加减打码量 在线用户 陪玩用户 充值列表 提现列表 会员加扣款 赠送彩金 平台首…" at bounding box center [306, 313] width 612 height 626
paste input "Cynthia0227"
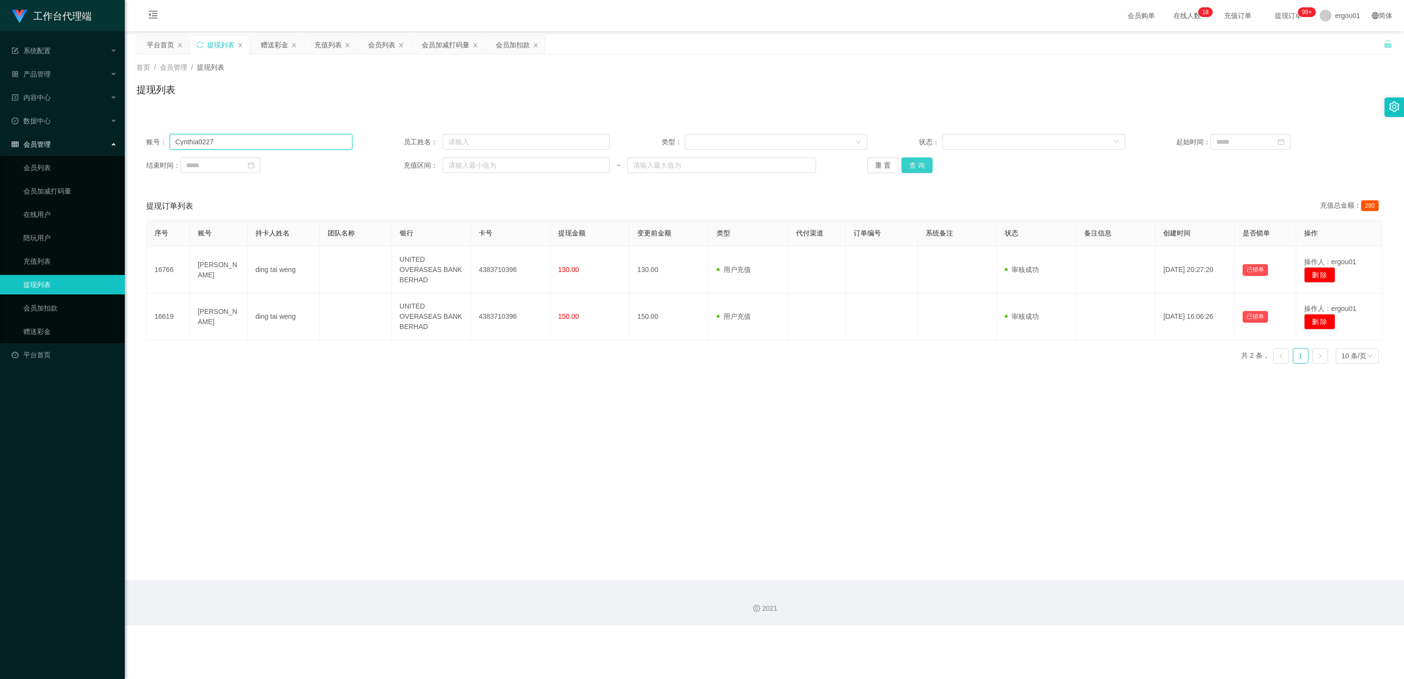
type input "Cynthia0227"
click at [612, 163] on button "查 询" at bounding box center [917, 166] width 31 height 16
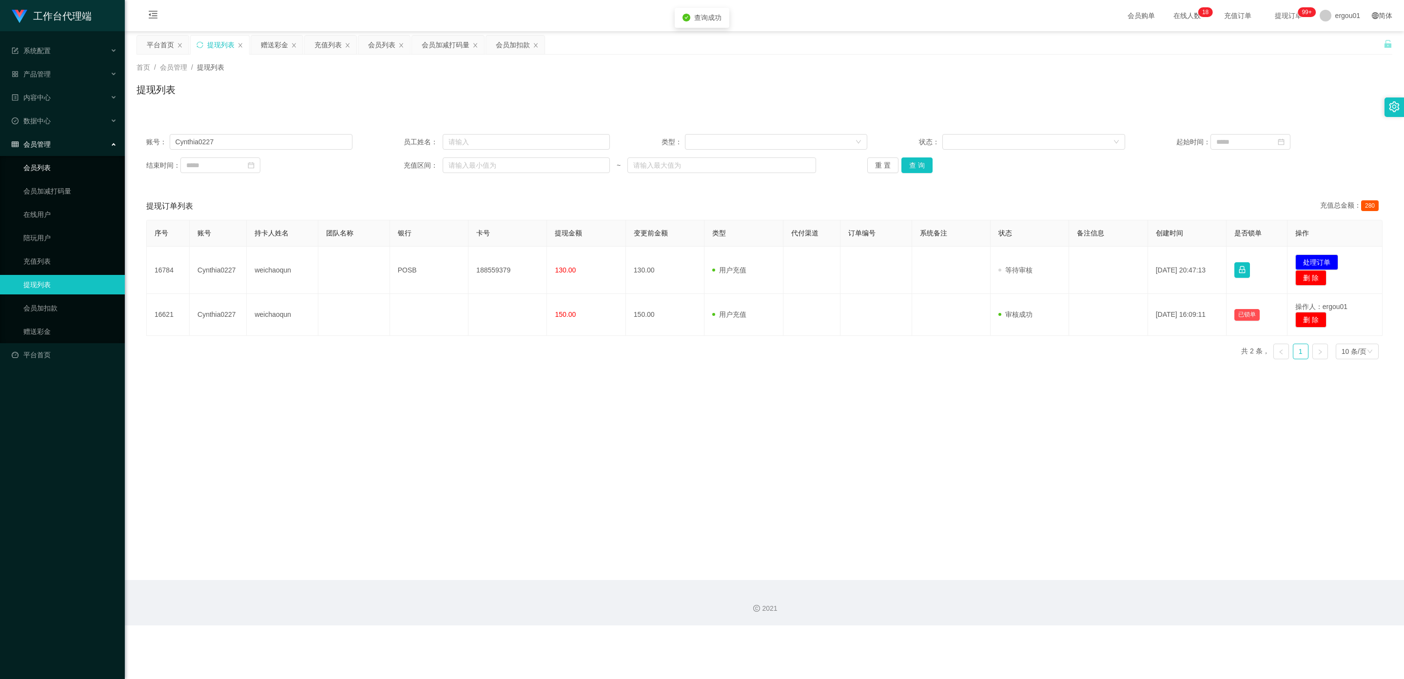
click at [37, 158] on link "会员列表" at bounding box center [70, 168] width 94 height 20
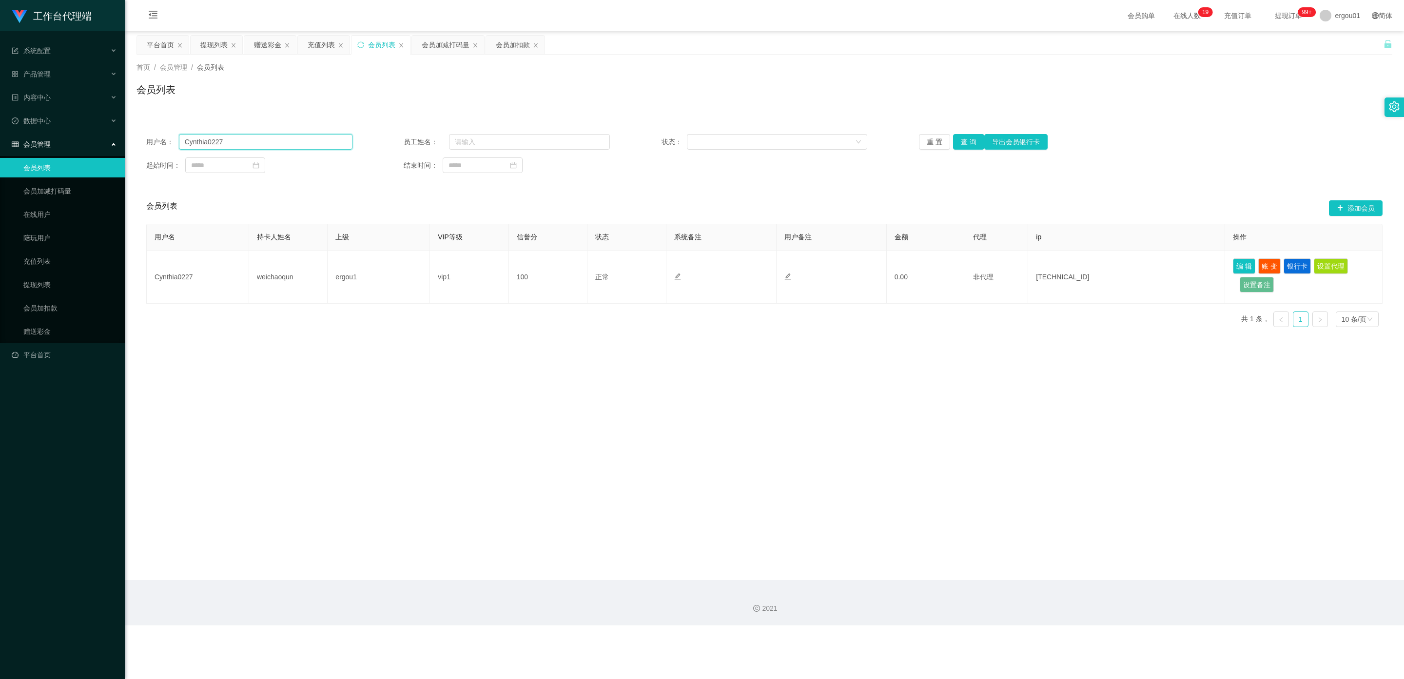
drag, startPoint x: 233, startPoint y: 142, endPoint x: 14, endPoint y: 135, distance: 219.1
click at [14, 135] on section "工作台代理端 系统配置 产品管理 内容中心 数据中心 会员管理 会员列表 会员加减打码量 在线用户 陪玩用户 充值列表 提现列表 会员加扣款 赠送彩金 平台首…" at bounding box center [702, 313] width 1404 height 626
click at [612, 134] on button "查 询" at bounding box center [968, 142] width 31 height 16
click at [612, 144] on button "查 询" at bounding box center [968, 142] width 31 height 16
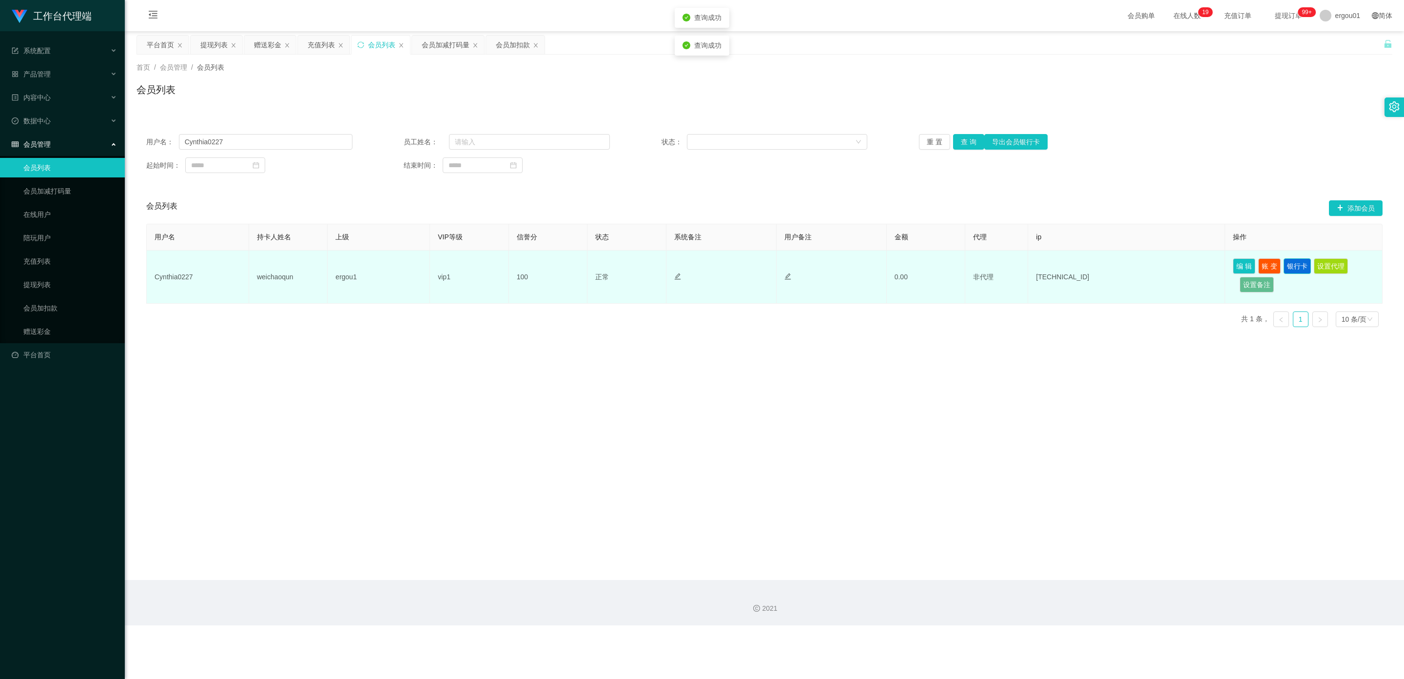
click at [612, 268] on button "银行卡" at bounding box center [1297, 266] width 27 height 16
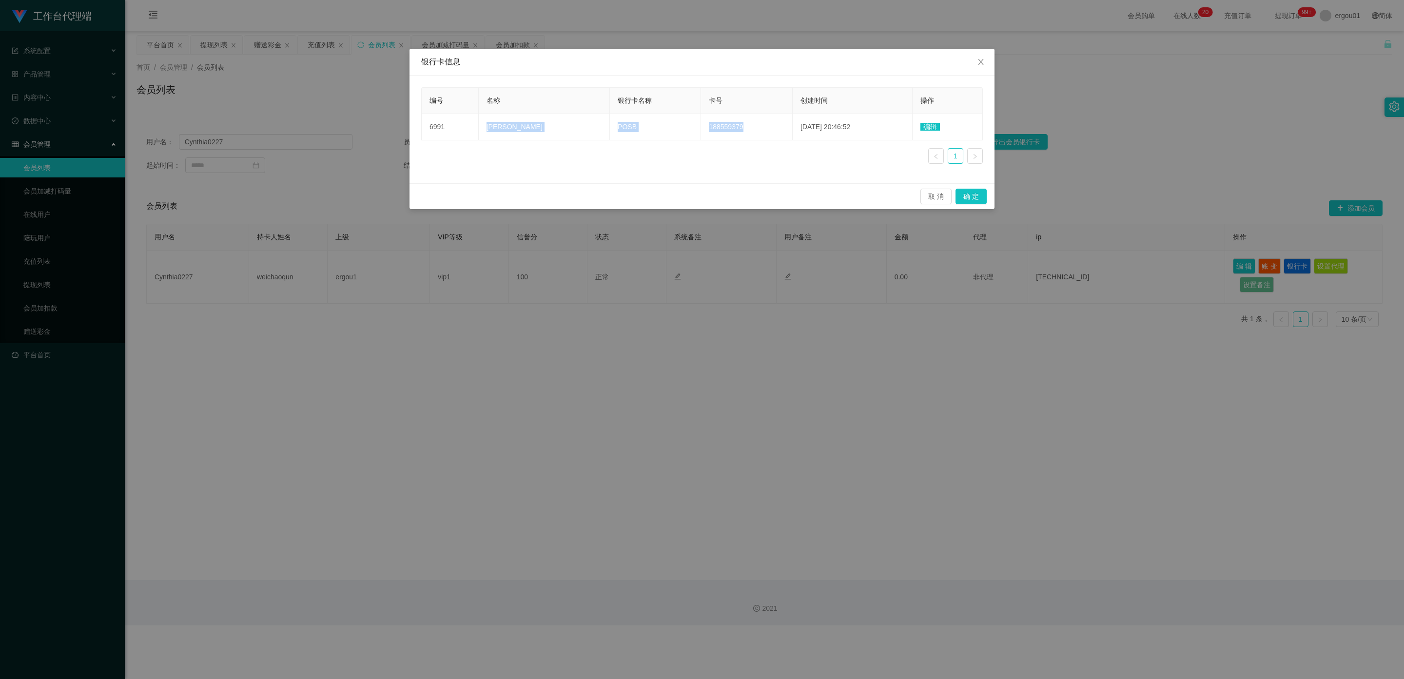
copy tr "[PERSON_NAME] POSB 188559379"
drag, startPoint x: 716, startPoint y: 128, endPoint x: 530, endPoint y: 145, distance: 187.1
click at [483, 127] on tr "6991 [PERSON_NAME] POSB 188559379 [DATE] 20:46:52 编辑" at bounding box center [702, 127] width 561 height 26
click at [612, 63] on icon "图标: close" at bounding box center [981, 62] width 8 height 8
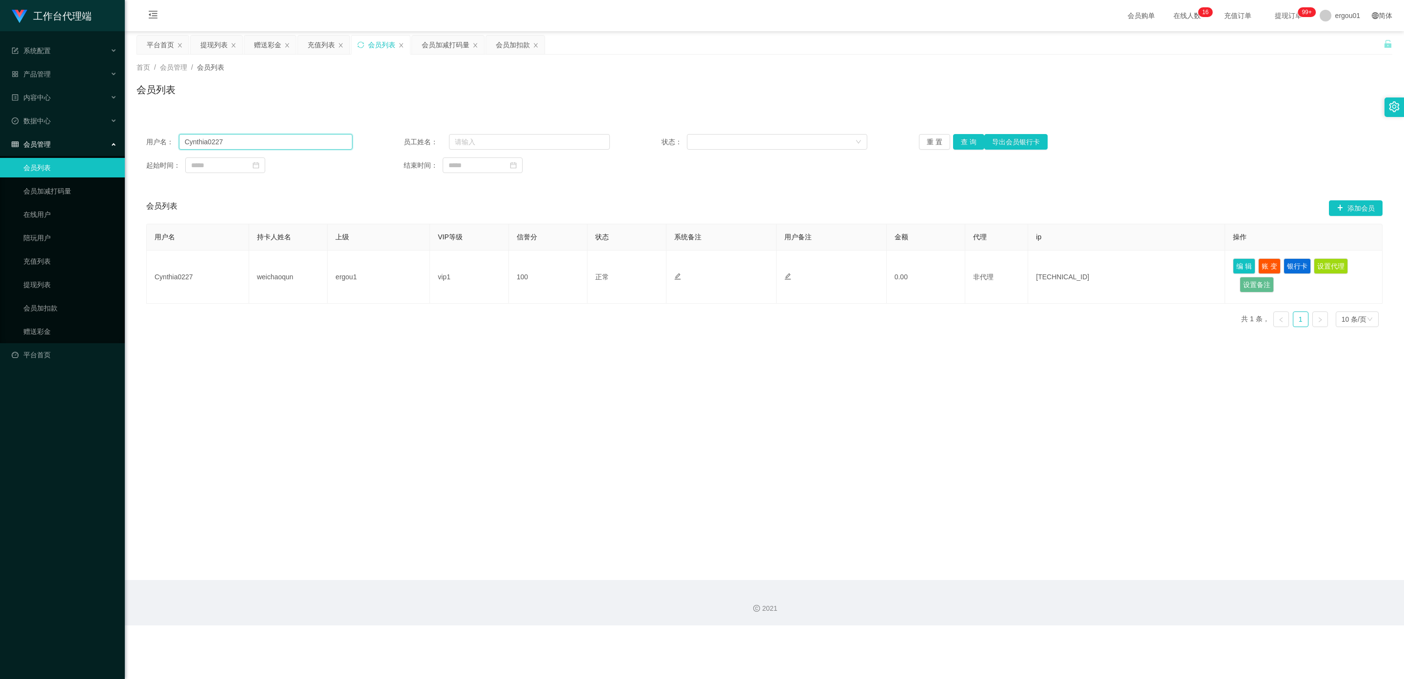
click at [243, 143] on input "Cynthia0227" at bounding box center [266, 142] width 174 height 16
drag, startPoint x: 259, startPoint y: 145, endPoint x: 0, endPoint y: 120, distance: 260.6
click at [0, 120] on section "工作台代理端 系统配置 产品管理 内容中心 数据中心 会员管理 会员列表 会员加减打码量 在线用户 陪玩用户 充值列表 提现列表 会员加扣款 赠送彩金 平台首…" at bounding box center [702, 313] width 1404 height 626
click at [612, 142] on button "查 询" at bounding box center [968, 142] width 31 height 16
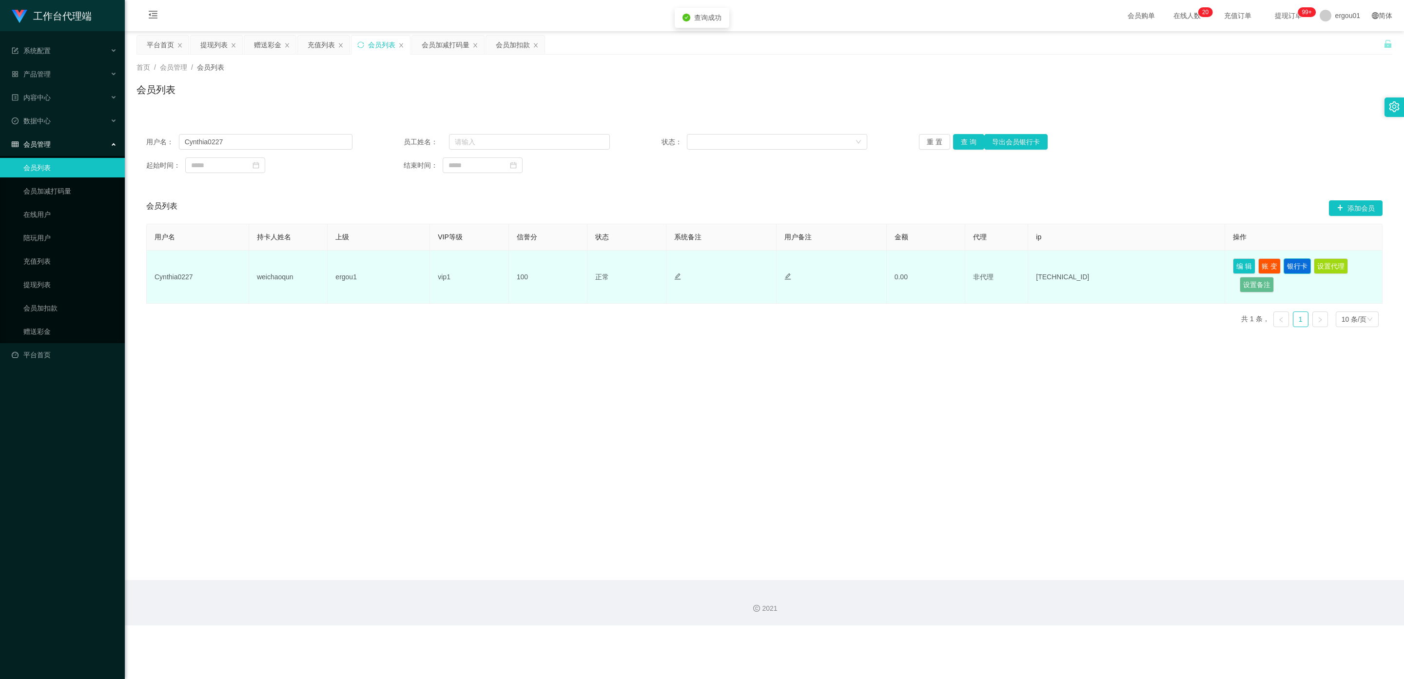
click at [612, 265] on button "银行卡" at bounding box center [1297, 266] width 27 height 16
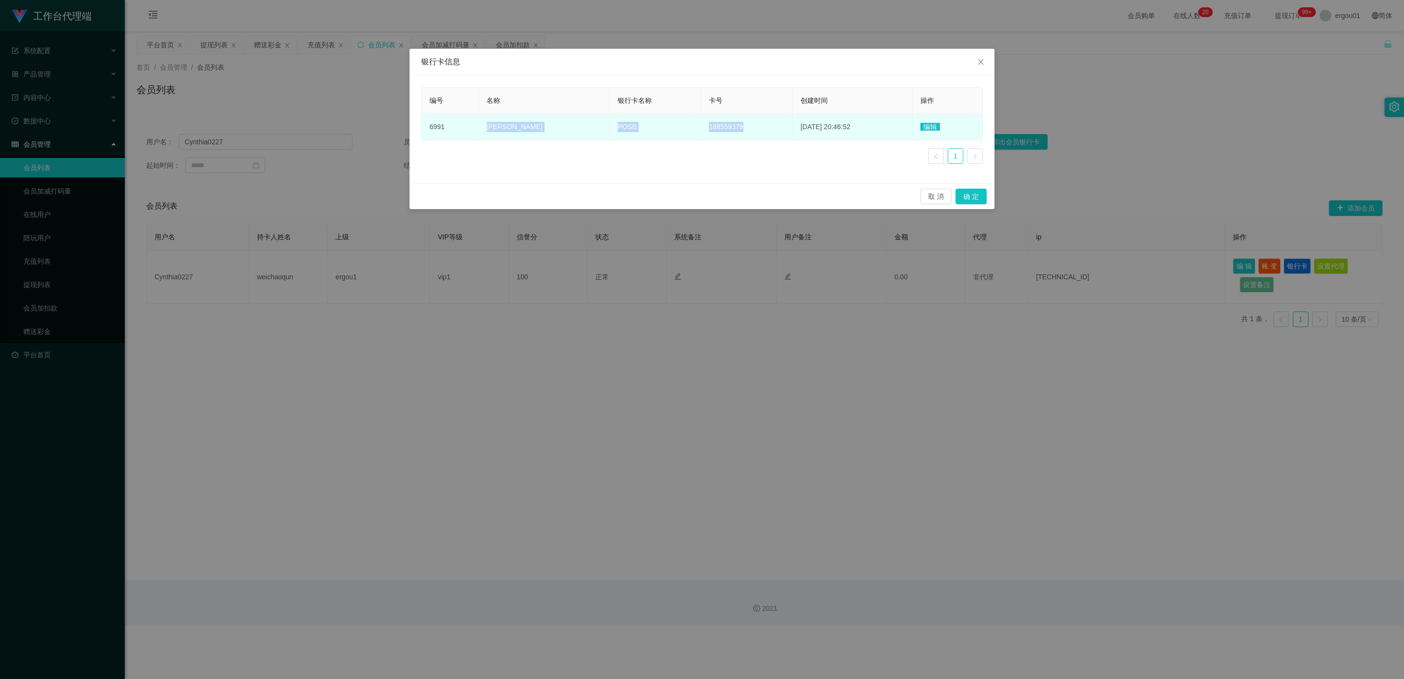
copy tr "[PERSON_NAME] POSB 188559379"
drag, startPoint x: 721, startPoint y: 126, endPoint x: 485, endPoint y: 131, distance: 236.6
click at [485, 131] on tr "6991 [PERSON_NAME] POSB 188559379 [DATE] 20:46:52 编辑" at bounding box center [702, 127] width 561 height 26
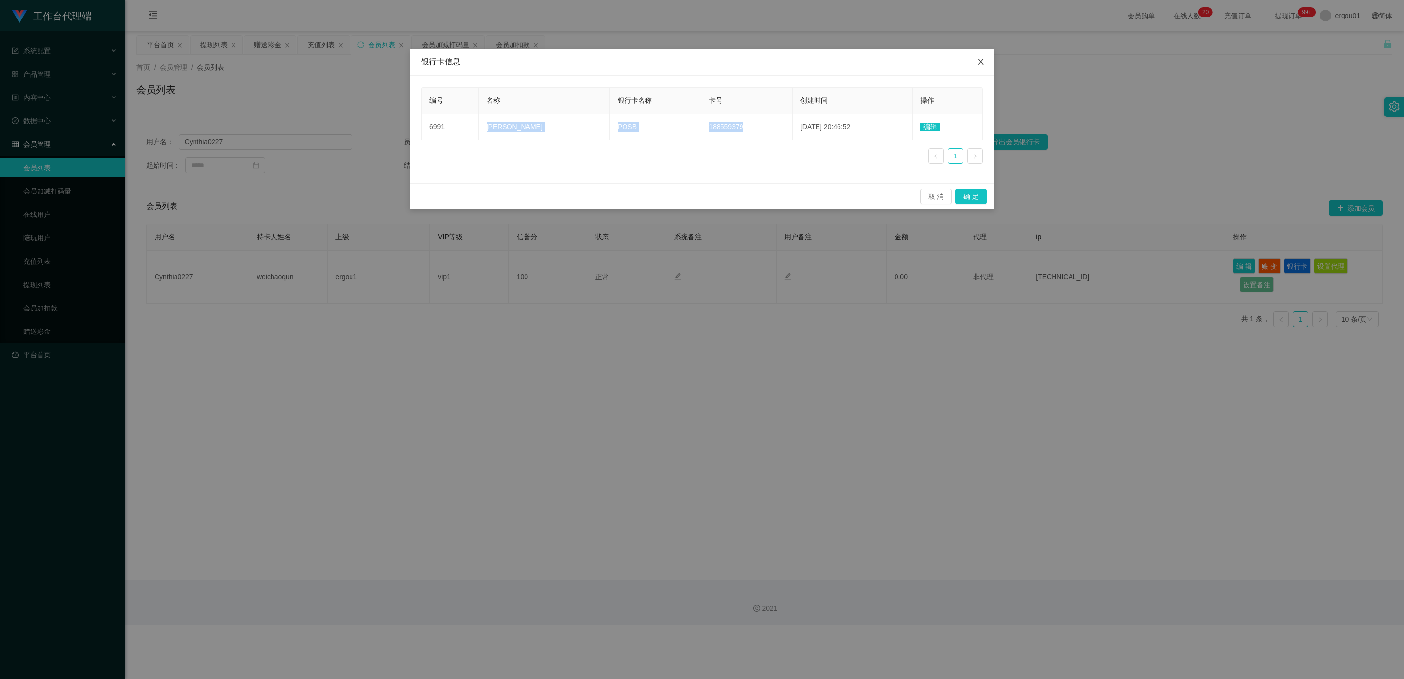
click at [612, 60] on icon "图标: close" at bounding box center [981, 62] width 8 height 8
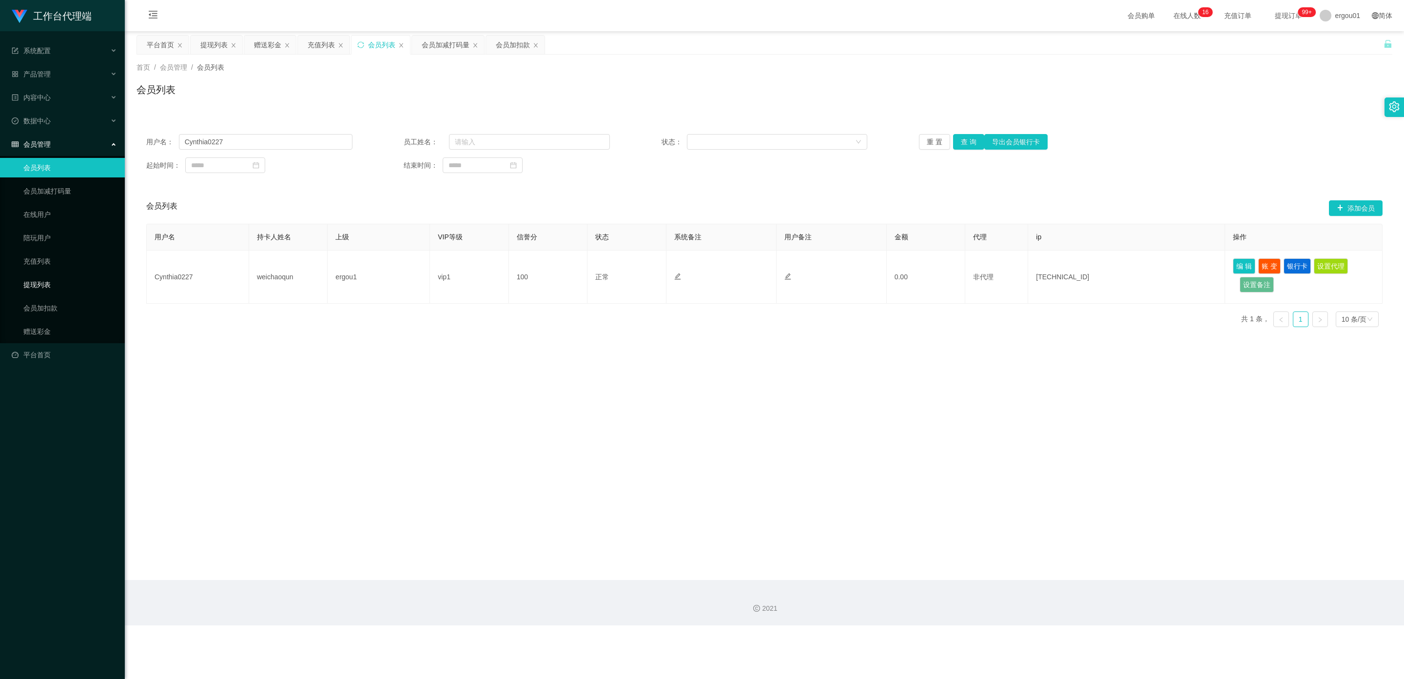
click at [43, 275] on link "提现列表" at bounding box center [70, 285] width 94 height 20
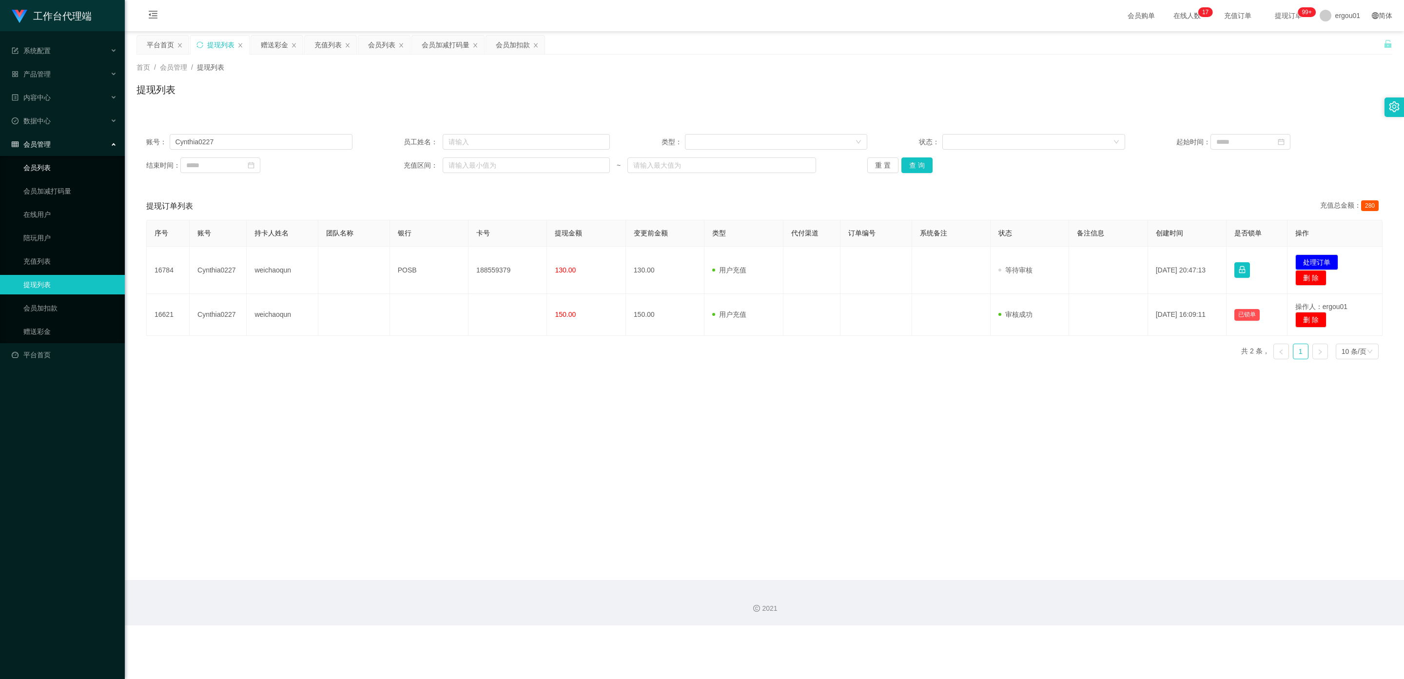
click at [46, 158] on link "会员列表" at bounding box center [70, 168] width 94 height 20
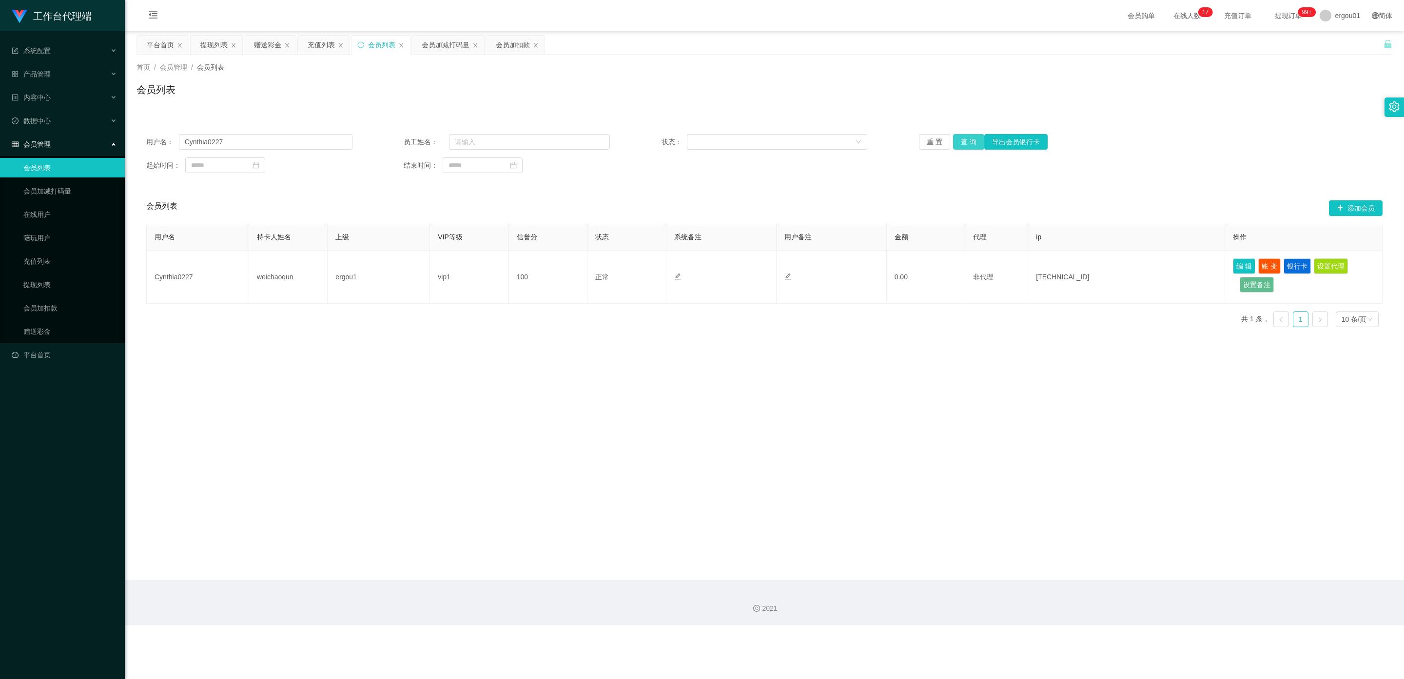
click at [612, 141] on button "查 询" at bounding box center [968, 142] width 31 height 16
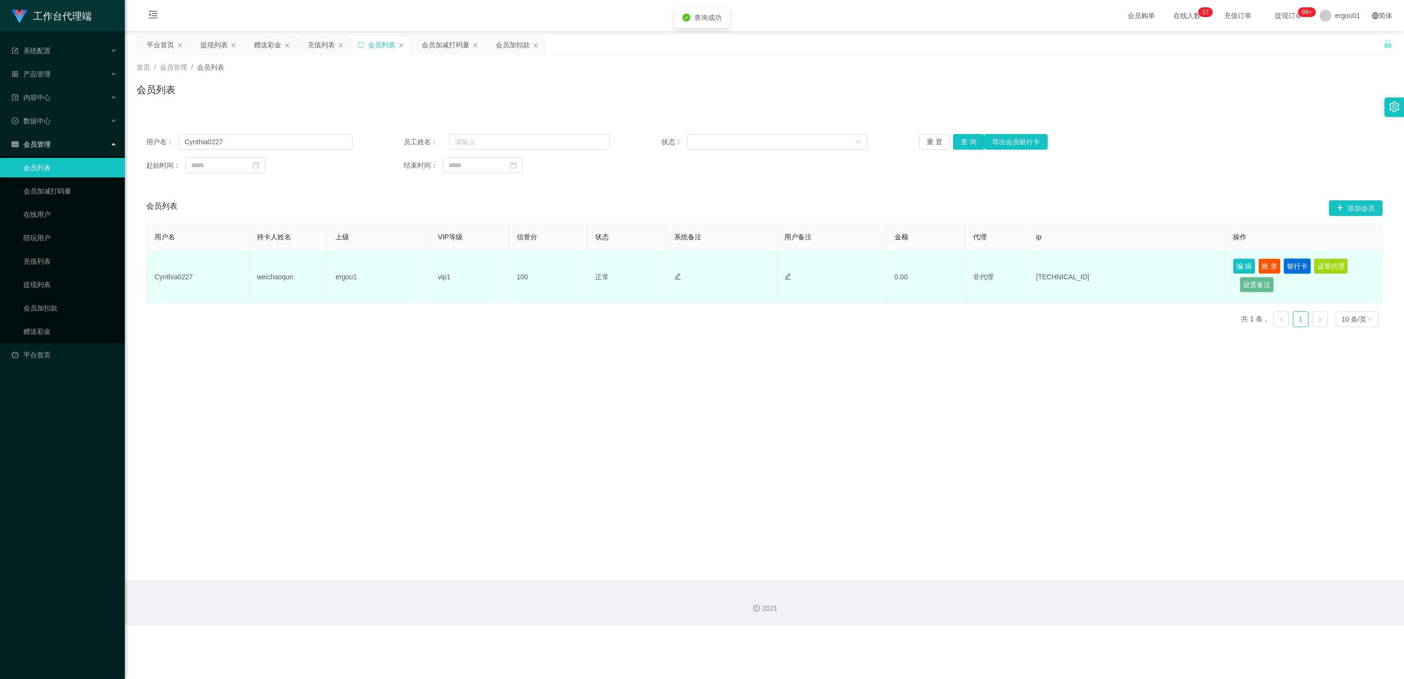
click at [612, 265] on button "银行卡" at bounding box center [1297, 266] width 27 height 16
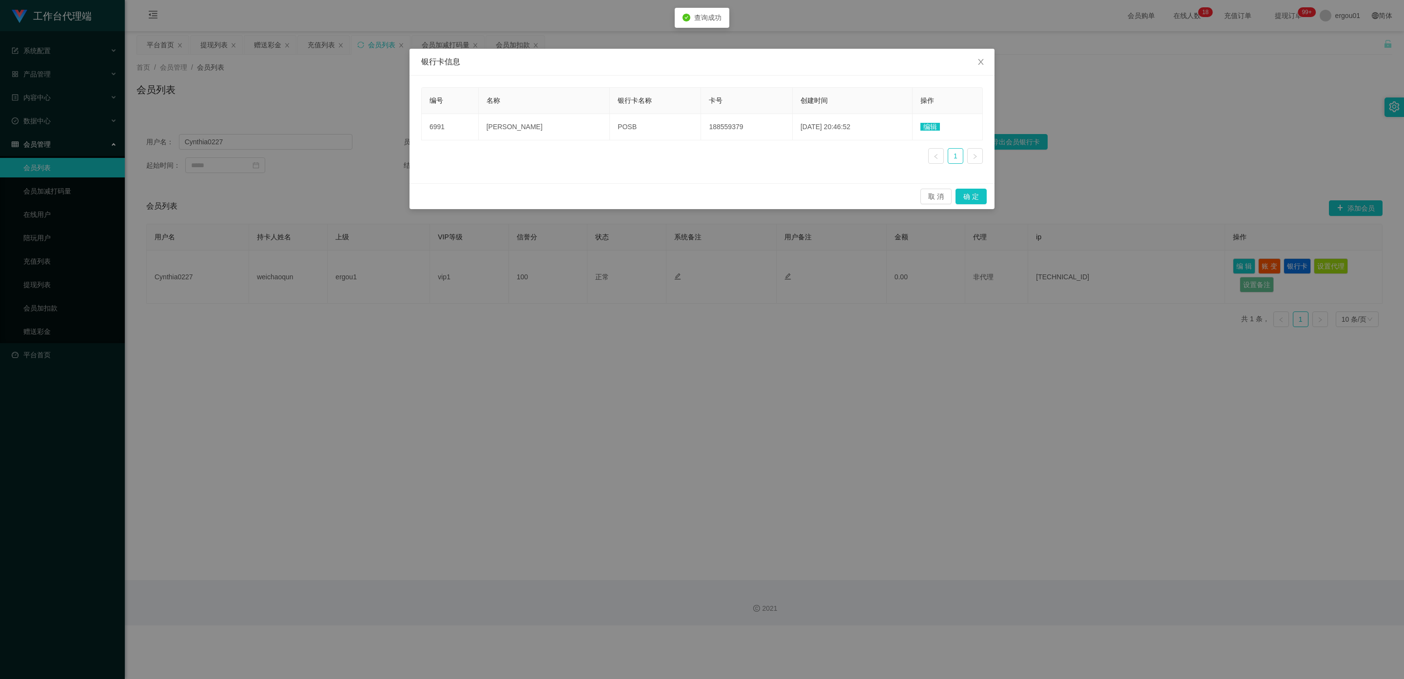
click at [612, 144] on div "编号 名称 银行卡名称 卡号 创建时间 操作 6991 [PERSON_NAME] 188559379 [DATE] 20:46:52 编辑 1" at bounding box center [702, 129] width 562 height 84
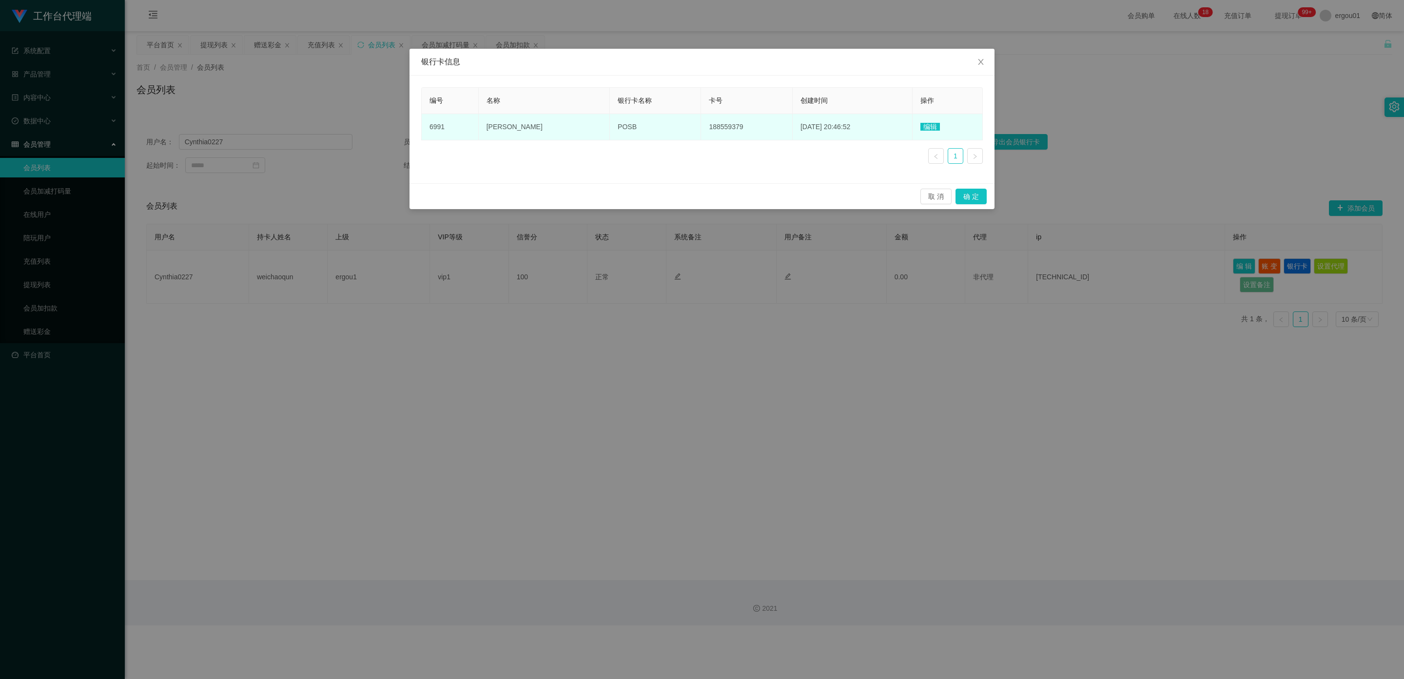
click at [612, 128] on td "188559379" at bounding box center [746, 127] width 91 height 26
drag, startPoint x: 717, startPoint y: 125, endPoint x: 488, endPoint y: 130, distance: 229.8
click at [488, 130] on tr "6991 [PERSON_NAME] POSB 188559379 [DATE] 20:46:52 编辑" at bounding box center [702, 127] width 561 height 26
copy tr "[PERSON_NAME] POSB 188559379"
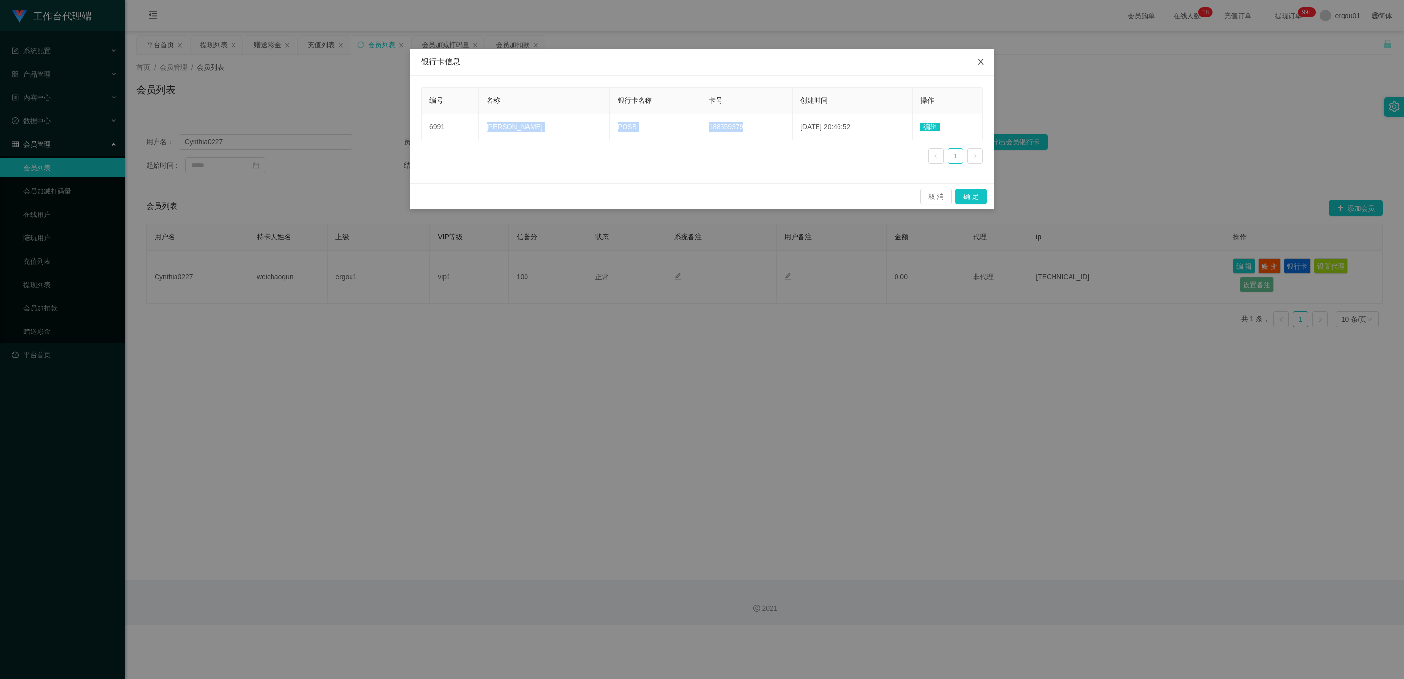
click at [612, 63] on icon "图标: close" at bounding box center [980, 62] width 5 height 6
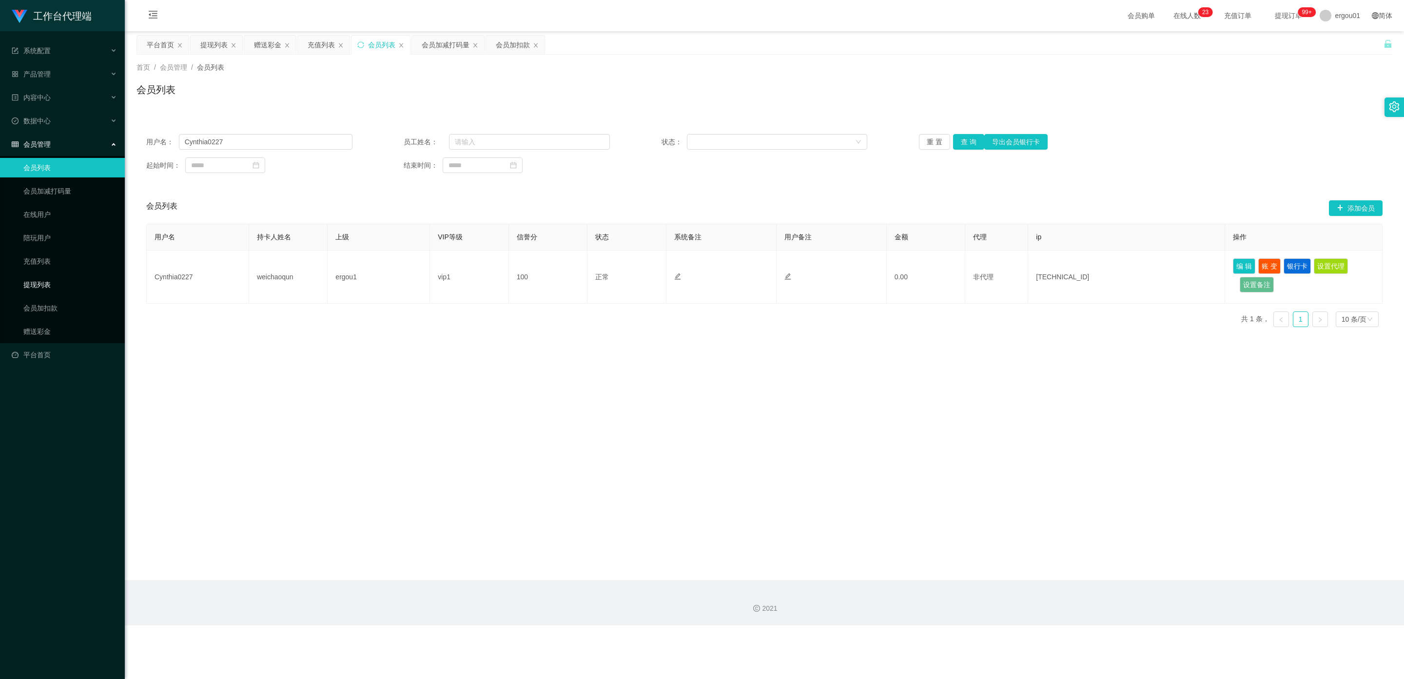
click at [46, 275] on link "提现列表" at bounding box center [70, 285] width 94 height 20
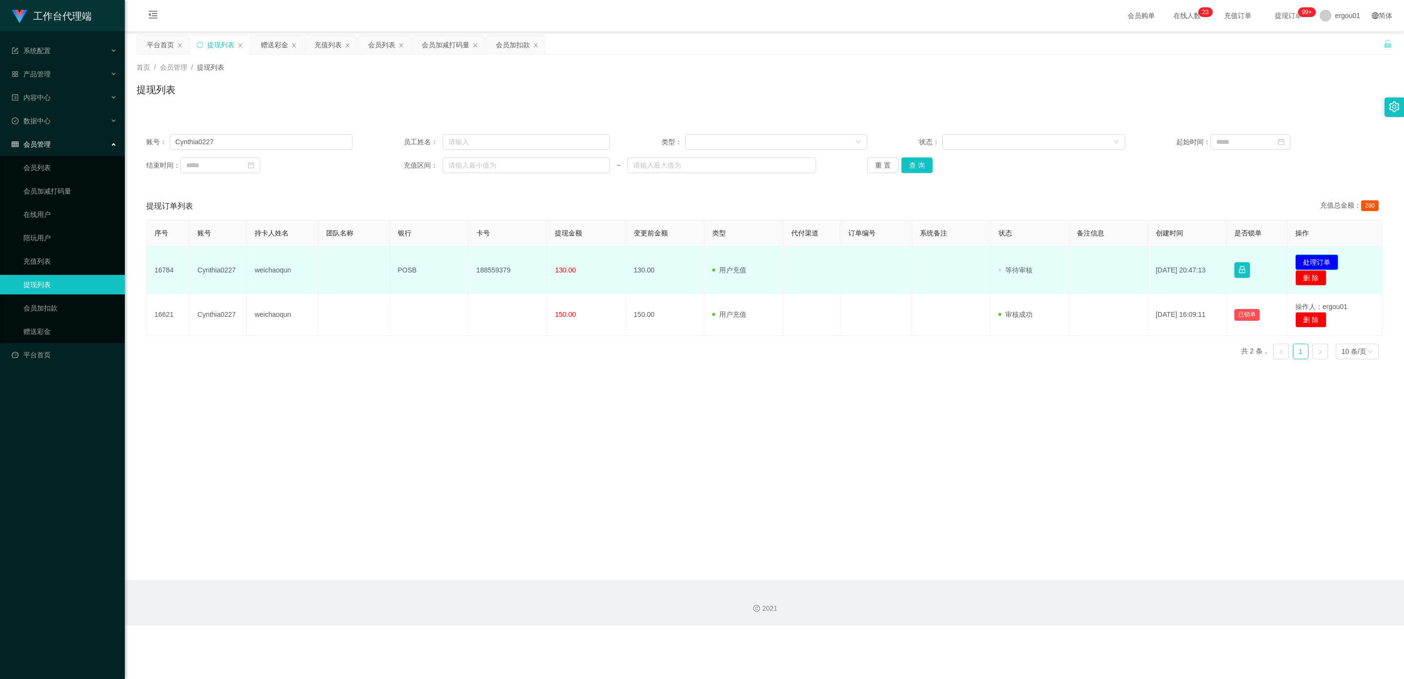
click at [612, 261] on button "处理订单" at bounding box center [1317, 263] width 43 height 16
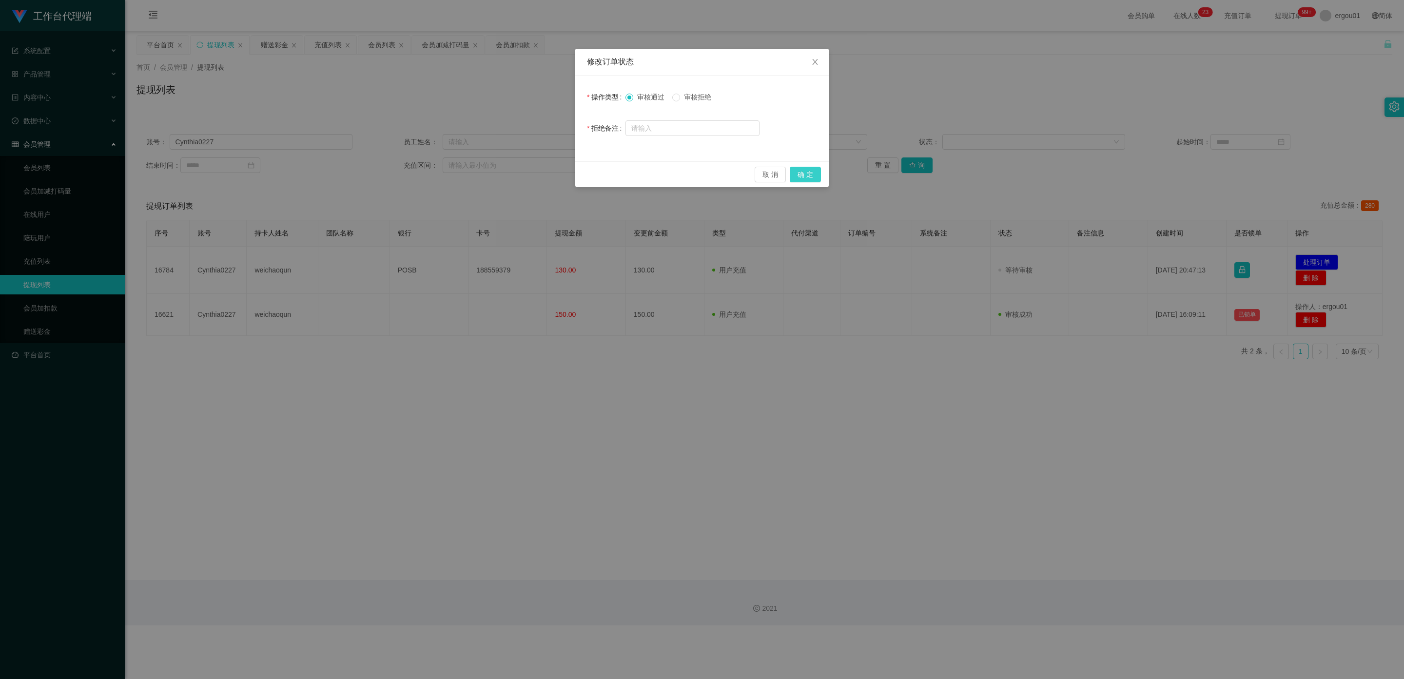
click at [612, 169] on button "确 定" at bounding box center [805, 175] width 31 height 16
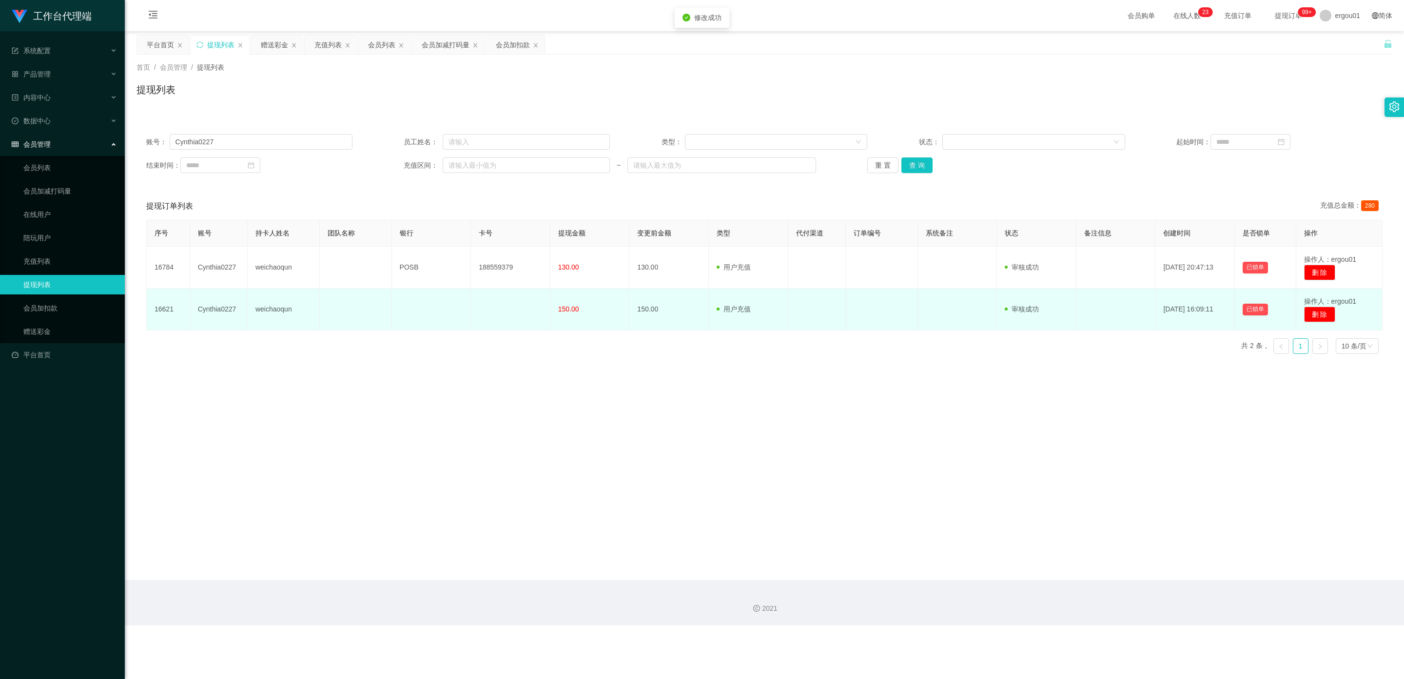
click at [579, 315] on td "150.00" at bounding box center [590, 310] width 79 height 42
click at [612, 322] on td "150.00" at bounding box center [669, 310] width 79 height 42
